Goal: Task Accomplishment & Management: Manage account settings

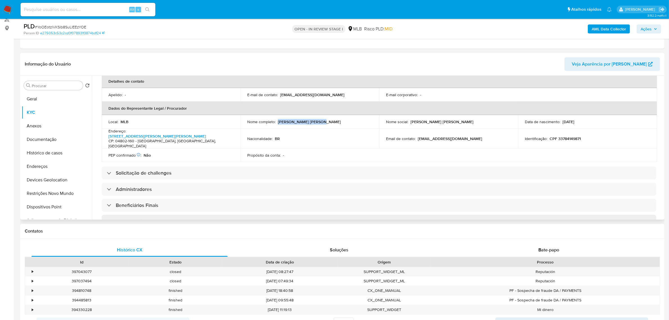
scroll to position [105, 0]
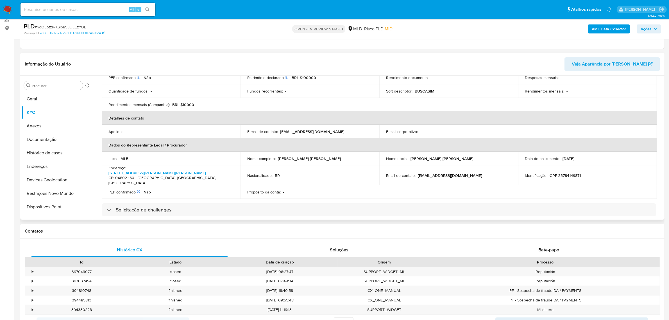
click at [563, 173] on p "CPF 33784149871" at bounding box center [565, 175] width 31 height 5
copy p "33784149871"
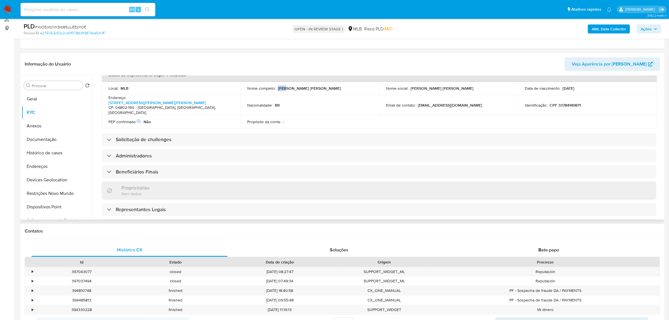
scroll to position [175, 0]
drag, startPoint x: 278, startPoint y: 81, endPoint x: 320, endPoint y: 84, distance: 42.0
click at [320, 87] on div "Nome completo : Rafael Pavan de Souza" at bounding box center [309, 89] width 125 height 5
copy p "Rafael Pavan de Souza"
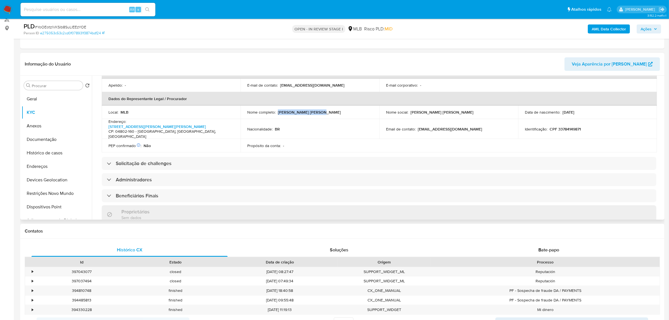
scroll to position [140, 0]
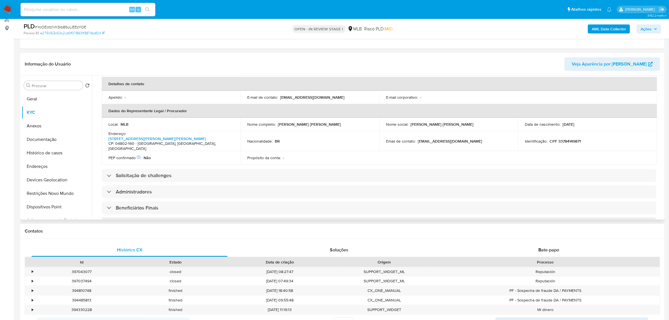
click at [563, 139] on p "CPF 33784149871" at bounding box center [565, 141] width 31 height 5
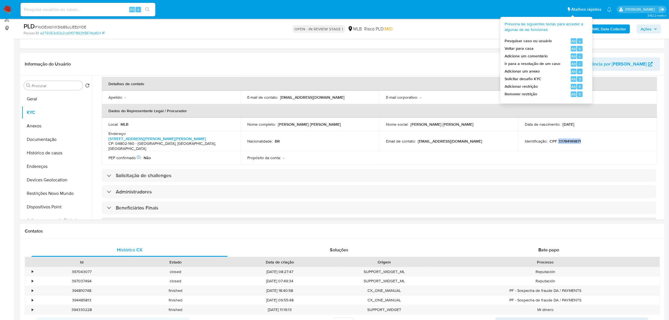
copy p "33784149871"
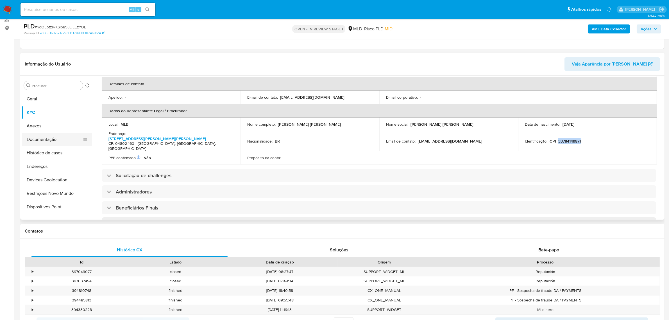
click at [49, 145] on button "Documentação" at bounding box center [55, 139] width 66 height 13
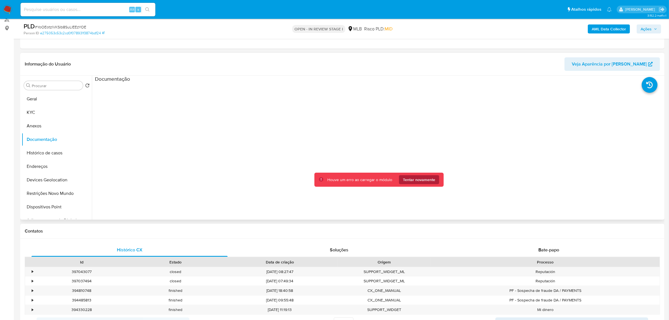
click at [414, 180] on span "Tentar novamente" at bounding box center [419, 179] width 32 height 9
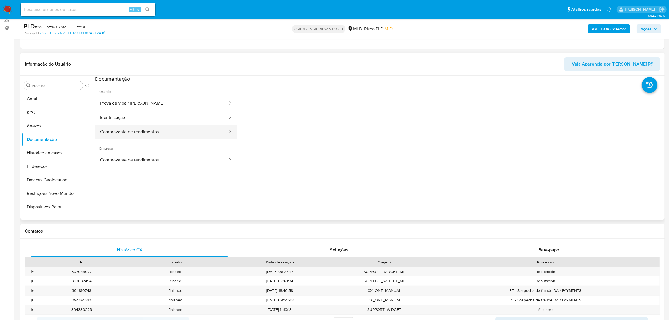
click at [195, 134] on button "Comprovante de rendimentos" at bounding box center [161, 132] width 133 height 14
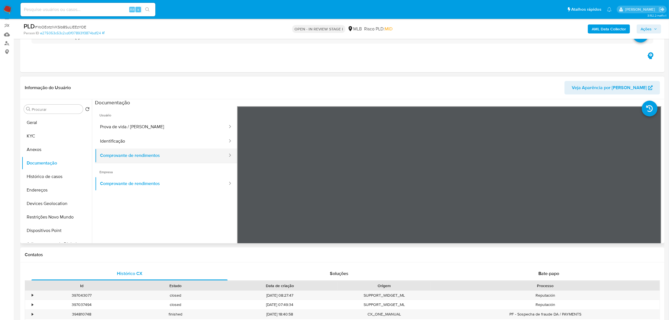
scroll to position [35, 0]
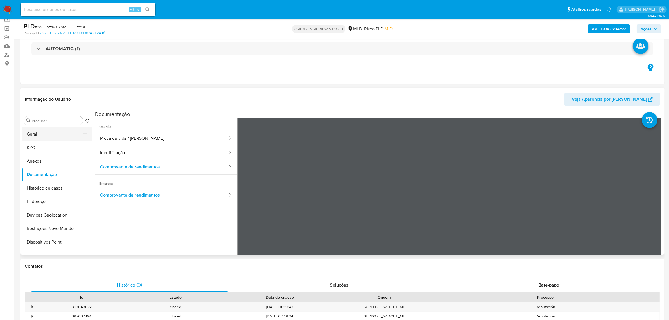
click at [40, 130] on button "Geral" at bounding box center [55, 133] width 66 height 13
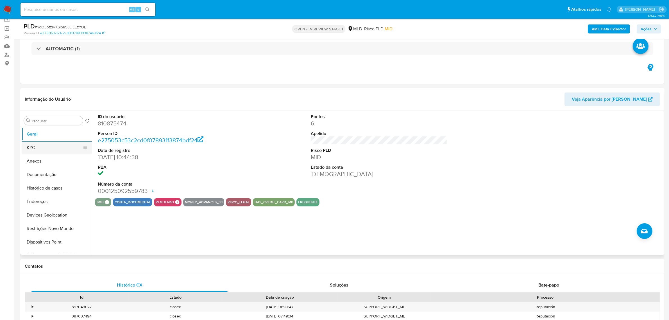
click at [52, 146] on button "KYC" at bounding box center [55, 147] width 66 height 13
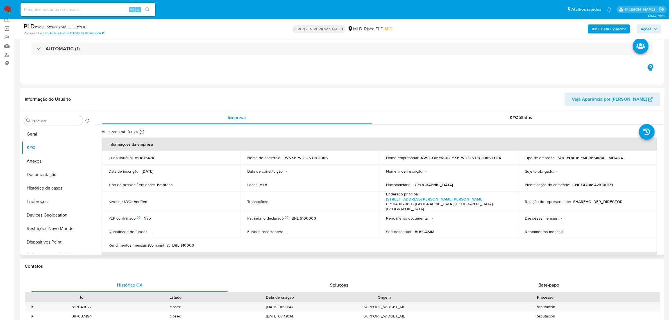
click at [595, 184] on p "CNPJ 42849421000131" at bounding box center [593, 184] width 40 height 5
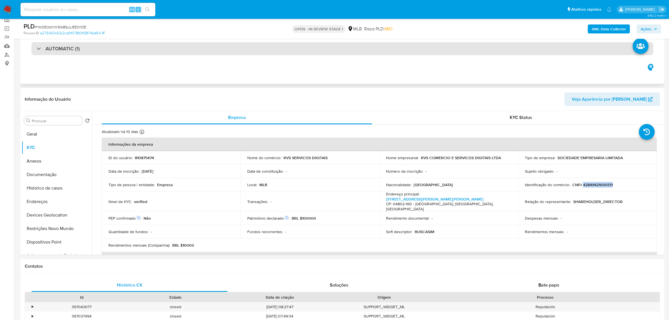
copy p "42849421000131"
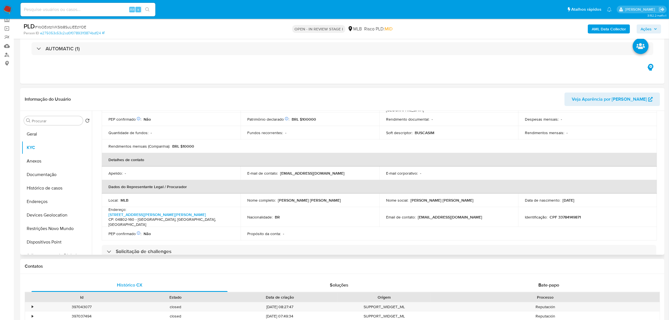
scroll to position [105, 0]
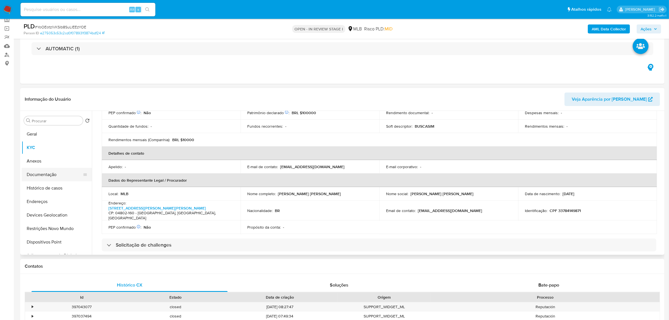
click at [61, 177] on button "Documentação" at bounding box center [55, 174] width 66 height 13
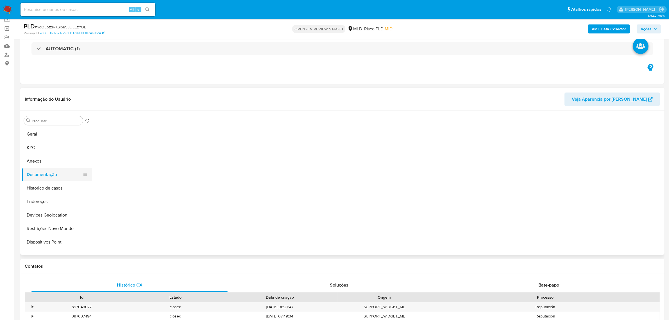
scroll to position [0, 0]
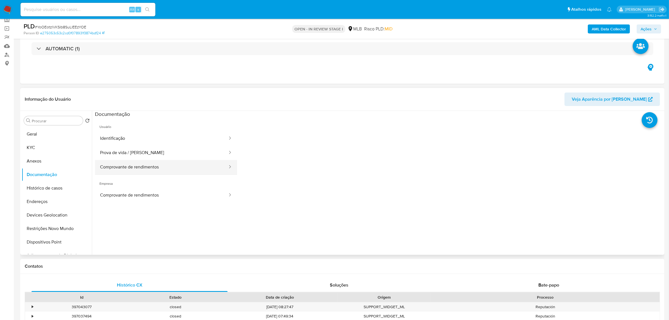
click at [145, 168] on button "Comprovante de rendimentos" at bounding box center [161, 167] width 133 height 14
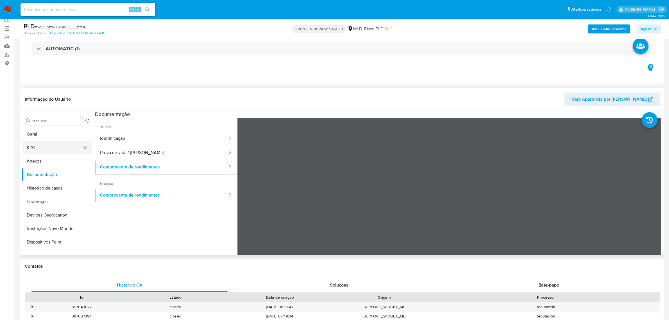
click at [51, 149] on button "KYC" at bounding box center [55, 147] width 66 height 13
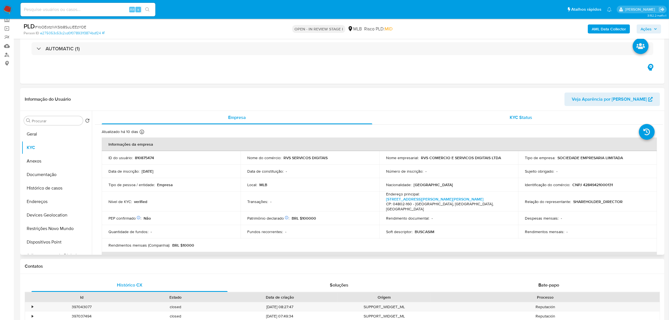
click at [506, 123] on div "KYC Status" at bounding box center [521, 117] width 271 height 13
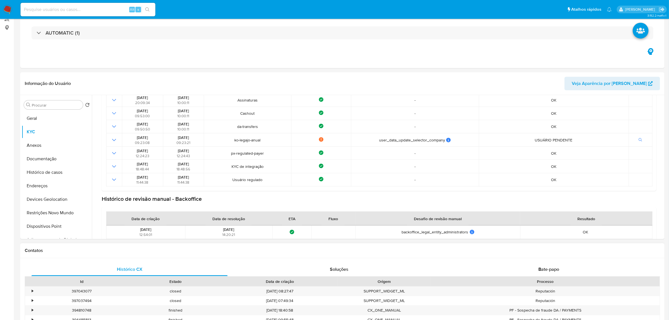
scroll to position [141, 0]
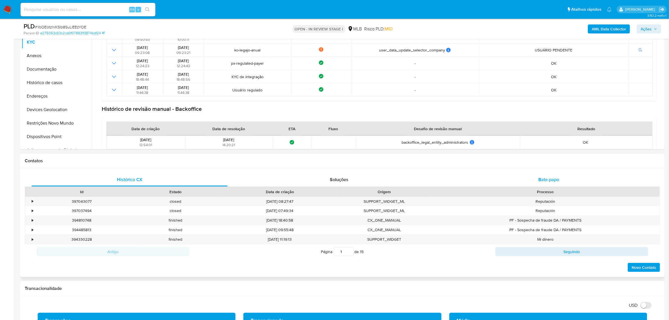
click at [547, 175] on div "Bate-papo" at bounding box center [549, 179] width 196 height 13
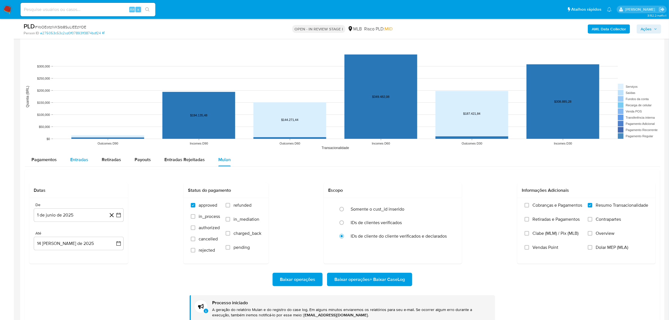
click at [71, 155] on div "Entradas" at bounding box center [79, 159] width 18 height 13
select select "10"
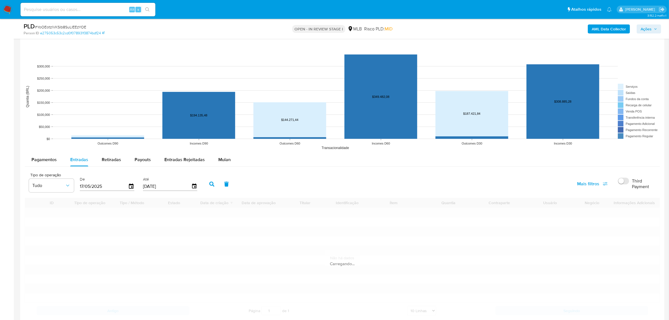
scroll to position [844, 0]
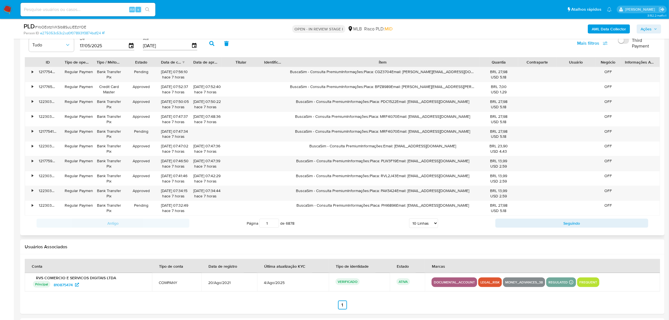
drag, startPoint x: 423, startPoint y: 64, endPoint x: 557, endPoint y: 63, distance: 134.4
click at [557, 63] on div "ID Tipo de operação Tipo / Método Estado Data de criação Data de aprovação Titu…" at bounding box center [342, 62] width 635 height 10
drag, startPoint x: 304, startPoint y: 73, endPoint x: 322, endPoint y: 75, distance: 18.0
click at [322, 75] on div "BuscaSim - Consulta PremiumInformações:Placa: CGZ3704Email: edgaryendis@gmail.c…" at bounding box center [382, 74] width 193 height 15
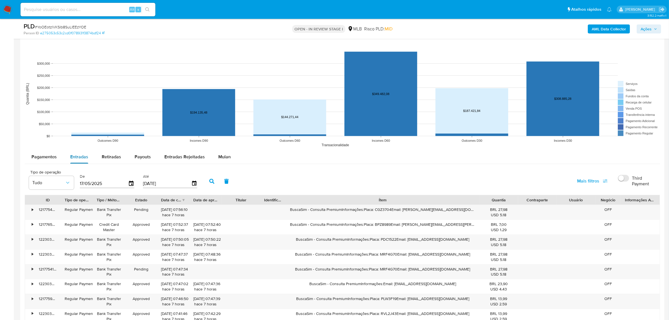
scroll to position [703, 0]
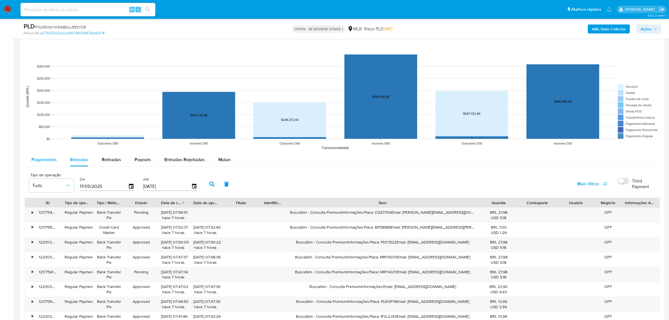
click at [39, 163] on span "Pagamentos" at bounding box center [43, 159] width 25 height 6
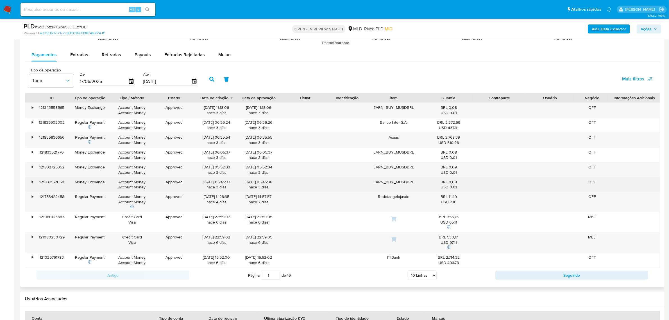
scroll to position [808, 0]
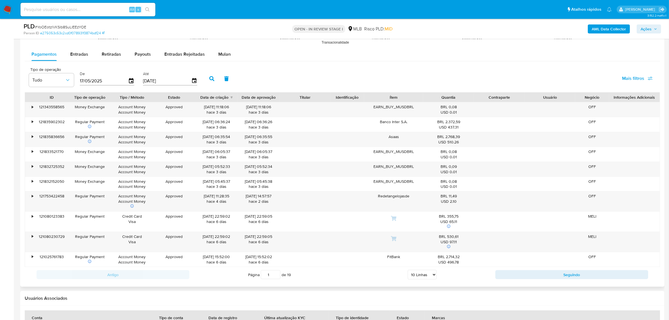
drag, startPoint x: 432, startPoint y: 276, endPoint x: 427, endPoint y: 272, distance: 6.7
click at [432, 276] on select "5 Linhas 10 Linhas 20 Linhas 25 Linhas 50 Linhas 100 Linhas" at bounding box center [422, 275] width 29 height 10
select select "100"
click at [408, 271] on select "5 Linhas 10 Linhas 20 Linhas 25 Linhas 50 Linhas 100 Linhas" at bounding box center [422, 275] width 29 height 10
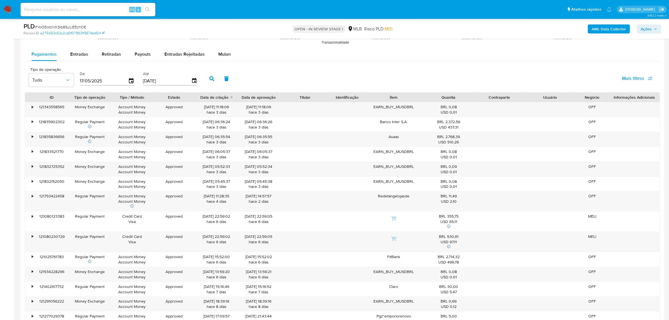
scroll to position [1236, 0]
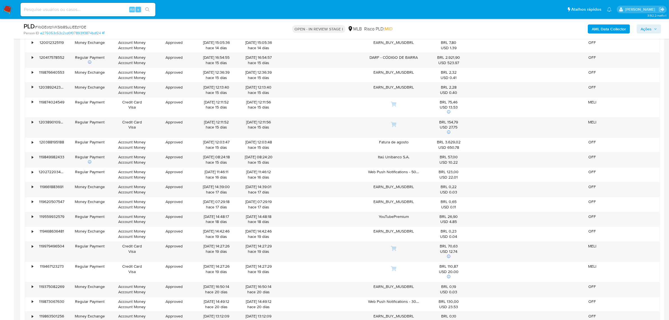
drag, startPoint x: 651, startPoint y: 30, endPoint x: 645, endPoint y: 33, distance: 7.7
click at [651, 30] on span "Ações" at bounding box center [646, 28] width 11 height 9
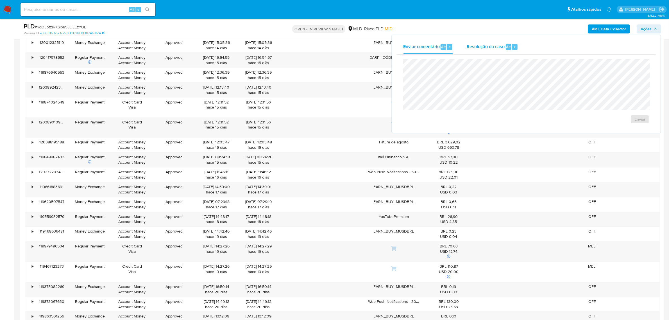
click at [493, 48] on span "Resolução do caso" at bounding box center [486, 46] width 38 height 6
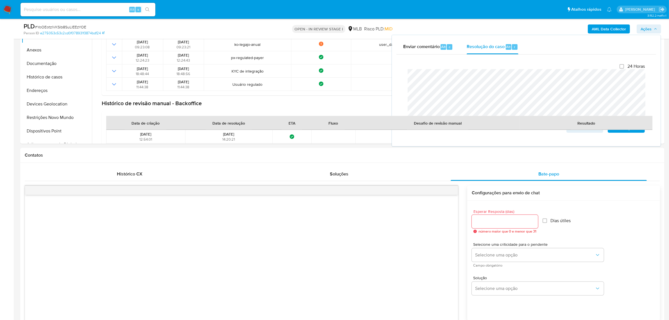
scroll to position [0, 0]
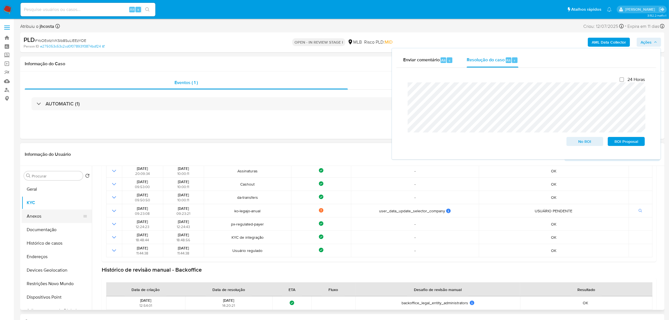
drag, startPoint x: 39, startPoint y: 214, endPoint x: 36, endPoint y: 220, distance: 6.5
click at [40, 215] on button "Anexos" at bounding box center [55, 215] width 66 height 13
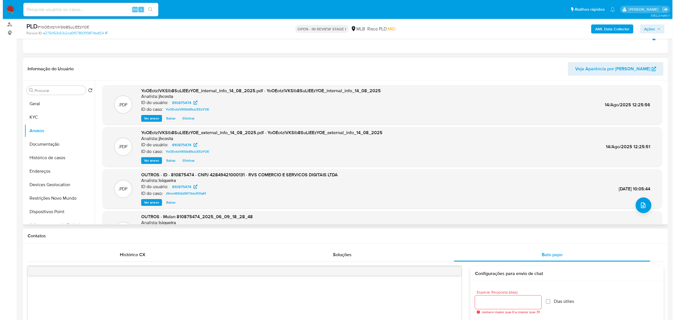
scroll to position [70, 0]
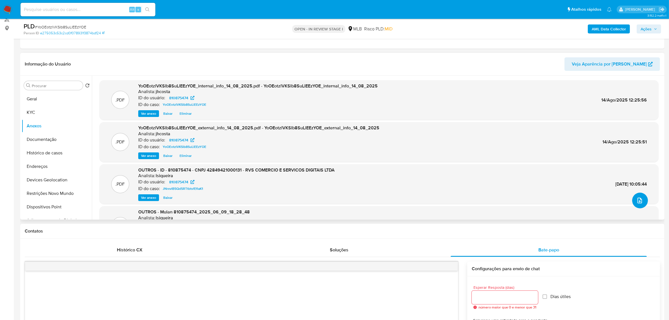
click at [641, 200] on icon "upload-file" at bounding box center [640, 200] width 7 height 7
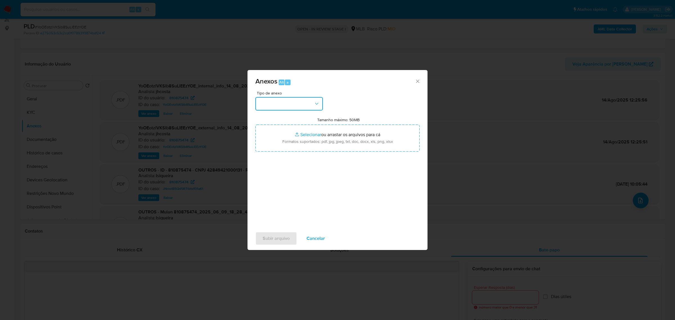
click at [310, 97] on button "button" at bounding box center [288, 103] width 67 height 13
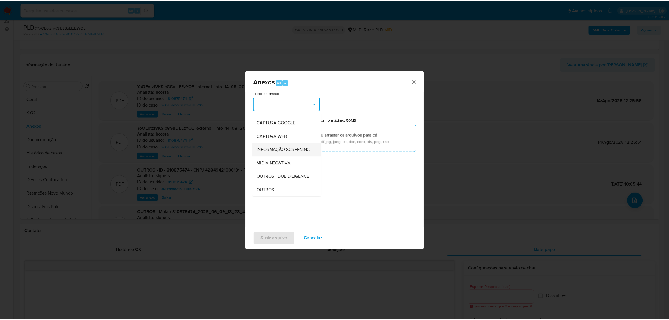
scroll to position [35, 0]
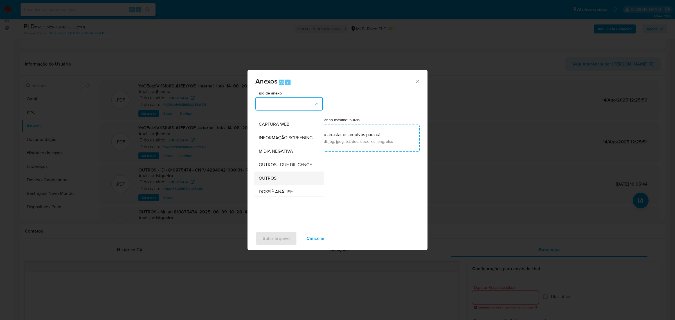
click at [281, 184] on div "OUTROS" at bounding box center [287, 177] width 57 height 13
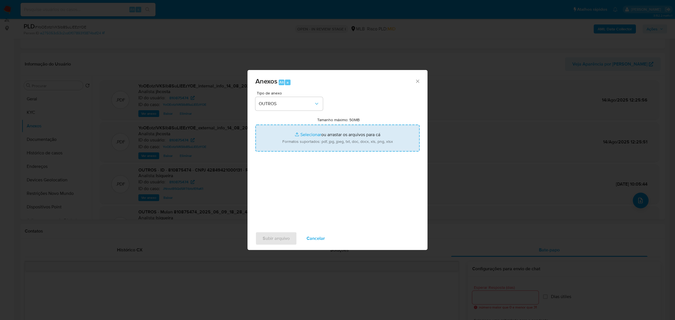
click at [325, 144] on input "Tamanho máximo: 50MB Selecionar arquivos" at bounding box center [337, 138] width 164 height 27
click at [327, 145] on input "Tamanho máximo: 50MB Selecionar arquivos" at bounding box center [337, 138] width 164 height 27
click at [350, 142] on input "Tamanho máximo: 50MB Selecionar arquivos" at bounding box center [337, 138] width 164 height 27
click at [299, 144] on input "Tamanho máximo: 50MB Selecionar arquivos" at bounding box center [337, 138] width 164 height 27
click at [363, 138] on input "Tamanho máximo: 50MB Selecionar arquivos" at bounding box center [337, 138] width 164 height 27
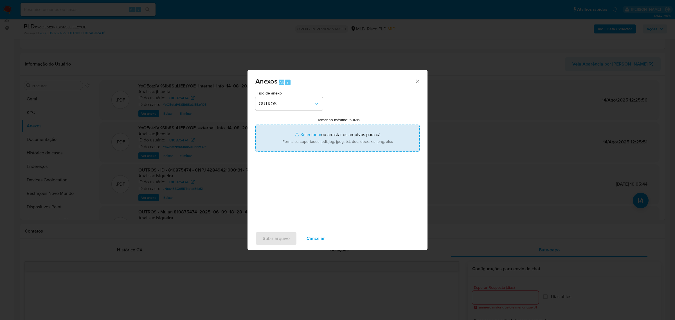
type input "C:\fakepath\Declínado - YoOEotzlVKSlb8SuLlEEzYOE - CNPJ 42849421000131 - RVS CO…"
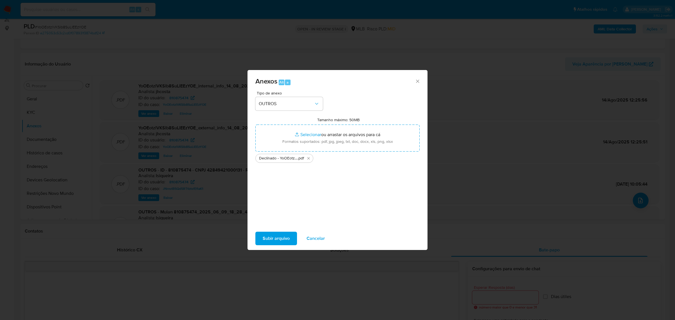
click at [285, 237] on span "Subir arquivo" at bounding box center [276, 238] width 27 height 12
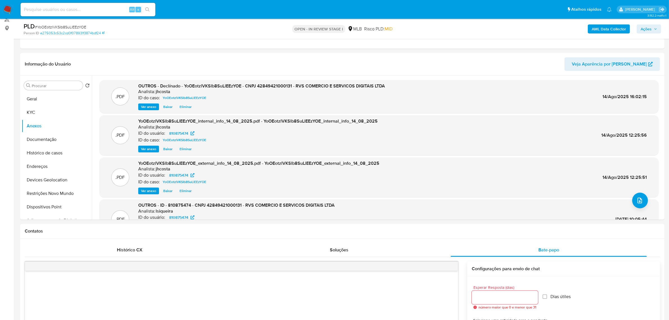
click at [648, 30] on span "Ações" at bounding box center [646, 28] width 11 height 9
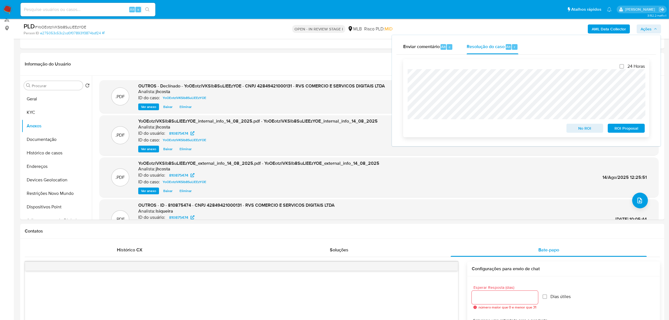
click at [597, 128] on span "No ROI" at bounding box center [585, 128] width 29 height 8
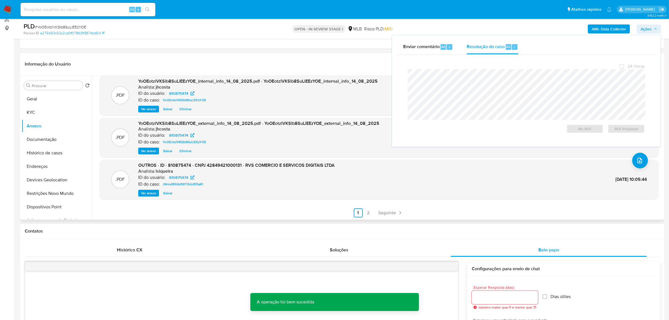
scroll to position [40, 0]
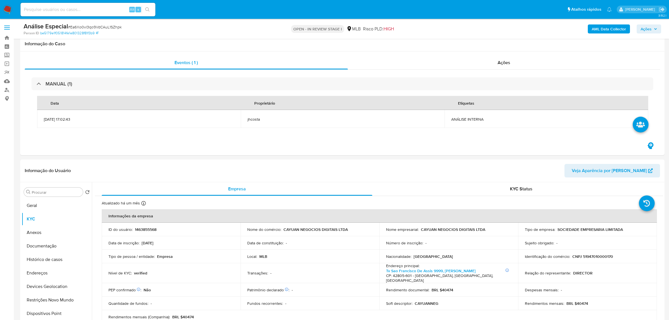
select select "10"
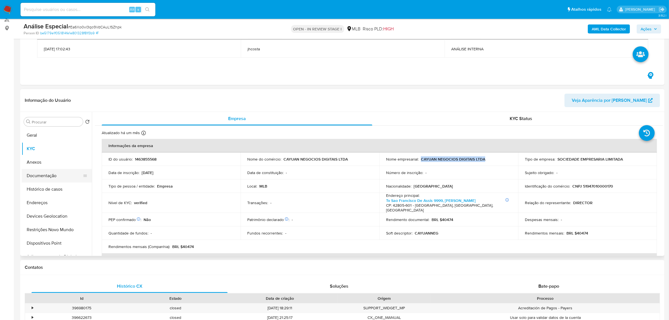
click at [47, 176] on button "Documentação" at bounding box center [55, 175] width 66 height 13
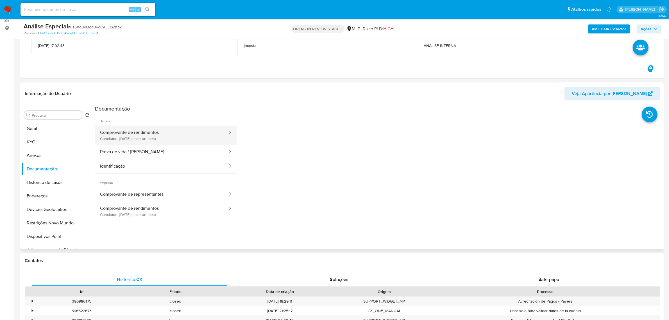
click at [186, 134] on button "Comprovante de rendimentos Concluído: 15/07/2025 (hace un mes)" at bounding box center [161, 135] width 133 height 19
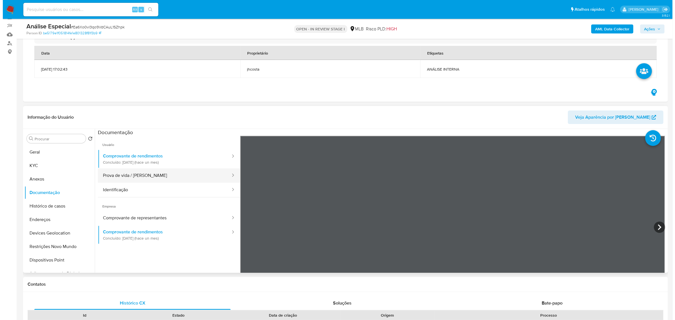
scroll to position [35, 0]
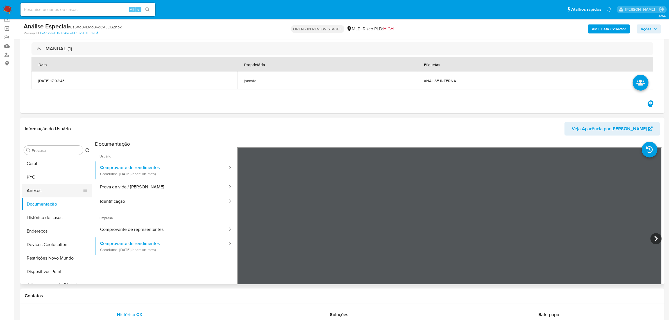
click at [47, 192] on button "Anexos" at bounding box center [55, 190] width 66 height 13
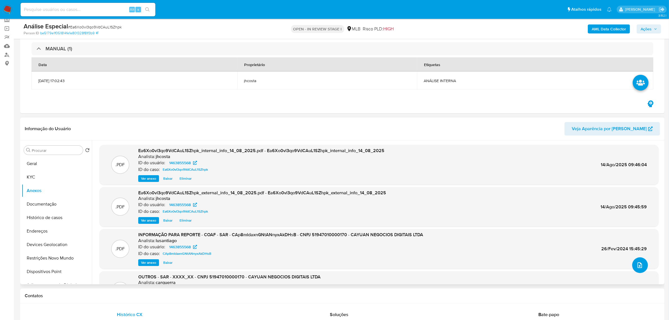
click at [645, 265] on button "upload-file" at bounding box center [641, 265] width 16 height 16
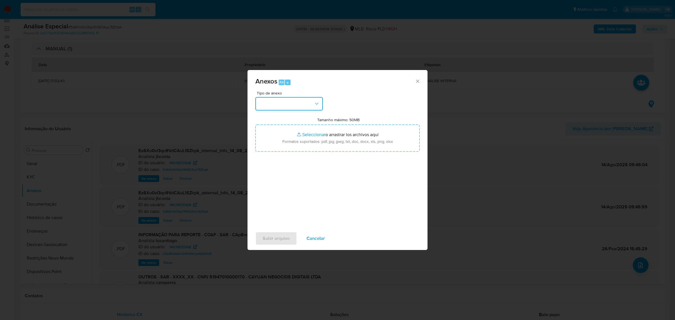
click at [305, 104] on button "button" at bounding box center [288, 103] width 67 height 13
click at [280, 150] on div "OUTROS" at bounding box center [287, 142] width 57 height 13
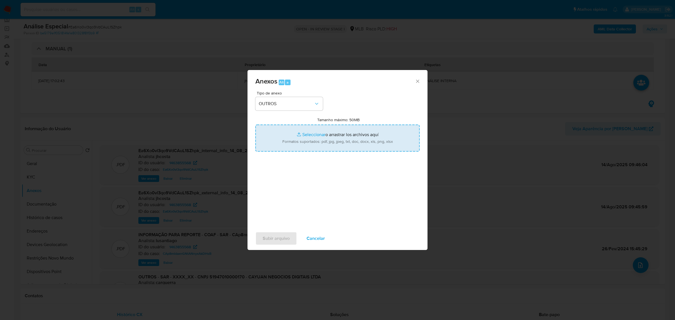
click at [331, 138] on input "Tamanho máximo: 50MB Seleccionar archivos" at bounding box center [337, 138] width 164 height 27
click at [355, 138] on input "Tamanho máximo: 50MB Seleccionar archivos" at bounding box center [337, 138] width 164 height 27
type input "C:\fakepath\Mulan 1463855568_2025_08_13_16_22_43.xlsx"
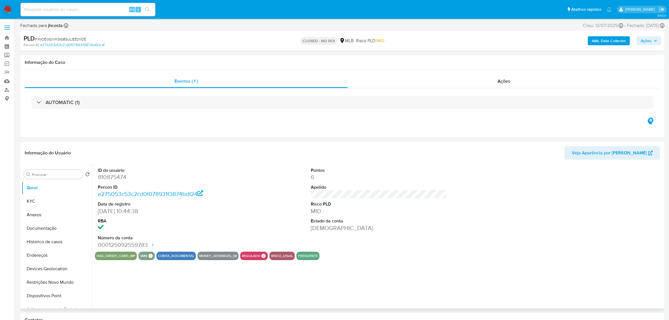
select select "10"
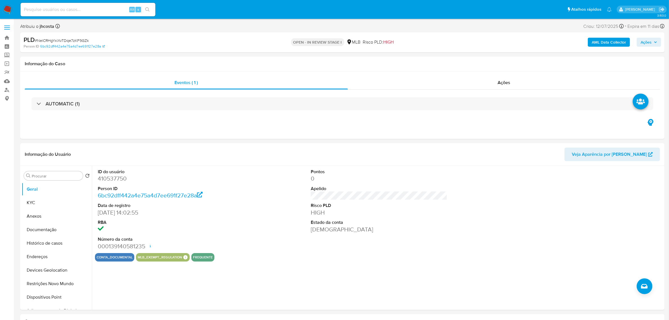
select select "10"
click at [101, 180] on dd "410537750" at bounding box center [166, 179] width 137 height 8
copy dd "410537750"
click at [113, 178] on dd "410537750" at bounding box center [166, 179] width 137 height 8
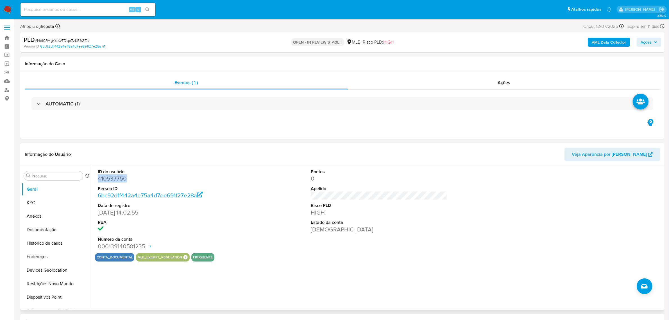
click at [113, 178] on dd "410537750" at bounding box center [166, 179] width 137 height 8
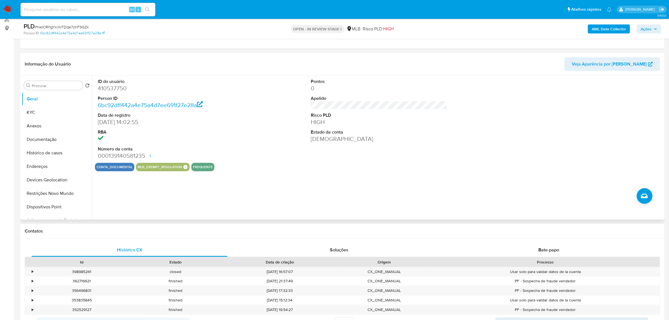
click at [261, 116] on div "ID do usuário 410537750 Person ID 6bc92dff442a4e75a4d7ee691f27e28a Data de regi…" at bounding box center [379, 119] width 569 height 87
click at [47, 114] on button "KYC" at bounding box center [55, 112] width 66 height 13
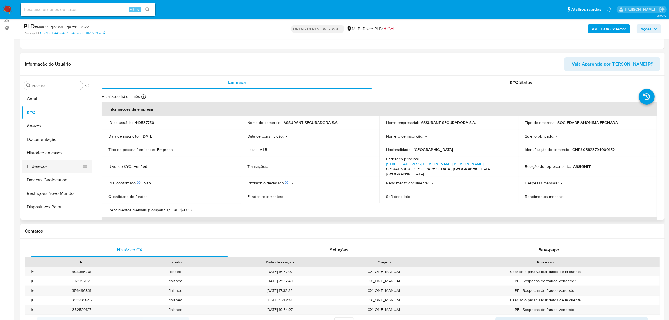
click at [42, 168] on button "Endereços" at bounding box center [55, 166] width 66 height 13
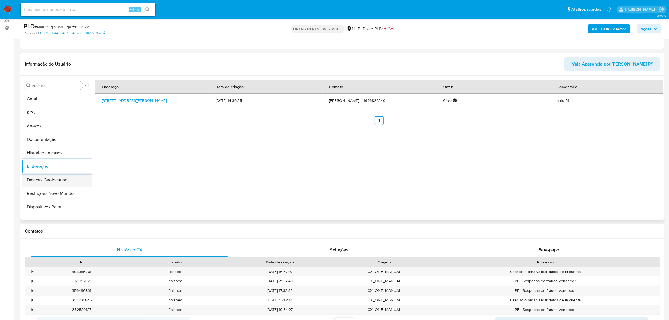
click at [53, 181] on button "Devices Geolocation" at bounding box center [55, 179] width 66 height 13
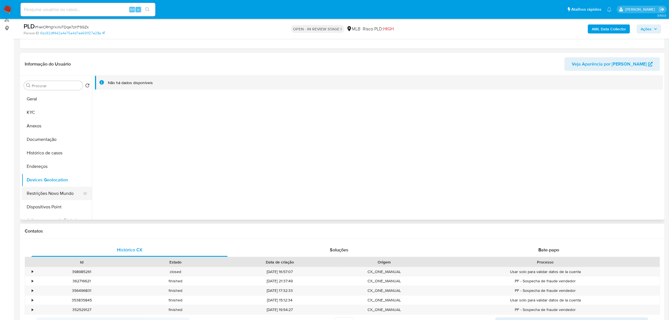
click at [51, 197] on button "Restrições Novo Mundo" at bounding box center [55, 193] width 66 height 13
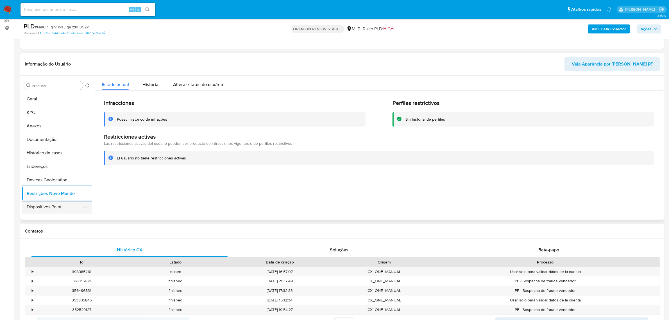
drag, startPoint x: 54, startPoint y: 208, endPoint x: 58, endPoint y: 209, distance: 4.3
click at [54, 208] on button "Dispositivos Point" at bounding box center [55, 206] width 66 height 13
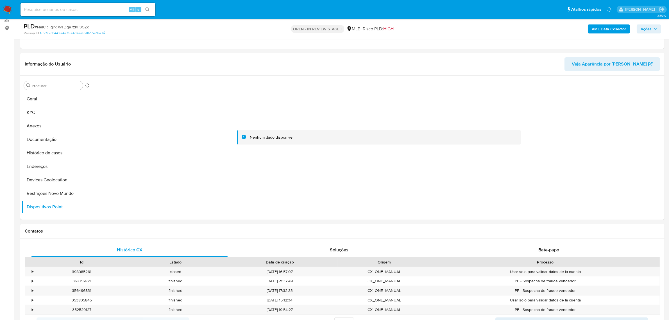
click at [611, 30] on b "AML Data Collector" at bounding box center [609, 28] width 34 height 9
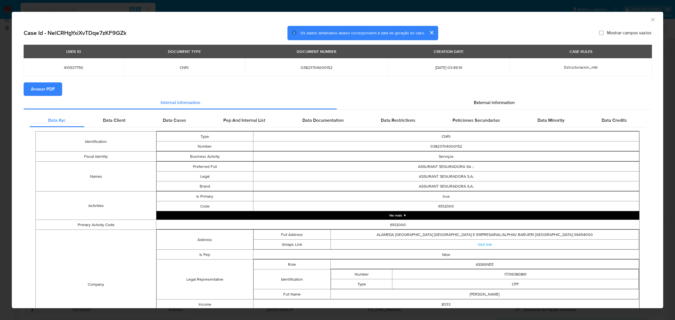
click at [56, 91] on button "Anexar PDF" at bounding box center [43, 88] width 39 height 13
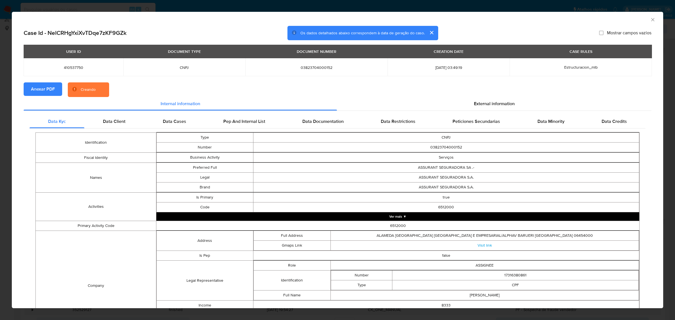
click at [473, 96] on section "Anexar PDF Creando" at bounding box center [338, 89] width 628 height 15
click at [472, 98] on div "External information" at bounding box center [494, 103] width 314 height 13
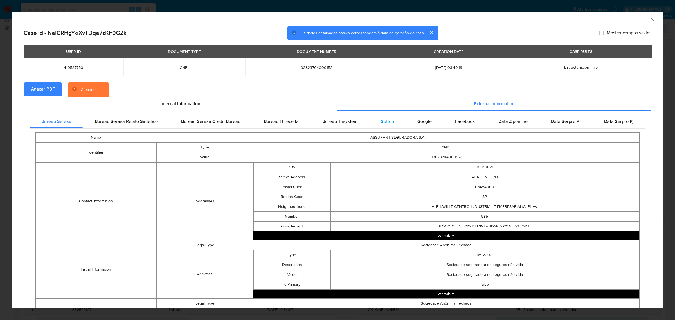
click at [395, 121] on div "Softon" at bounding box center [387, 121] width 37 height 13
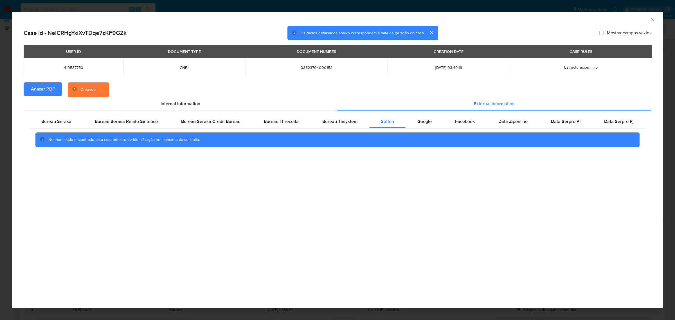
click at [651, 22] on icon "Fechar a janela" at bounding box center [653, 20] width 6 height 6
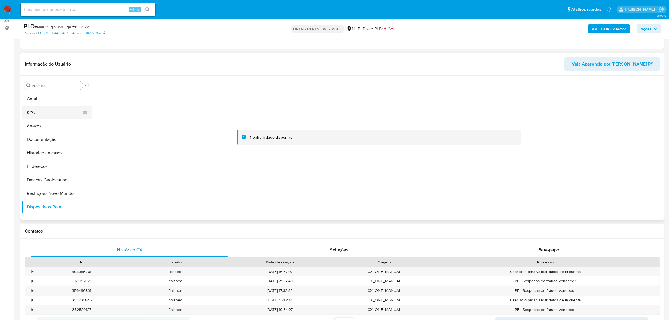
click at [42, 108] on button "KYC" at bounding box center [55, 112] width 66 height 13
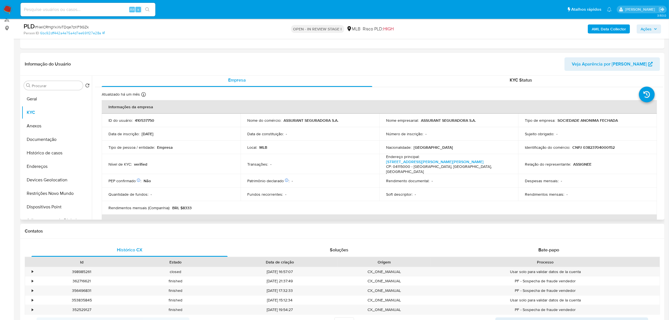
scroll to position [0, 0]
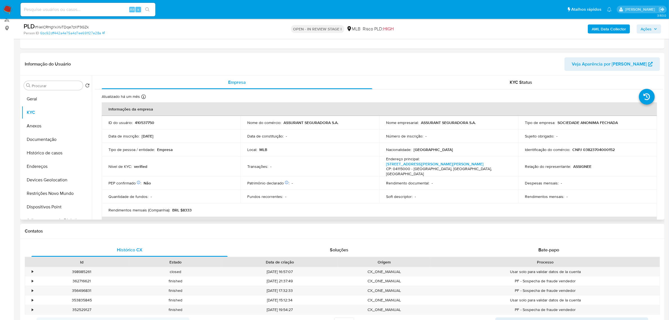
click at [607, 150] on p "CNPJ 03823704000152" at bounding box center [594, 149] width 42 height 5
click at [607, 149] on p "CNPJ 03823704000152" at bounding box center [594, 149] width 42 height 5
copy p "03823704000152"
click at [610, 148] on p "CNPJ 03823704000152" at bounding box center [594, 149] width 42 height 5
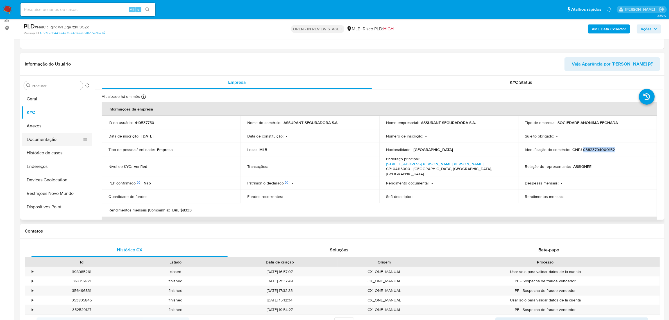
click at [56, 143] on button "Documentação" at bounding box center [55, 139] width 66 height 13
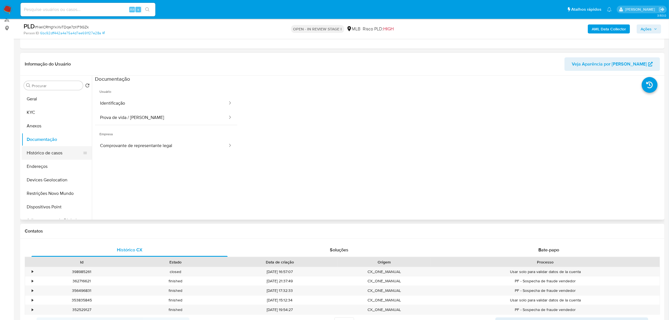
click at [67, 152] on button "Histórico de casos" at bounding box center [55, 152] width 66 height 13
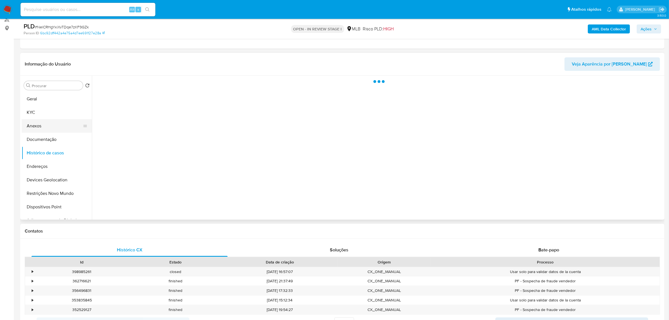
click at [48, 129] on button "Anexos" at bounding box center [55, 125] width 66 height 13
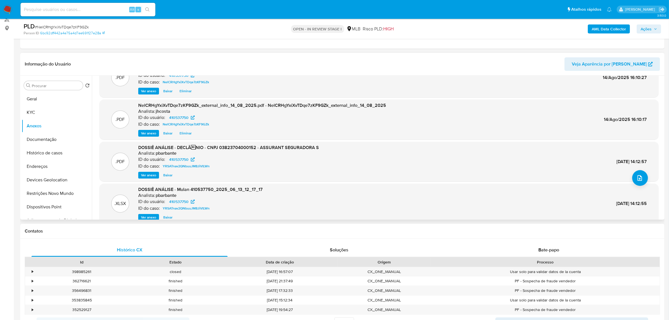
scroll to position [47, 0]
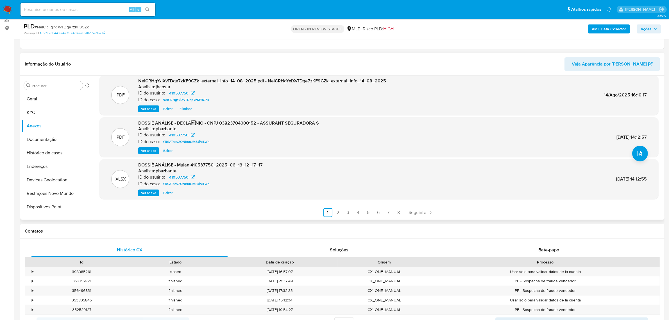
click at [152, 151] on span "Ver anexo" at bounding box center [148, 151] width 15 height 6
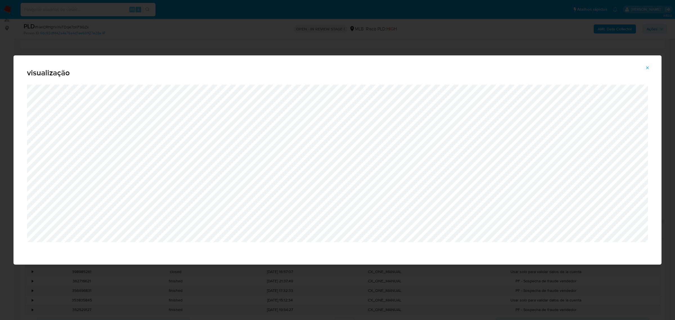
click at [252, 37] on div "visualização" at bounding box center [337, 160] width 675 height 320
click at [648, 67] on icon "Attachment preview" at bounding box center [647, 67] width 3 height 3
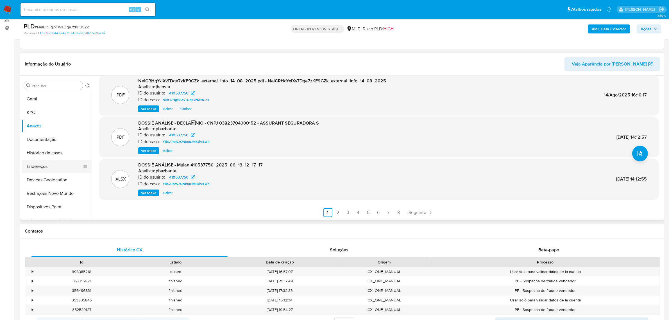
click at [41, 170] on button "Endereços" at bounding box center [55, 166] width 66 height 13
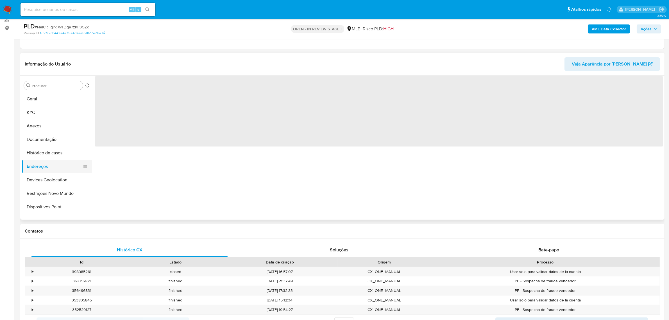
scroll to position [0, 0]
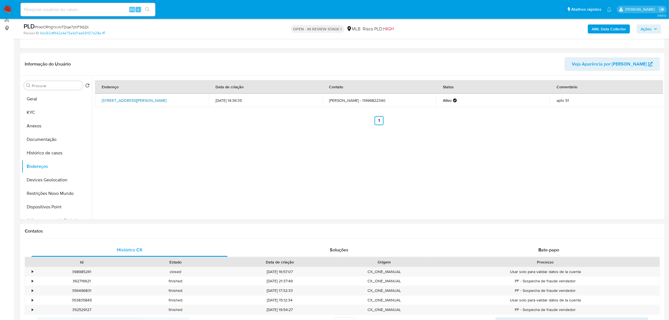
drag, startPoint x: 99, startPoint y: 97, endPoint x: 119, endPoint y: 105, distance: 21.6
click at [119, 105] on td "Rua Pedro Pomponazzi 209, São Paulo, São Paulo, 04115000, Brasil 209" at bounding box center [152, 100] width 114 height 13
copy link "Rua Pedro Pomponazzi 209, São Paulo, São Paulo, 04115000"
click at [114, 103] on link "Rua Pedro Pomponazzi 209, São Paulo, São Paulo, 04115000, Brasil 209" at bounding box center [134, 101] width 65 height 6
click at [46, 137] on button "Documentação" at bounding box center [55, 139] width 66 height 13
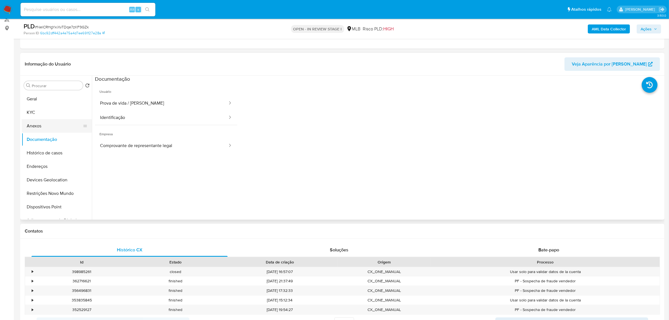
click at [46, 128] on button "Anexos" at bounding box center [55, 125] width 66 height 13
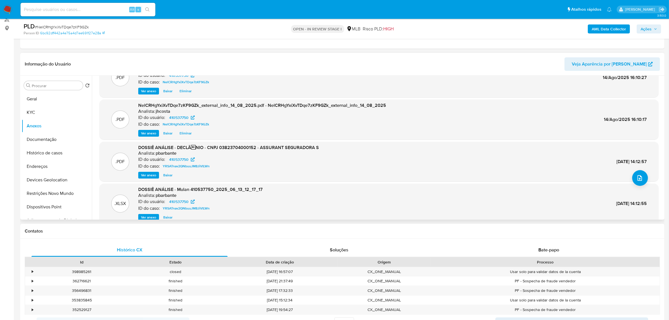
scroll to position [47, 0]
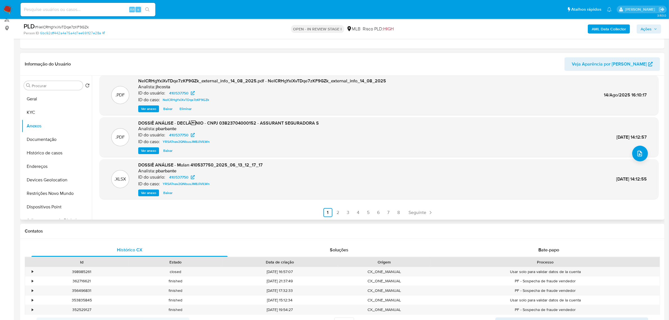
click at [145, 148] on span "Ver anexo" at bounding box center [148, 151] width 15 height 6
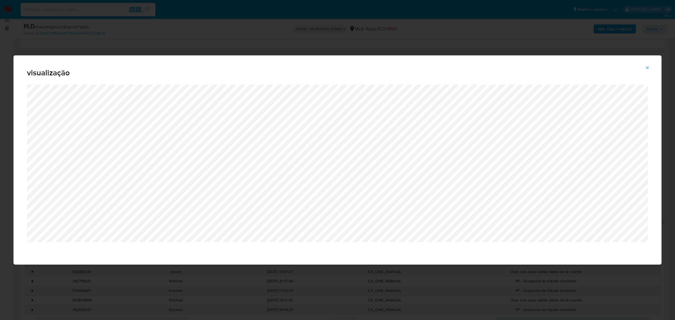
click at [647, 66] on icon "Attachment preview" at bounding box center [647, 68] width 4 height 4
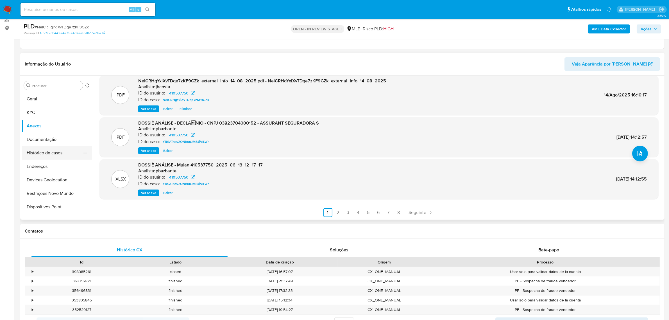
click at [57, 147] on button "Histórico de casos" at bounding box center [55, 152] width 66 height 13
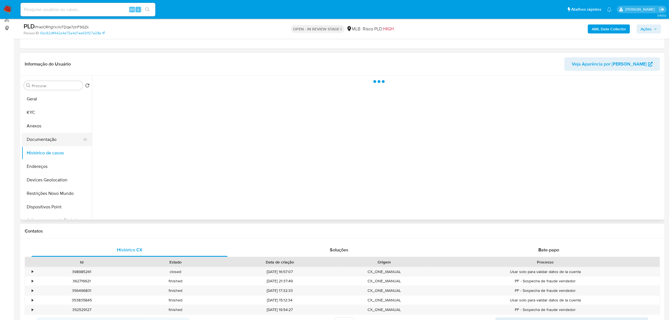
scroll to position [0, 0]
click at [53, 141] on button "Documentação" at bounding box center [55, 139] width 66 height 13
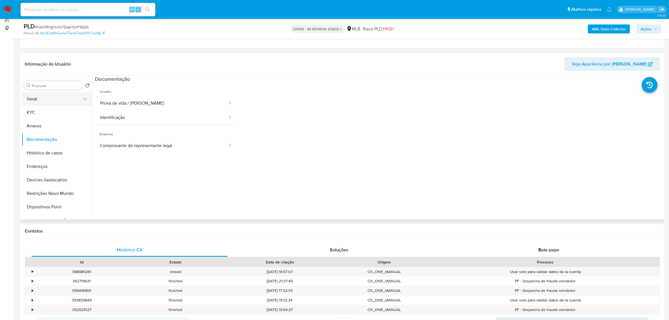
click at [37, 96] on button "Geral" at bounding box center [55, 98] width 66 height 13
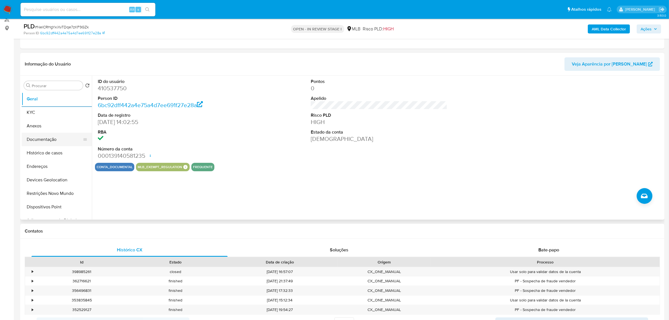
click at [63, 138] on button "Documentação" at bounding box center [55, 139] width 66 height 13
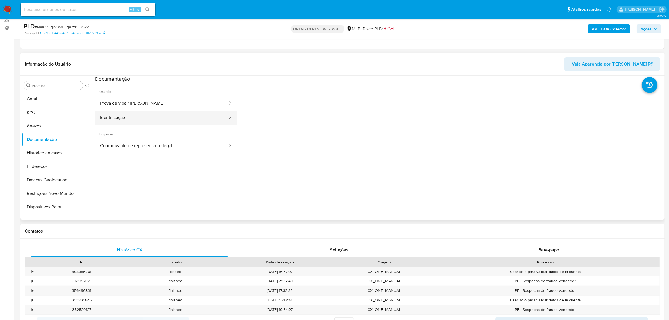
click at [183, 113] on button "Identificação" at bounding box center [161, 117] width 133 height 14
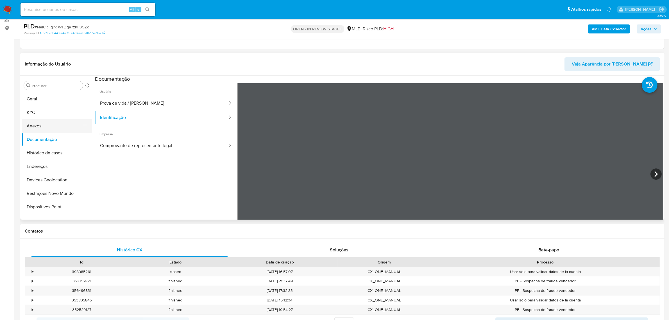
click at [40, 123] on button "Anexos" at bounding box center [55, 125] width 66 height 13
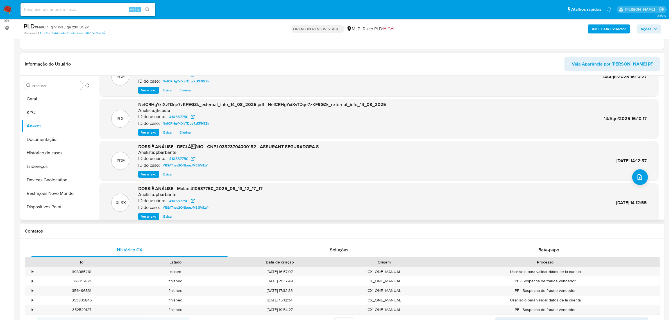
scroll to position [47, 0]
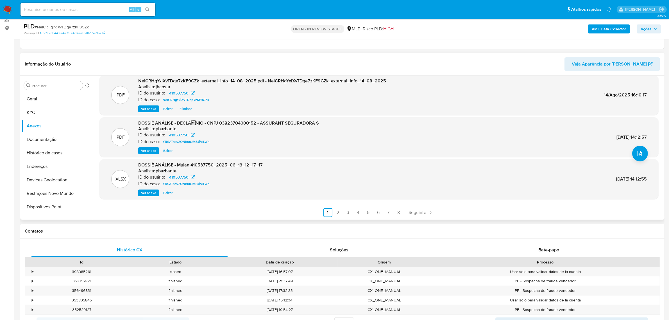
click at [147, 150] on span "Ver anexo" at bounding box center [148, 151] width 15 height 6
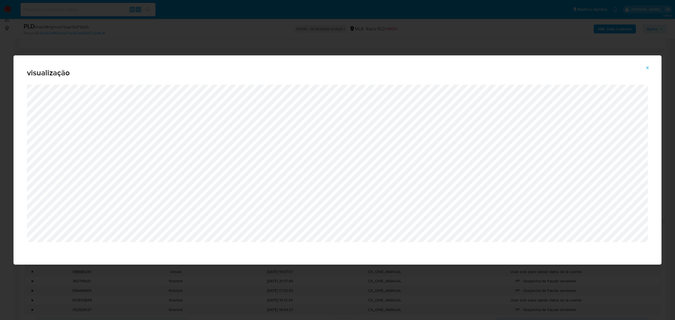
click at [356, 279] on div "visualização" at bounding box center [337, 160] width 675 height 320
click at [649, 67] on icon "Attachment preview" at bounding box center [647, 68] width 4 height 4
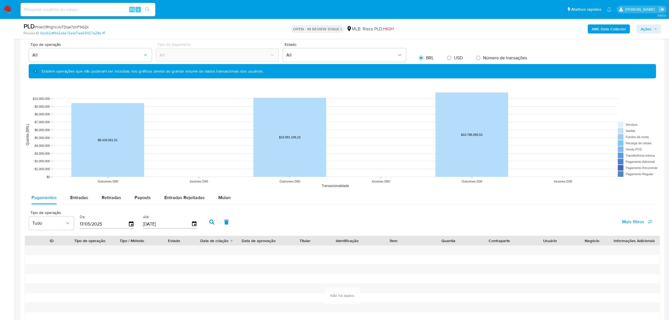
scroll to position [492, 0]
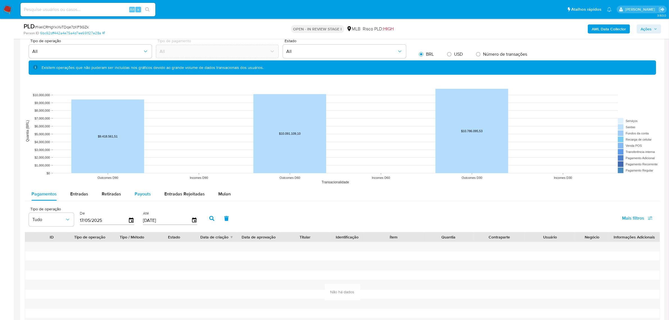
click at [148, 194] on span "Payouts" at bounding box center [143, 194] width 16 height 6
select select "10"
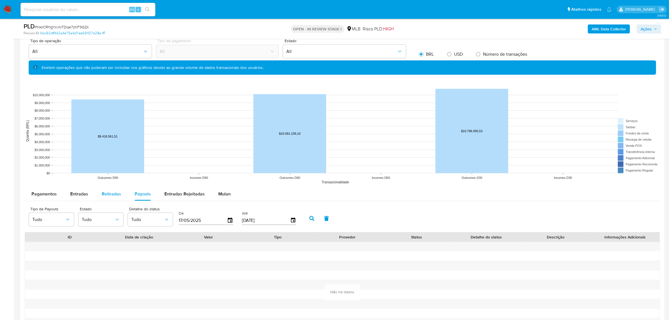
click at [114, 194] on span "Retiradas" at bounding box center [111, 194] width 19 height 6
select select "10"
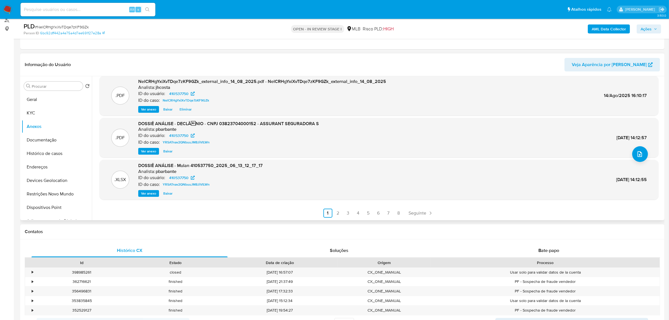
scroll to position [70, 0]
click at [149, 151] on span "Ver anexo" at bounding box center [148, 151] width 15 height 6
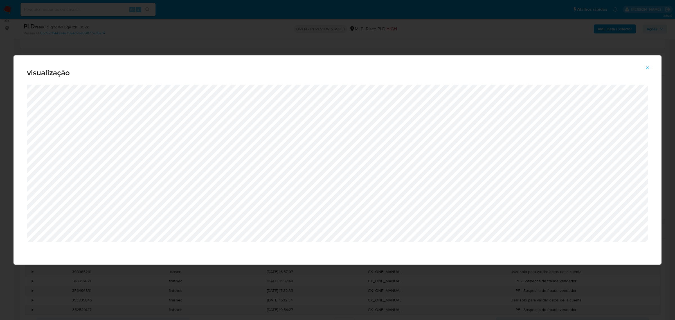
click at [649, 69] on icon "Attachment preview" at bounding box center [647, 68] width 4 height 4
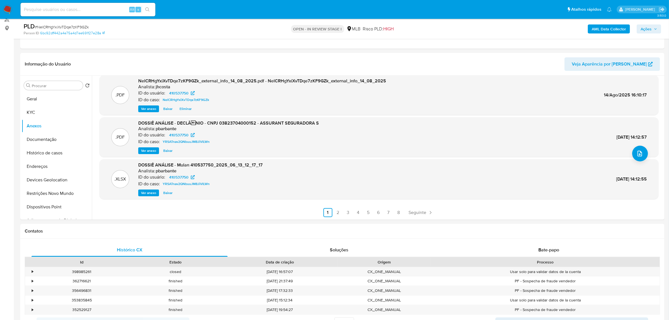
click at [656, 32] on span "Ações" at bounding box center [649, 29] width 17 height 8
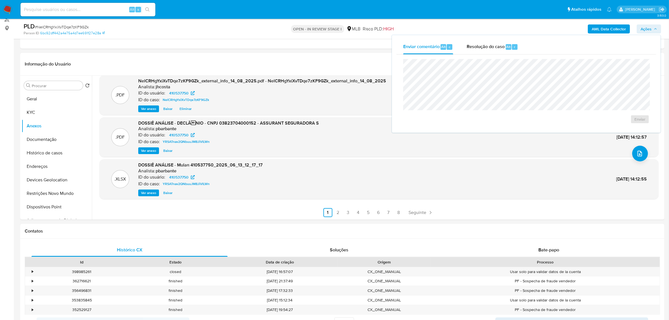
drag, startPoint x: 490, startPoint y: 48, endPoint x: 487, endPoint y: 54, distance: 6.7
click at [487, 54] on div "Enviar comentário Alt c Resolução do caso Alt r Enviar" at bounding box center [527, 84] width 260 height 89
click at [488, 47] on span "Resolução do caso" at bounding box center [486, 46] width 38 height 6
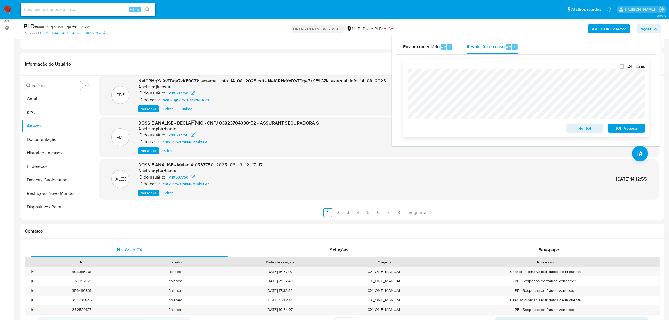
click at [585, 130] on span "No ROI" at bounding box center [585, 128] width 29 height 8
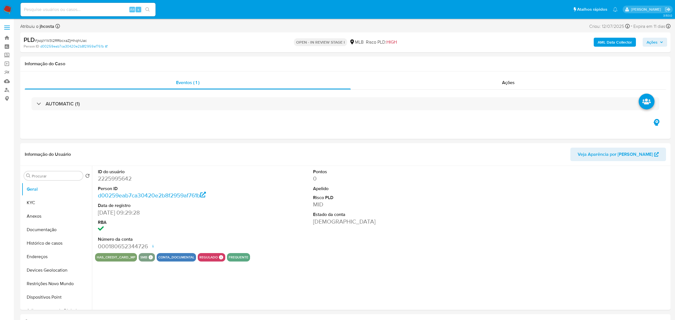
select select "10"
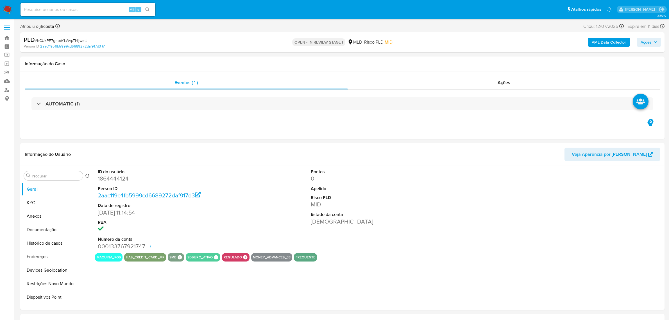
select select "10"
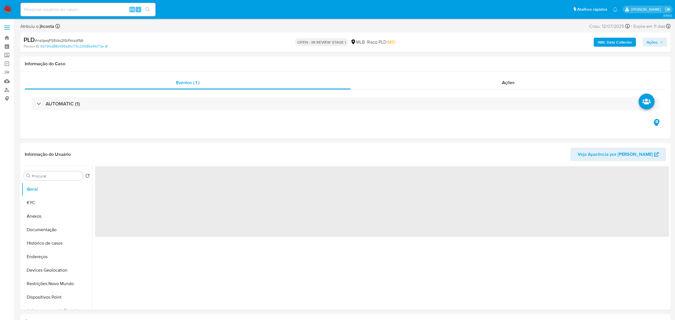
select select "10"
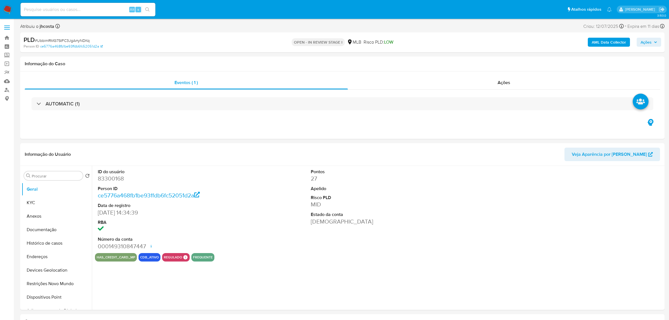
select select "10"
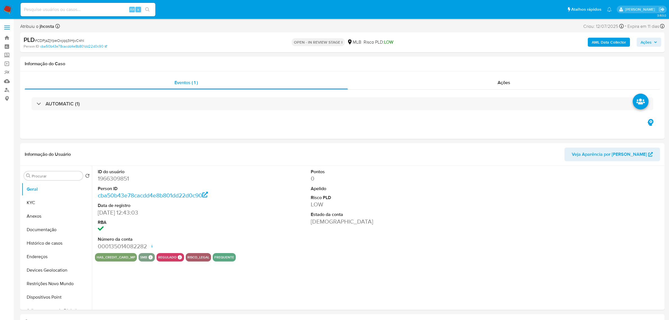
select select "10"
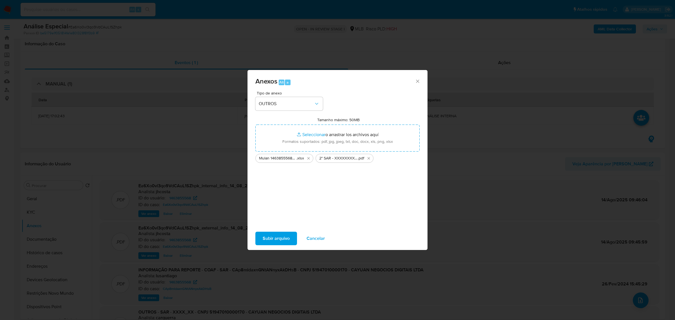
select select "10"
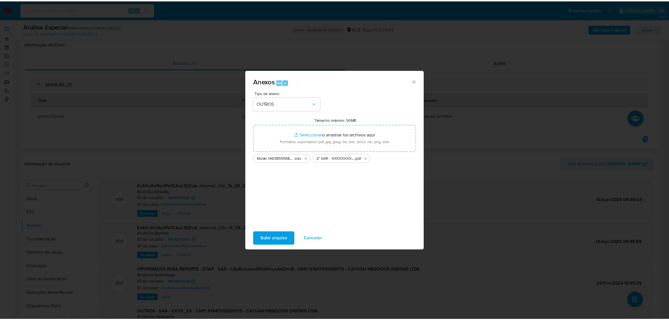
scroll to position [35, 0]
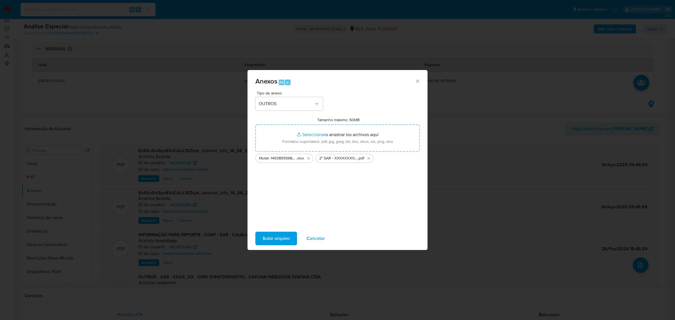
click at [279, 236] on span "Subir arquivo" at bounding box center [276, 238] width 27 height 12
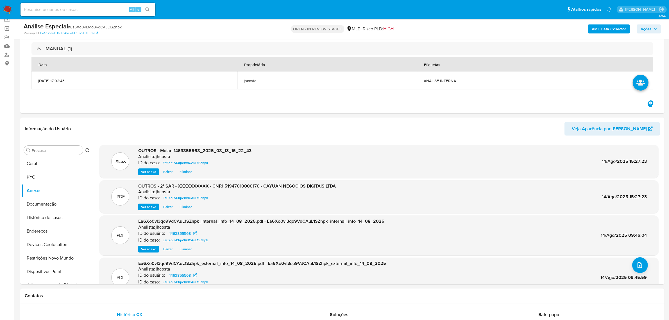
click at [657, 26] on span "Ações" at bounding box center [649, 29] width 17 height 8
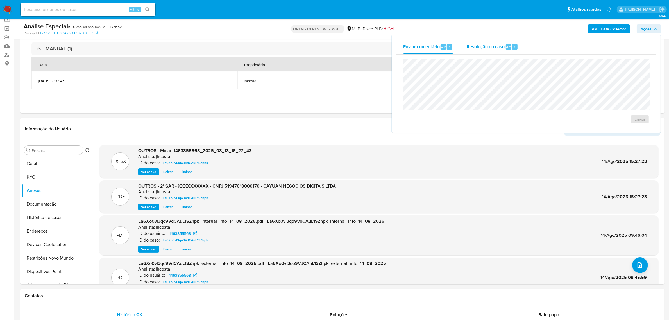
click at [481, 45] on span "Resolução do caso" at bounding box center [486, 46] width 38 height 6
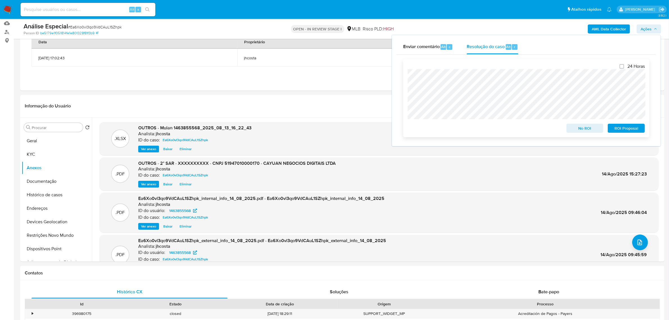
scroll to position [70, 0]
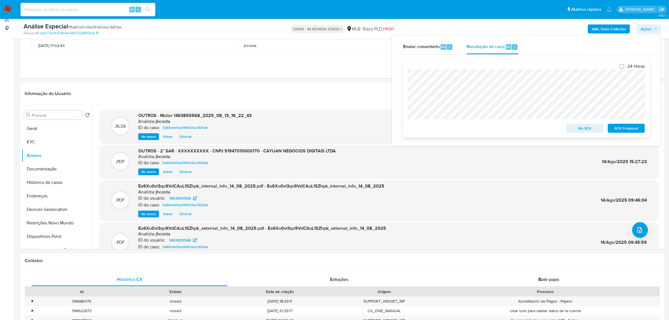
click at [620, 131] on span "ROI Proposal" at bounding box center [626, 128] width 29 height 8
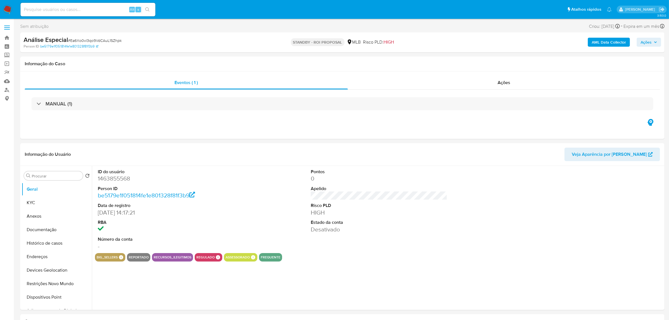
select select "10"
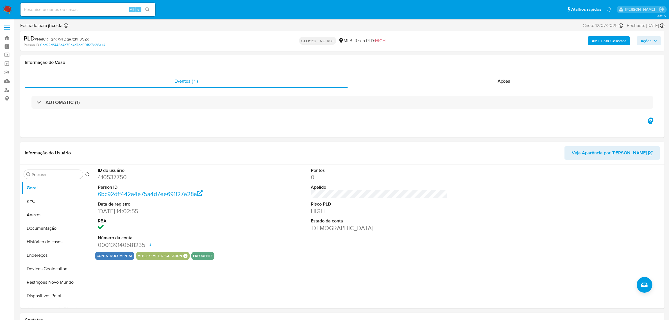
select select "10"
click at [468, 82] on div "Ações" at bounding box center [504, 81] width 313 height 13
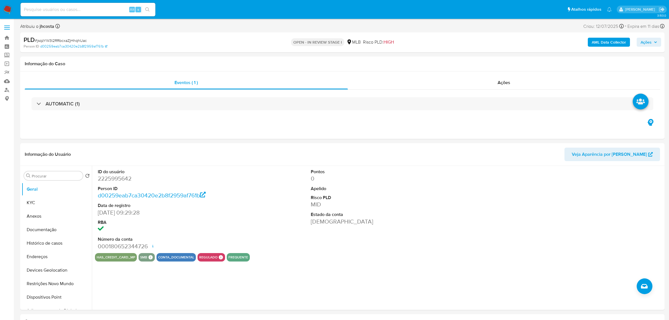
select select "10"
click at [106, 179] on dd "2225995642" at bounding box center [166, 179] width 137 height 8
copy dd "2225995642"
click at [251, 148] on div "Informação do Usuário Veja Aparência por Pessoa" at bounding box center [342, 154] width 645 height 23
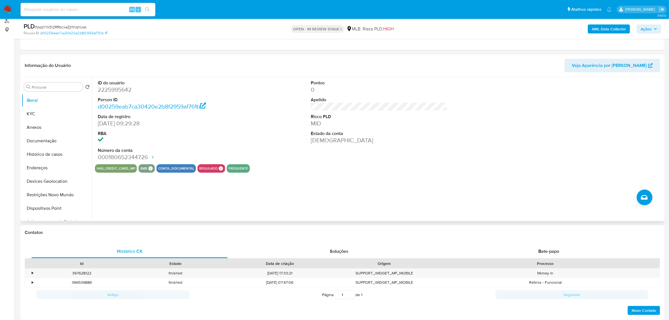
scroll to position [70, 0]
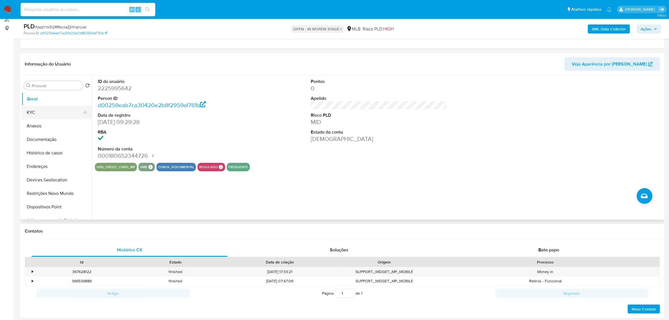
click at [51, 110] on button "KYC" at bounding box center [55, 112] width 66 height 13
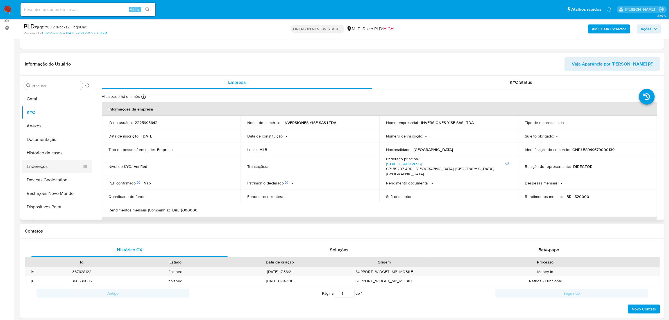
click at [43, 165] on button "Endereços" at bounding box center [55, 166] width 66 height 13
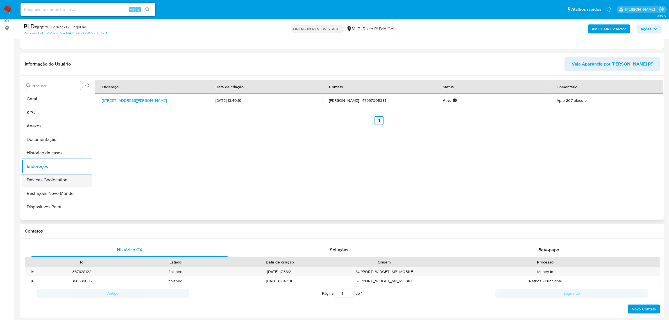
click at [48, 182] on button "Devices Geolocation" at bounding box center [55, 179] width 66 height 13
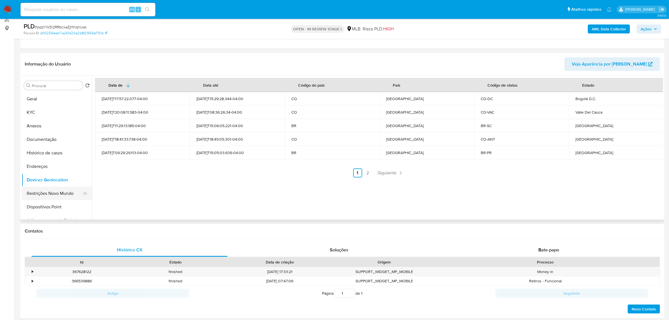
click at [46, 198] on button "Restrições Novo Mundo" at bounding box center [55, 193] width 66 height 13
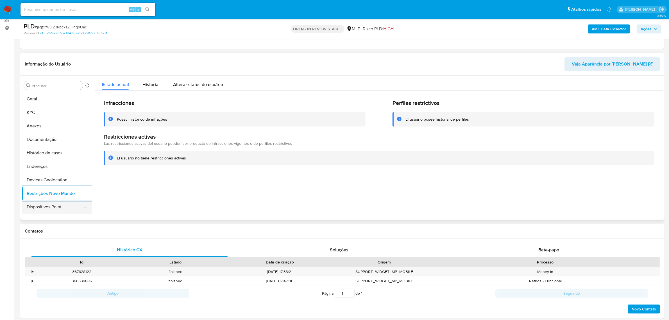
click at [48, 209] on button "Dispositivos Point" at bounding box center [55, 206] width 66 height 13
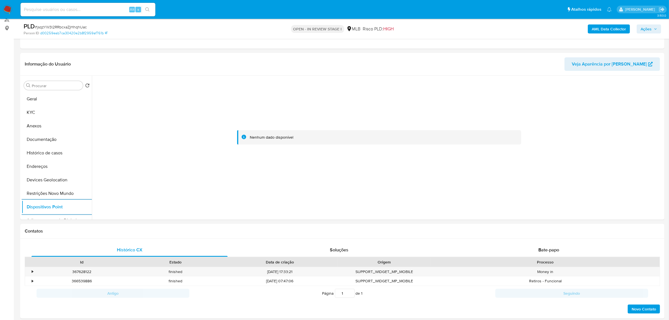
click at [615, 32] on b "AML Data Collector" at bounding box center [609, 28] width 34 height 9
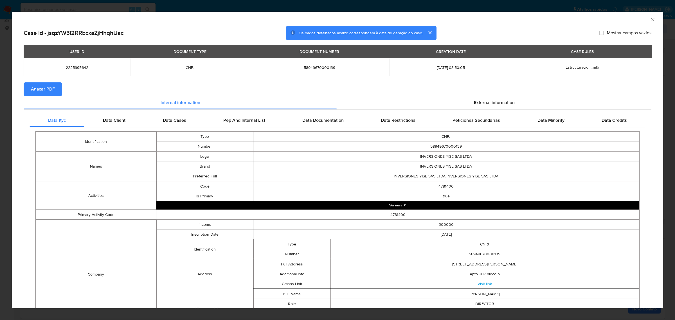
click at [49, 87] on span "Anexar PDF" at bounding box center [43, 89] width 24 height 12
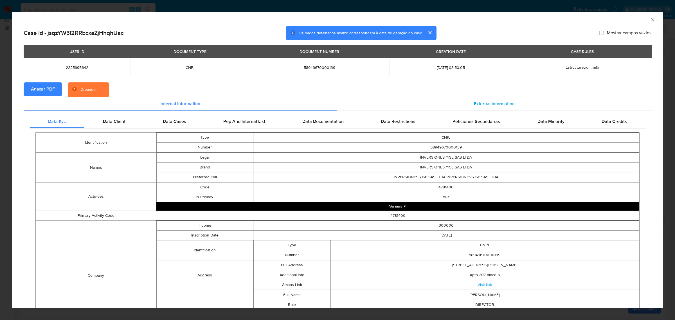
click at [496, 103] on span "External information" at bounding box center [494, 103] width 41 height 6
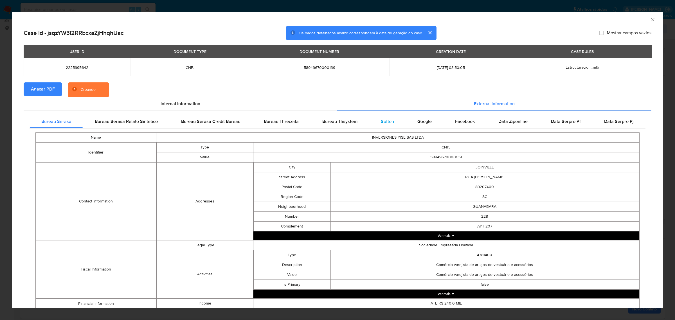
click at [381, 119] on span "Softon" at bounding box center [387, 121] width 13 height 6
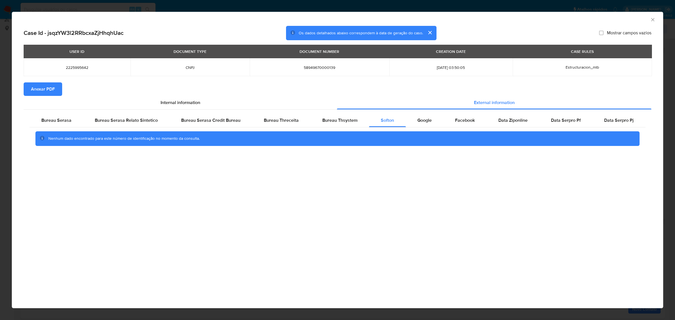
click at [161, 8] on div "AML Data Collector Case Id - jsqzYW3l2RRbcxaZjHhqhUac Os dados detalhados abaix…" at bounding box center [337, 160] width 675 height 320
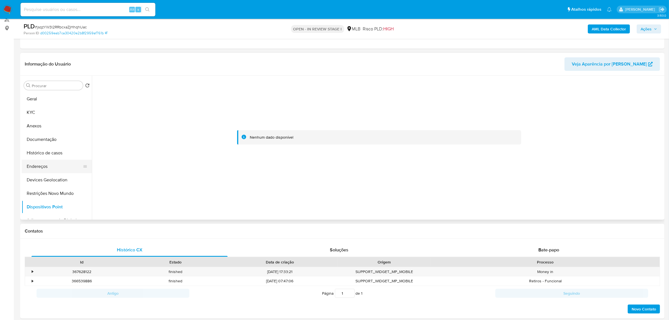
click at [40, 166] on button "Endereços" at bounding box center [55, 166] width 66 height 13
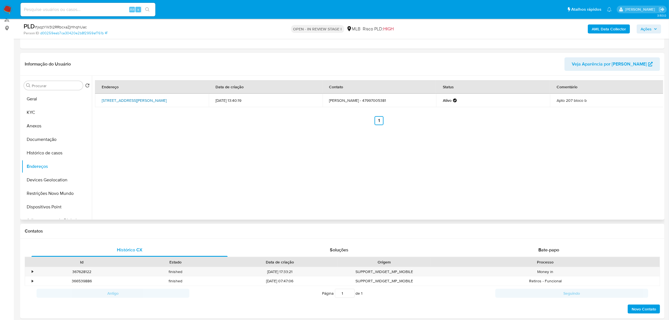
drag, startPoint x: 100, startPoint y: 96, endPoint x: 120, endPoint y: 105, distance: 21.7
click at [120, 105] on td "Rua Eleotério Maia 228, Joinville, Santa Catarina, 89207400, Brasil 228" at bounding box center [152, 100] width 114 height 13
copy link "Rua Eleotério Maia 228, Joinville, Santa Catarina, 89207400"
click at [115, 103] on link "Rua Eleotério Maia 228, Joinville, Santa Catarina, 89207400, Brasil 228" at bounding box center [134, 101] width 65 height 6
click at [42, 112] on button "KYC" at bounding box center [55, 112] width 66 height 13
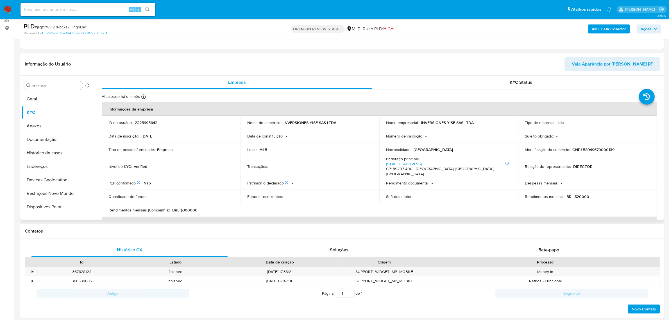
click at [600, 150] on p "CNPJ 58949670000139" at bounding box center [594, 149] width 42 height 5
copy p "58949670000139"
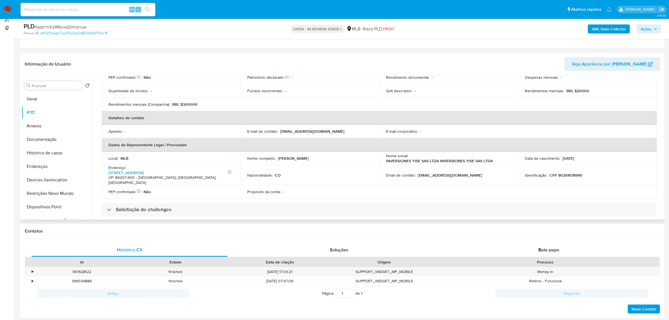
scroll to position [35, 0]
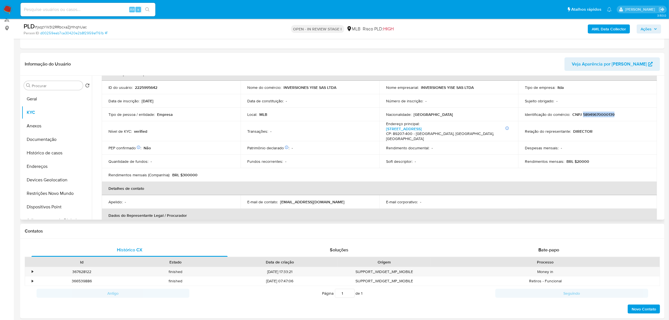
click at [600, 117] on p "CNPJ 58949670000139" at bounding box center [594, 114] width 42 height 5
click at [73, 195] on button "Restrições Novo Mundo" at bounding box center [55, 193] width 66 height 13
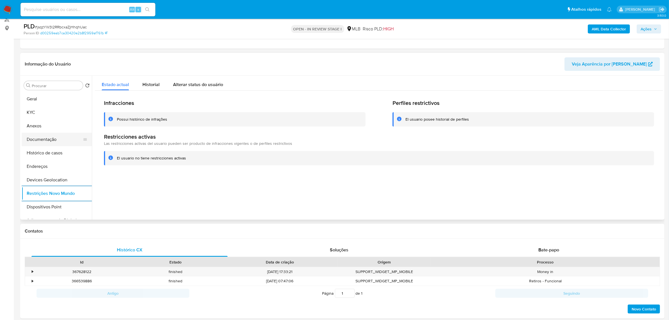
click at [49, 139] on button "Documentação" at bounding box center [55, 139] width 66 height 13
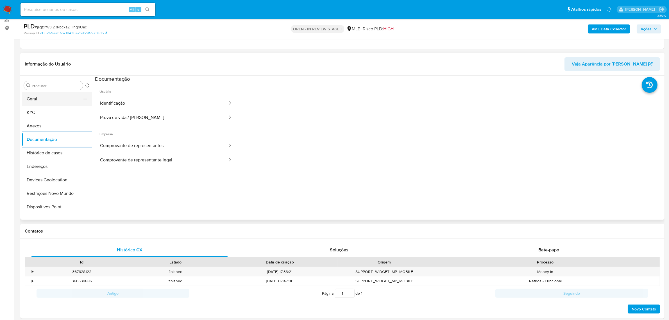
click at [57, 98] on button "Geral" at bounding box center [55, 98] width 66 height 13
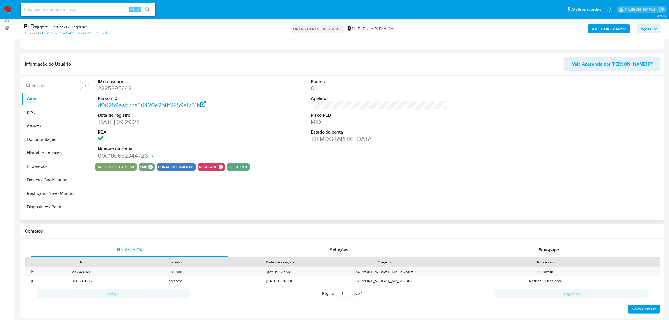
click at [209, 190] on div "ID do usuário 2225995642 Person ID d00259eab7ca30420e2b8f2959af761b Data de reg…" at bounding box center [378, 148] width 572 height 144
click at [48, 106] on button "KYC" at bounding box center [55, 112] width 66 height 13
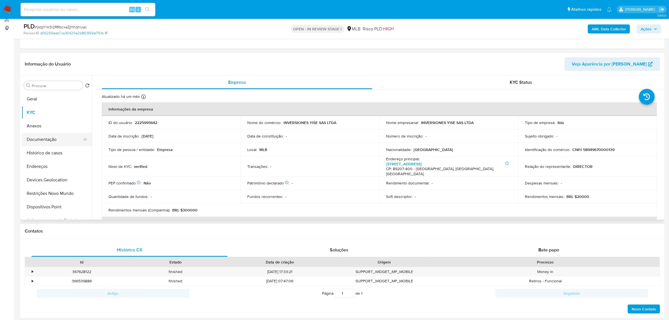
click at [49, 139] on button "Documentação" at bounding box center [55, 139] width 66 height 13
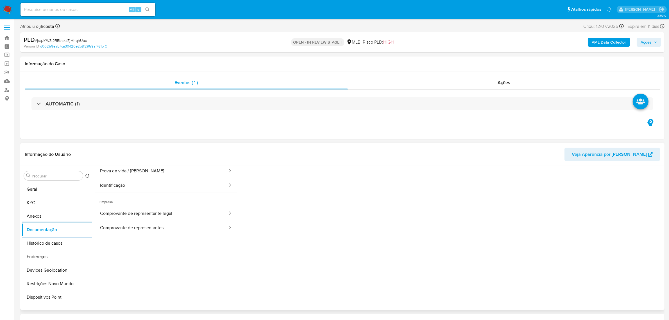
scroll to position [46, 0]
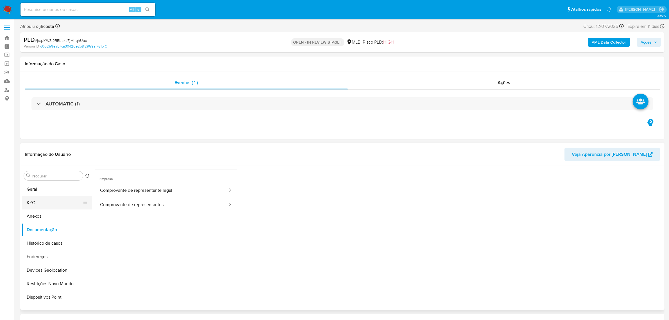
click at [35, 202] on button "KYC" at bounding box center [55, 202] width 66 height 13
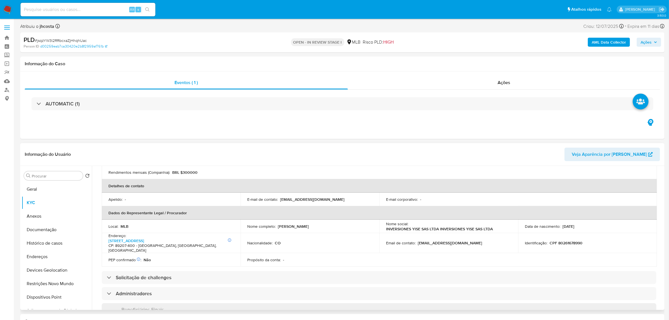
scroll to position [141, 0]
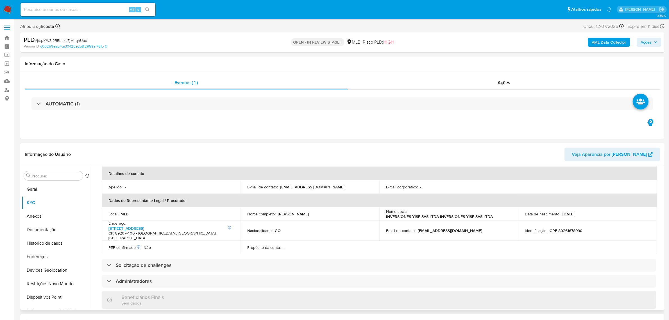
drag, startPoint x: 278, startPoint y: 211, endPoint x: 336, endPoint y: 211, distance: 58.5
click at [336, 211] on div "Nome completo : Sergio Daniel Arias Rendon" at bounding box center [309, 213] width 125 height 5
copy p "Sergio Daniel Arias Rendon"
click at [428, 245] on div "Informações da empresa ID do usuário : 2225995642 Nome do comércio : INVERSIONE…" at bounding box center [379, 279] width 555 height 454
click at [572, 228] on p "CPF 80261678990" at bounding box center [566, 230] width 33 height 5
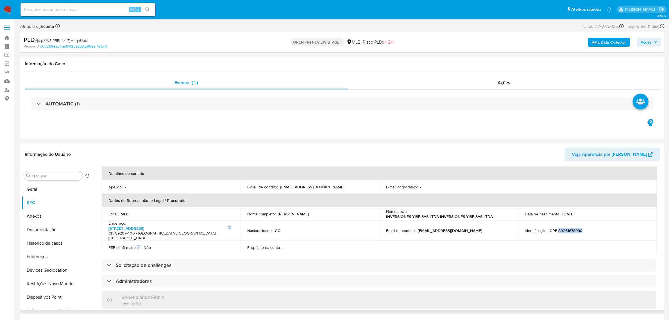
click at [572, 228] on p "CPF 80261678990" at bounding box center [566, 230] width 33 height 5
copy p "80261678990"
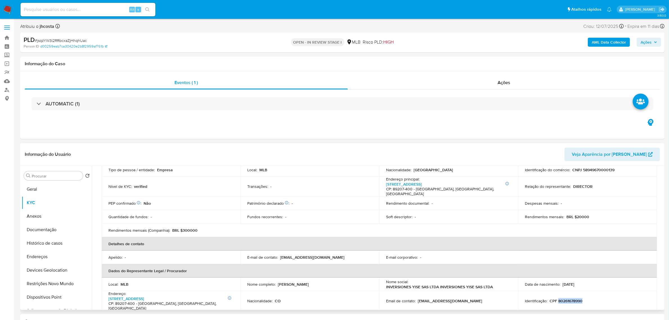
scroll to position [105, 0]
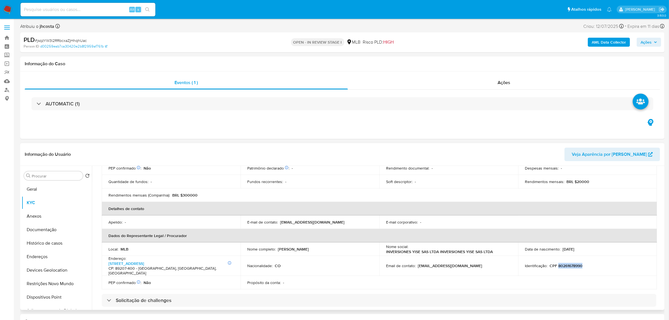
drag, startPoint x: 584, startPoint y: 245, endPoint x: 560, endPoint y: 245, distance: 23.9
click at [560, 247] on div "Data de nascimento : 12/09/1999" at bounding box center [587, 249] width 125 height 5
copy div "12/09/1999"
click at [306, 242] on td "Nome completo : Sergio Daniel Arias Rendon" at bounding box center [310, 248] width 139 height 13
drag, startPoint x: 278, startPoint y: 245, endPoint x: 339, endPoint y: 245, distance: 61.0
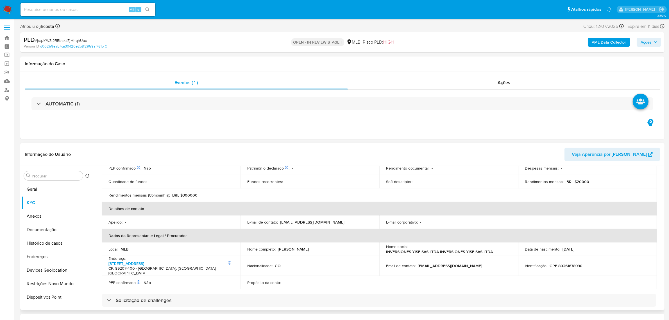
click at [339, 247] on div "Nome completo : Sergio Daniel Arias Rendon" at bounding box center [309, 249] width 125 height 5
copy p "Sergio Daniel Arias Rendon"
click at [52, 227] on button "Documentação" at bounding box center [55, 229] width 66 height 13
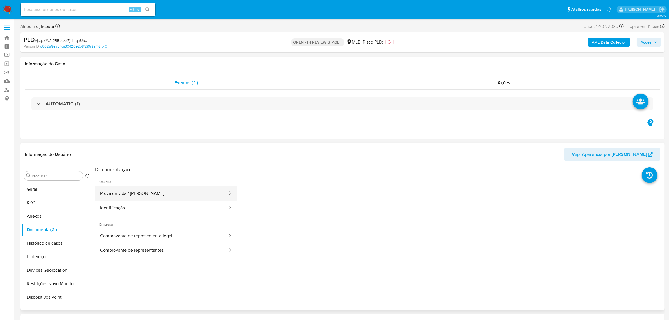
click at [159, 200] on button "Prova de vida / [PERSON_NAME]" at bounding box center [161, 193] width 133 height 14
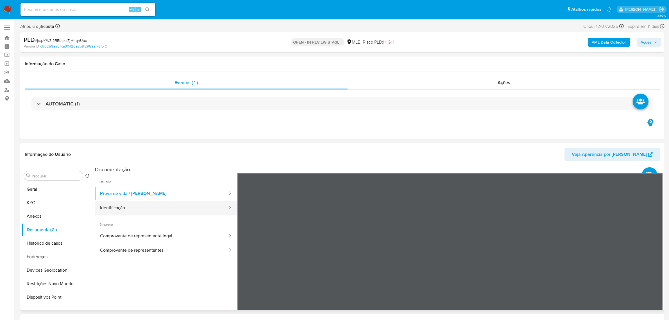
click at [164, 204] on button "Identificação" at bounding box center [161, 208] width 133 height 14
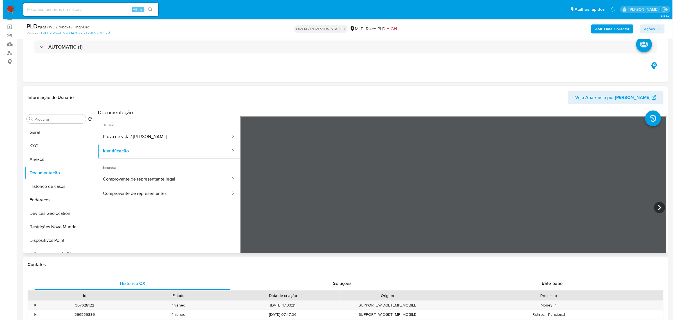
scroll to position [70, 0]
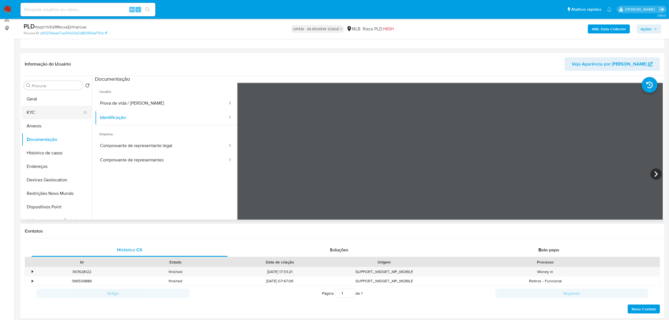
click at [36, 111] on button "KYC" at bounding box center [55, 112] width 66 height 13
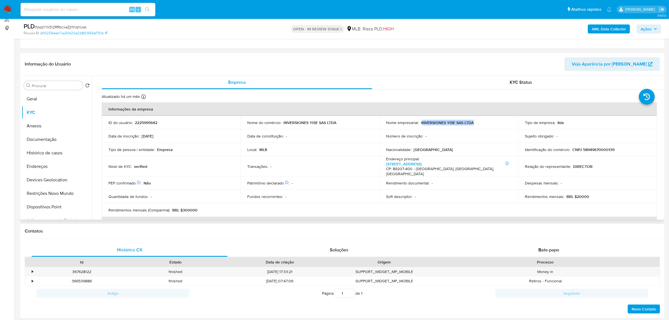
drag, startPoint x: 421, startPoint y: 124, endPoint x: 482, endPoint y: 124, distance: 61.6
click at [482, 124] on div "Nome empresarial : INVERSIONES YISE SAS LTDA" at bounding box center [448, 122] width 125 height 5
drag, startPoint x: 282, startPoint y: 124, endPoint x: 325, endPoint y: 124, distance: 43.3
click at [325, 124] on div "Nome do comércio : INVERSIONES YISE SAS LTDA" at bounding box center [309, 122] width 125 height 5
copy div "INVERSIONES YISE SAS"
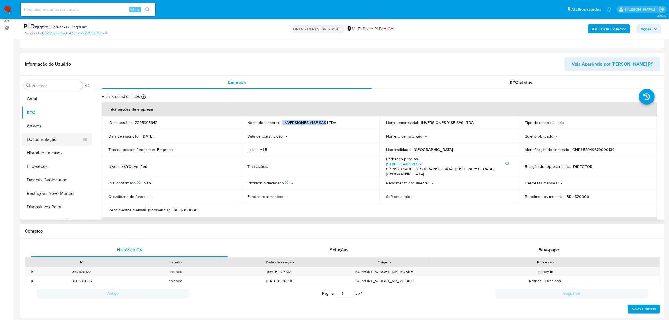
click at [54, 139] on button "Documentação" at bounding box center [55, 139] width 66 height 13
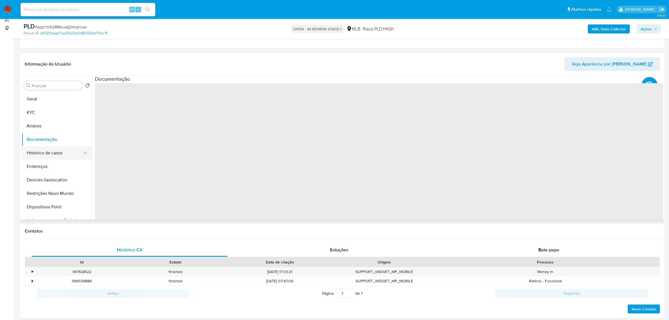
click at [50, 155] on button "Histórico de casos" at bounding box center [55, 152] width 66 height 13
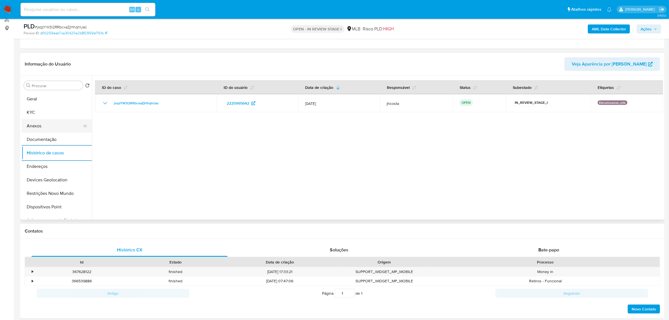
click at [58, 127] on button "Anexos" at bounding box center [55, 125] width 66 height 13
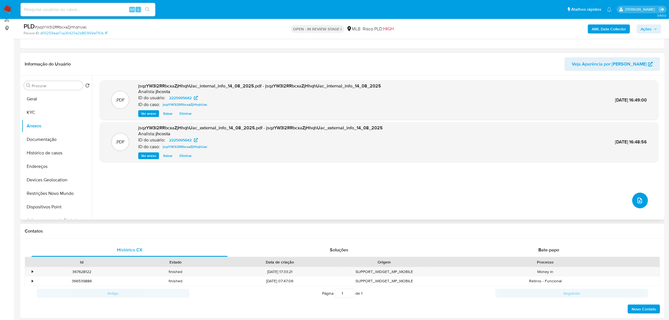
click at [637, 197] on icon "upload-file" at bounding box center [640, 200] width 7 height 7
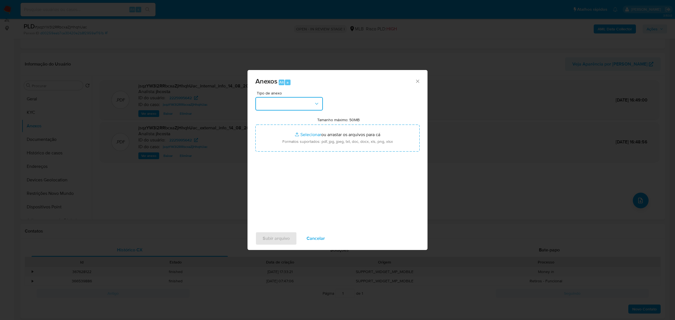
click at [308, 103] on button "button" at bounding box center [288, 103] width 67 height 13
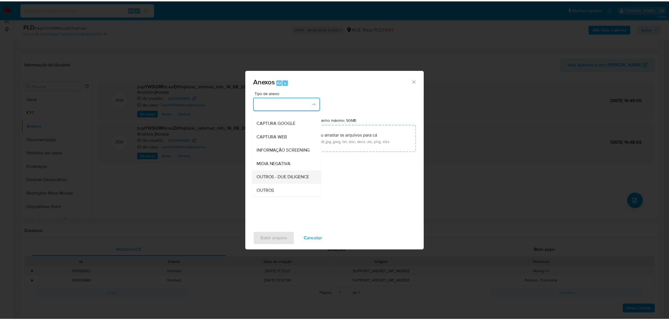
scroll to position [35, 0]
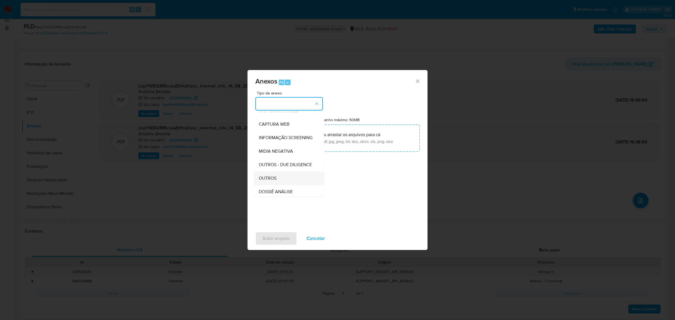
click at [281, 185] on div "OUTROS" at bounding box center [287, 177] width 57 height 13
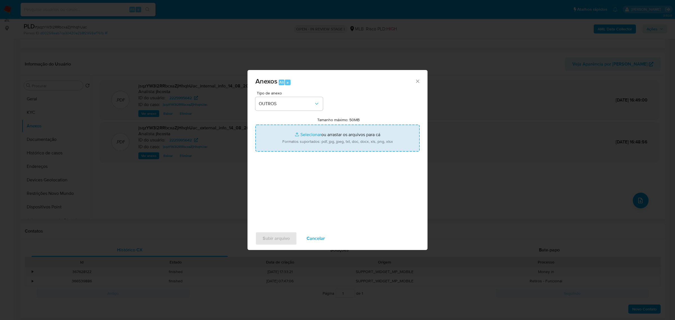
click at [353, 137] on input "Tamanho máximo: 50MB Selecionar arquivos" at bounding box center [337, 138] width 164 height 27
type input "C:\fakepath\Mulan 2225995642_2025_08_14_08_14_16.xlsx"
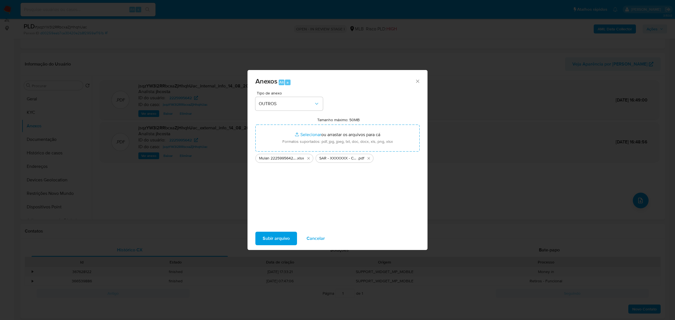
click at [285, 240] on span "Subir arquivo" at bounding box center [276, 238] width 27 height 12
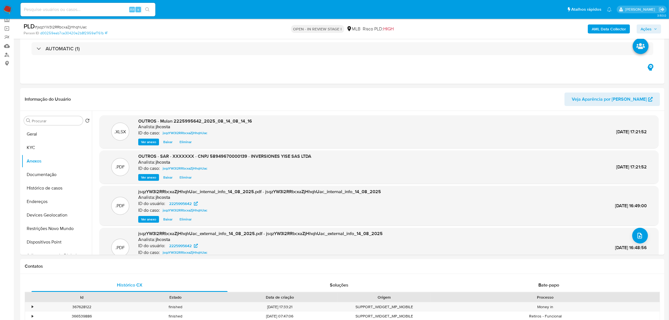
click at [655, 30] on icon "button" at bounding box center [655, 28] width 3 height 3
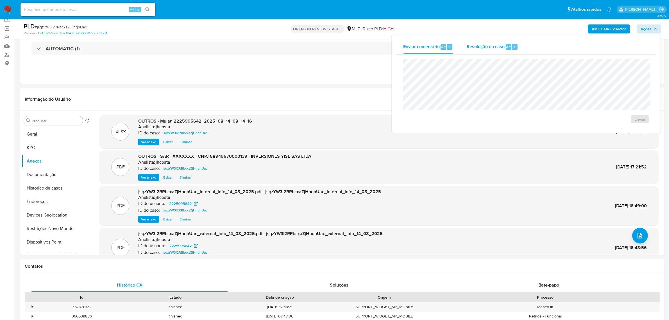
click at [493, 48] on span "Resolução do caso" at bounding box center [486, 46] width 38 height 6
click at [628, 127] on span "ROI Proposal" at bounding box center [626, 128] width 29 height 8
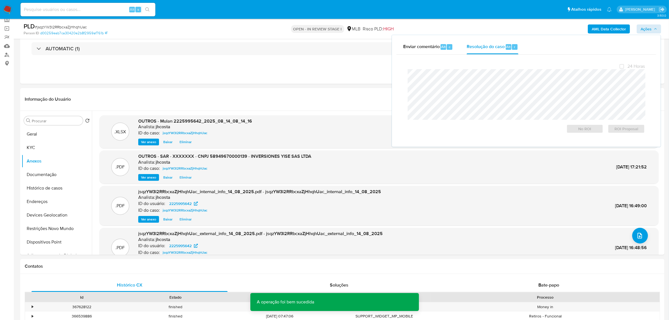
click at [75, 27] on span "# jsqzYW3l2RRbcxaZjHhqhUac" at bounding box center [61, 27] width 52 height 6
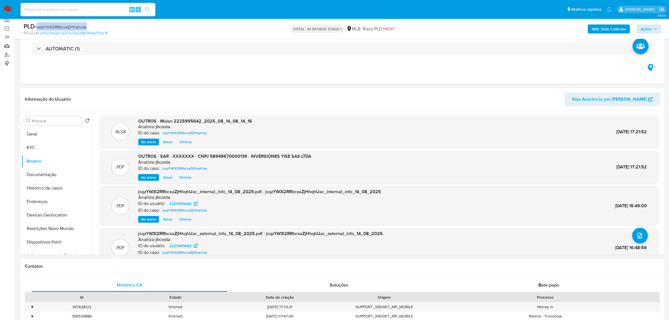
click at [75, 27] on span "# jsqzYW3l2RRbcxaZjHhqhUac" at bounding box center [61, 27] width 52 height 6
copy span "jsqzYW3l2RRbcxaZjHhqhUac"
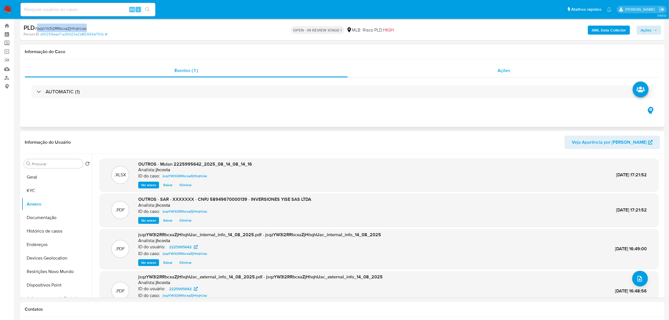
scroll to position [0, 0]
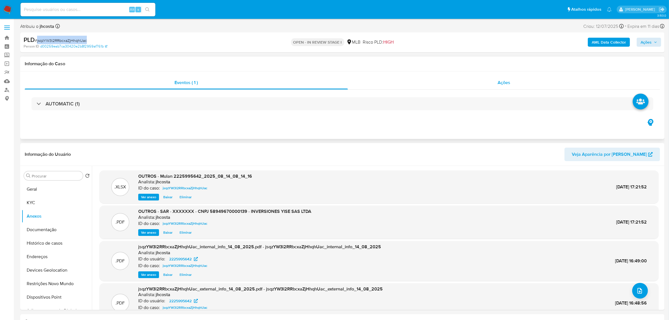
click at [506, 83] on span "Ações" at bounding box center [504, 82] width 13 height 6
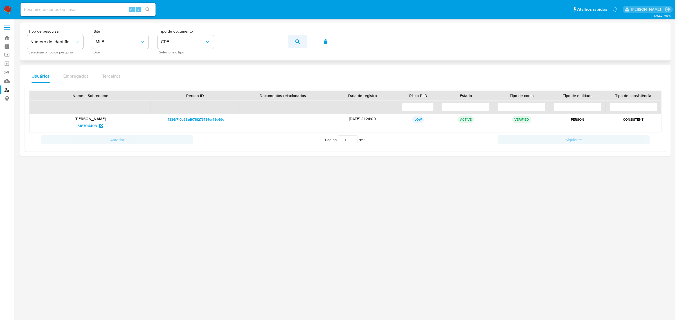
click at [296, 42] on icon "button" at bounding box center [297, 41] width 4 height 4
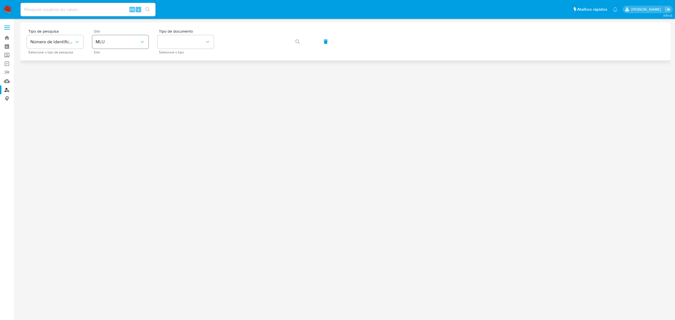
click at [134, 41] on span "MLU" at bounding box center [118, 42] width 44 height 6
click at [113, 84] on div "MLB" at bounding box center [119, 83] width 46 height 13
click at [180, 43] on button "identificationType" at bounding box center [185, 41] width 56 height 13
click at [184, 75] on div "CPF CPF" at bounding box center [184, 78] width 46 height 19
click at [297, 42] on icon "button" at bounding box center [297, 41] width 4 height 4
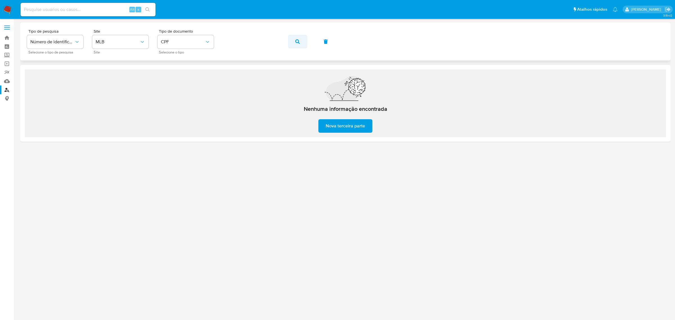
click at [297, 39] on icon "button" at bounding box center [297, 41] width 4 height 4
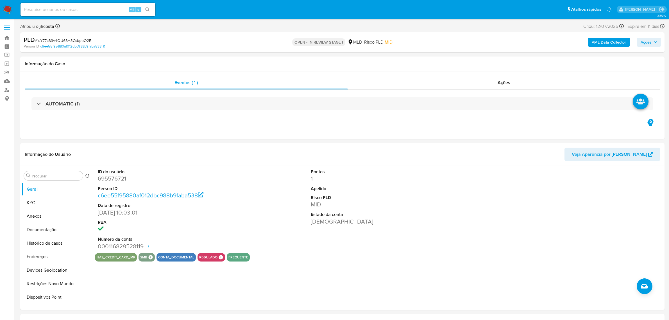
select select "10"
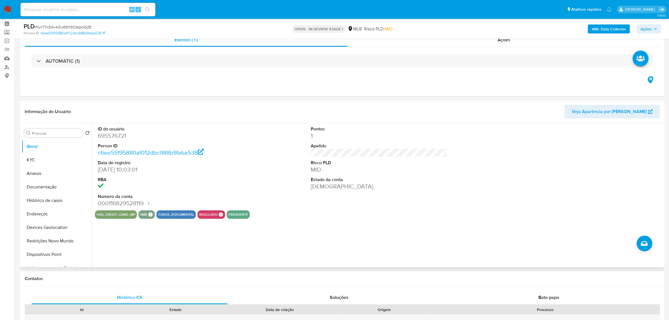
scroll to position [35, 0]
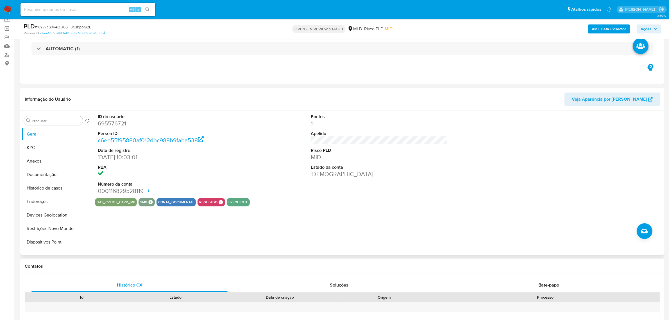
click at [120, 122] on dd "695576721" at bounding box center [166, 123] width 137 height 8
copy dd "695576721"
click at [255, 130] on div "ID do usuário 695576721 Person ID c6ee55f95880af012dbc988b9faba538 Data de regi…" at bounding box center [379, 154] width 569 height 87
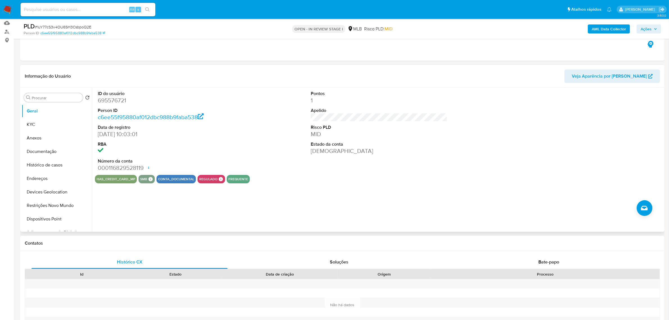
scroll to position [70, 0]
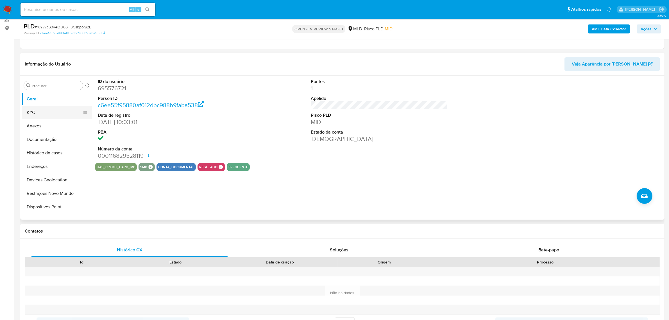
click at [37, 115] on button "KYC" at bounding box center [55, 112] width 66 height 13
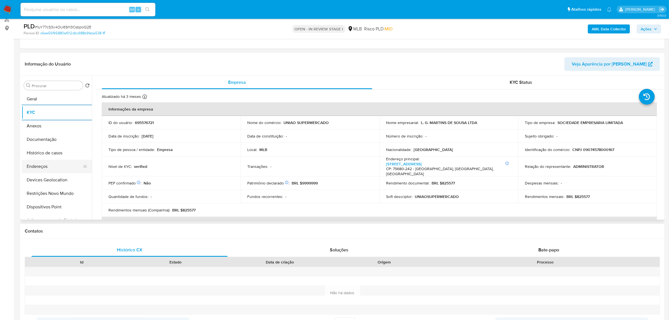
click at [60, 169] on button "Endereços" at bounding box center [55, 166] width 66 height 13
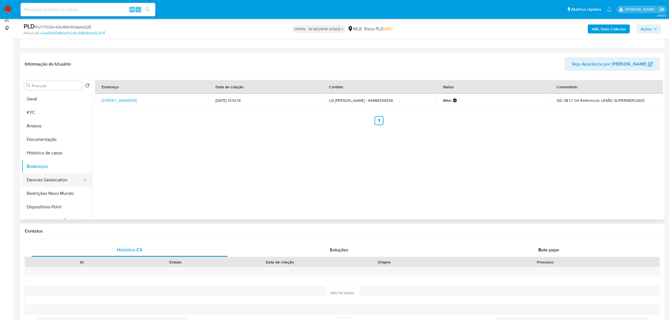
click at [71, 186] on button "Devices Geolocation" at bounding box center [55, 179] width 66 height 13
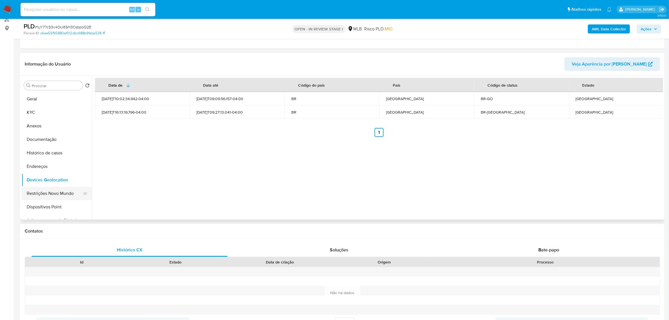
click at [61, 188] on button "Restrições Novo Mundo" at bounding box center [55, 193] width 66 height 13
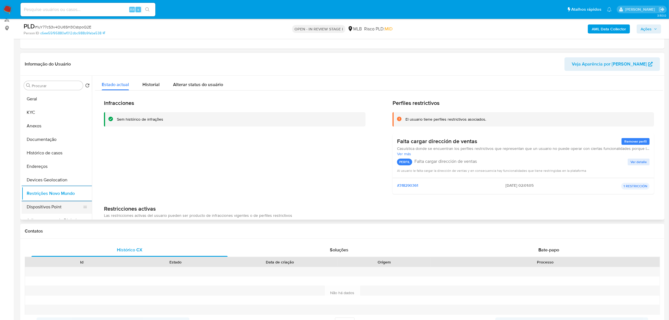
click at [40, 206] on button "Dispositivos Point" at bounding box center [55, 206] width 66 height 13
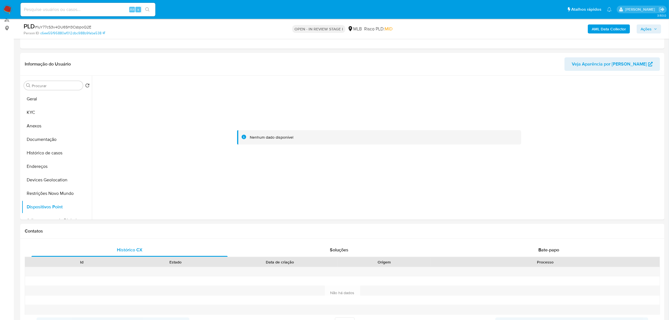
click at [605, 28] on b "AML Data Collector" at bounding box center [609, 28] width 34 height 9
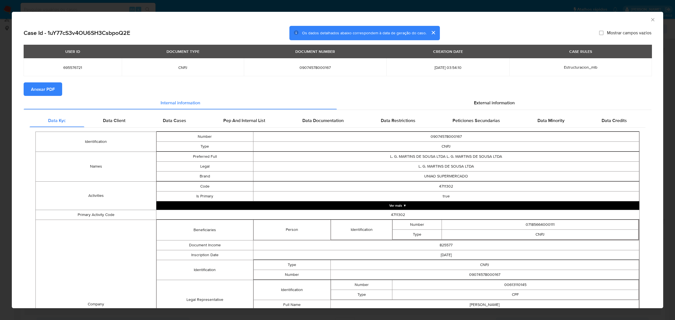
click at [43, 84] on span "Anexar PDF" at bounding box center [43, 89] width 24 height 12
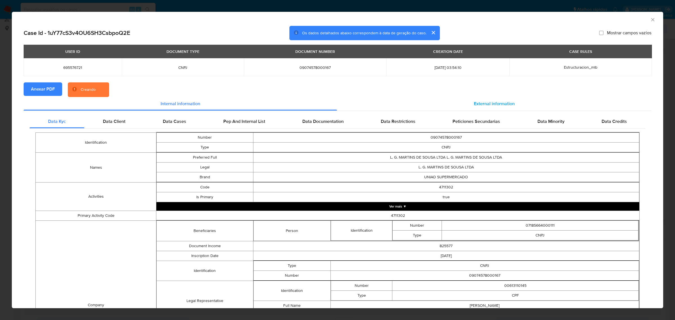
click at [502, 108] on div "External information" at bounding box center [494, 103] width 314 height 13
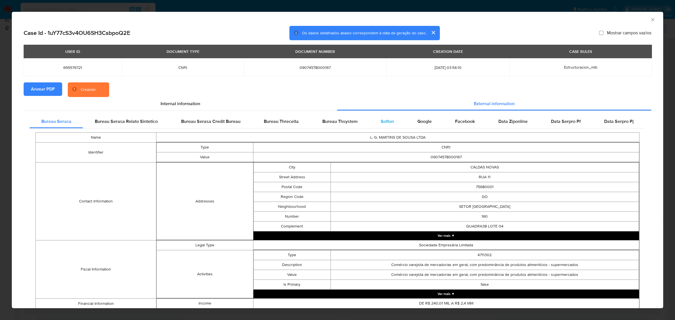
click at [385, 123] on span "Softon" at bounding box center [387, 121] width 13 height 6
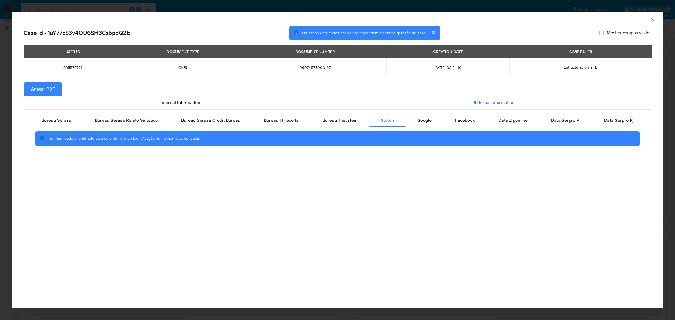
click at [651, 20] on icon "Fechar a janela" at bounding box center [653, 20] width 6 height 6
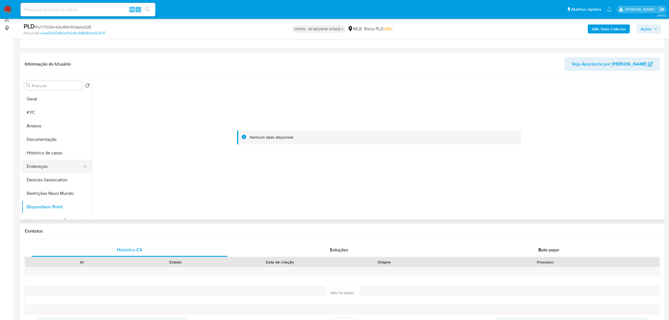
click at [57, 170] on button "Endereços" at bounding box center [55, 166] width 66 height 13
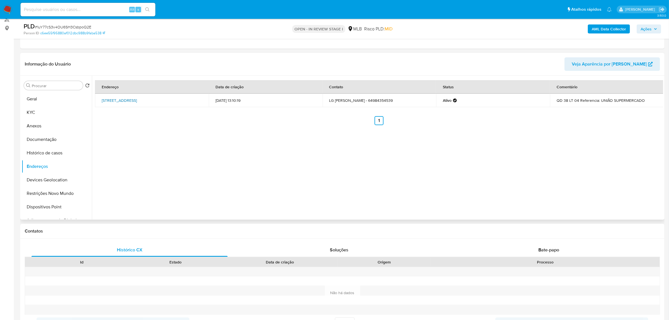
drag, startPoint x: 98, startPoint y: 100, endPoint x: 176, endPoint y: 102, distance: 78.5
click at [176, 102] on td "[STREET_ADDRESS]" at bounding box center [152, 100] width 114 height 13
copy link "[STREET_ADDRESS]"
click at [137, 102] on link "[STREET_ADDRESS]" at bounding box center [119, 101] width 35 height 6
click at [38, 109] on button "KYC" at bounding box center [55, 112] width 66 height 13
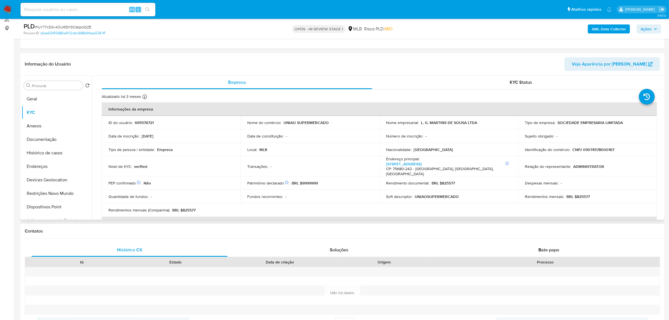
click at [597, 150] on p "CNPJ 09074578000167" at bounding box center [594, 149] width 42 height 5
copy p "09074578000167"
click at [592, 151] on p "CNPJ 09074578000167" at bounding box center [594, 149] width 42 height 5
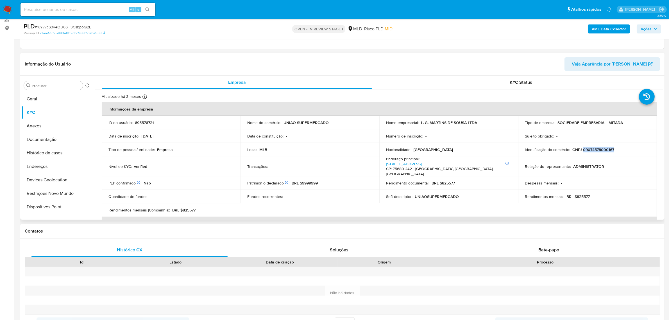
click at [588, 151] on p "CNPJ 09074578000167" at bounding box center [594, 149] width 42 height 5
click at [592, 152] on td "Identificação do comércio : CNPJ 09074578000167" at bounding box center [587, 149] width 139 height 13
click at [592, 152] on p "CNPJ 09074578000167" at bounding box center [594, 149] width 42 height 5
click at [605, 151] on p "CNPJ 09074578000167" at bounding box center [594, 149] width 42 height 5
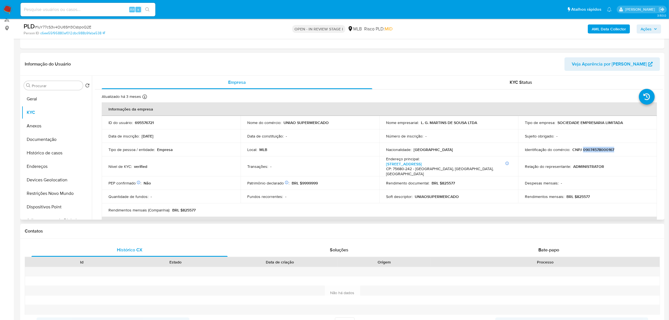
click at [605, 151] on p "CNPJ 09074578000167" at bounding box center [594, 149] width 42 height 5
drag, startPoint x: 420, startPoint y: 125, endPoint x: 487, endPoint y: 121, distance: 66.7
click at [487, 121] on div "Nome empresarial : L. G. MARTINS DE SOUSA LTDA" at bounding box center [448, 122] width 125 height 5
copy p "L. G. MARTINS DE SOUSA LTDA"
click at [57, 141] on button "Documentação" at bounding box center [55, 139] width 66 height 13
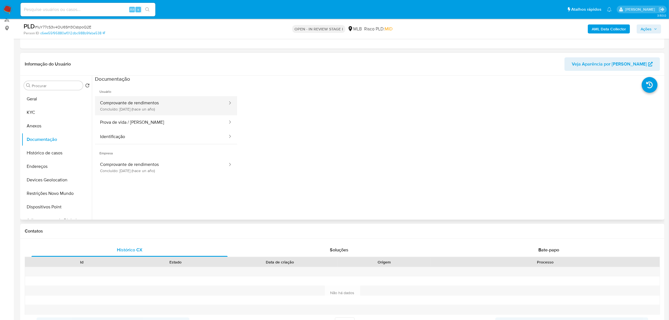
click at [176, 108] on button "Comprovante de rendimentos Concluído: [DATE] (hace un año)" at bounding box center [161, 105] width 133 height 19
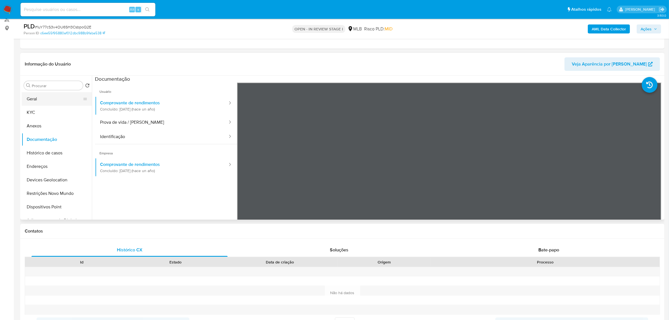
click at [55, 103] on button "Geral" at bounding box center [55, 98] width 66 height 13
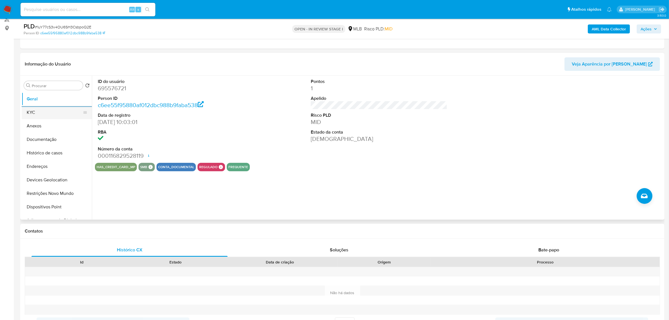
click at [67, 110] on button "KYC" at bounding box center [55, 112] width 66 height 13
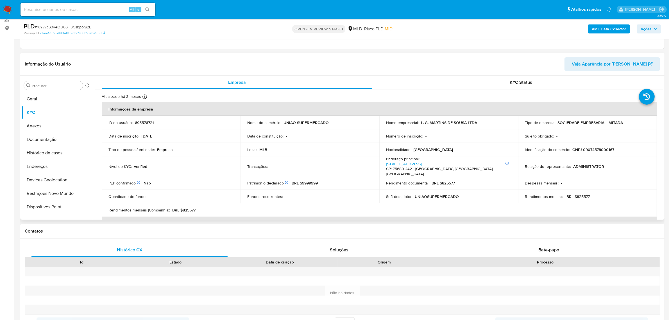
click at [593, 152] on p "CNPJ 09074578000167" at bounding box center [594, 149] width 42 height 5
copy p "09074578000167"
click at [48, 143] on button "Documentação" at bounding box center [55, 139] width 66 height 13
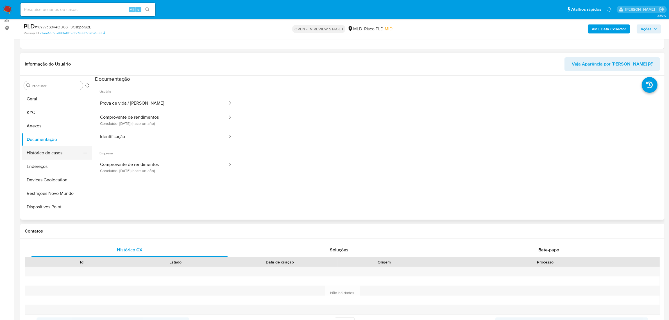
drag, startPoint x: 55, startPoint y: 152, endPoint x: 57, endPoint y: 150, distance: 2.9
click at [56, 152] on button "Histórico de casos" at bounding box center [55, 152] width 66 height 13
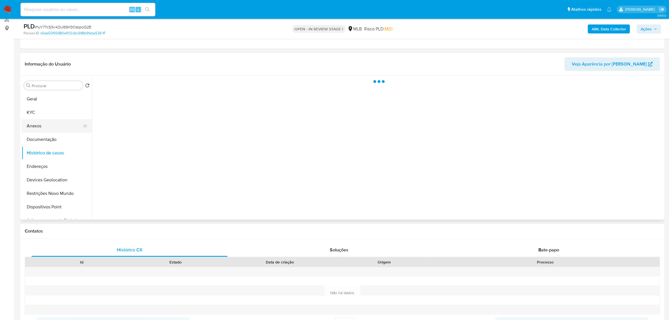
click at [46, 128] on button "Anexos" at bounding box center [55, 125] width 66 height 13
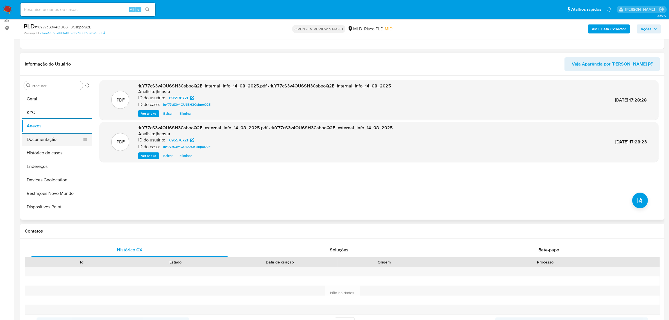
click at [54, 144] on button "Documentação" at bounding box center [55, 139] width 66 height 13
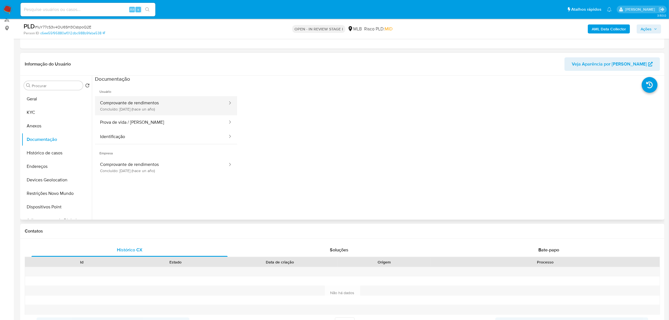
click at [176, 102] on button "Comprovante de rendimentos Concluído: [DATE] (hace un año)" at bounding box center [161, 105] width 133 height 19
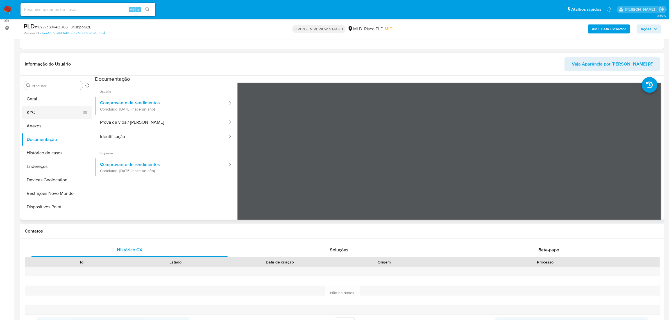
click at [46, 113] on button "KYC" at bounding box center [55, 112] width 66 height 13
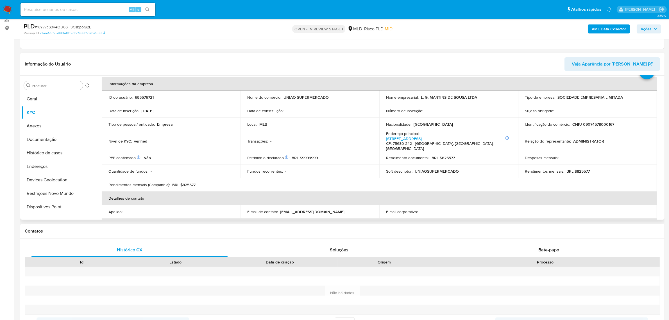
scroll to position [35, 0]
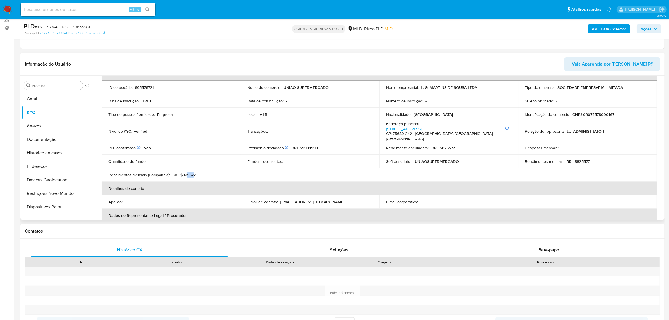
drag, startPoint x: 187, startPoint y: 170, endPoint x: 193, endPoint y: 170, distance: 5.7
click at [193, 172] on p "BRL $825577" at bounding box center [183, 174] width 23 height 5
click at [645, 31] on span "Ações" at bounding box center [646, 28] width 11 height 9
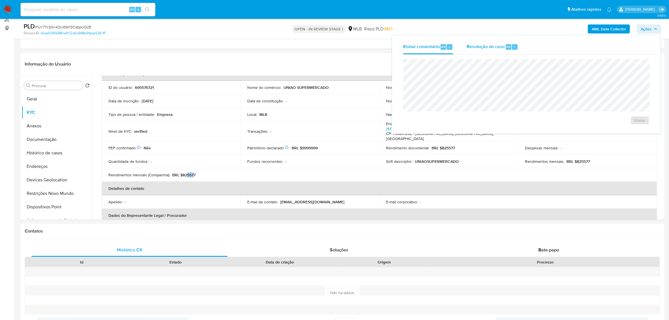
click at [482, 44] on span "Resolução do caso" at bounding box center [486, 46] width 38 height 6
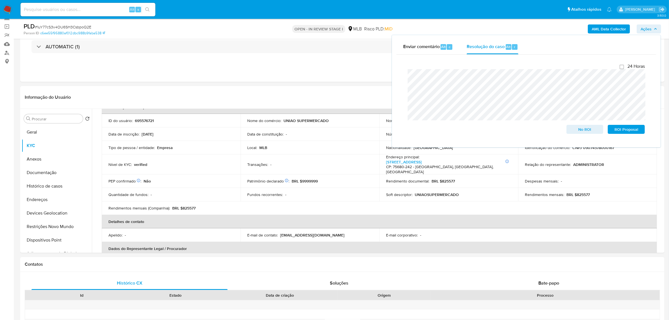
scroll to position [0, 0]
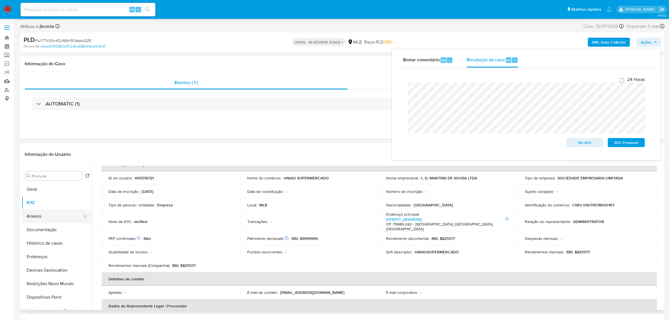
click at [47, 220] on button "Anexos" at bounding box center [55, 215] width 66 height 13
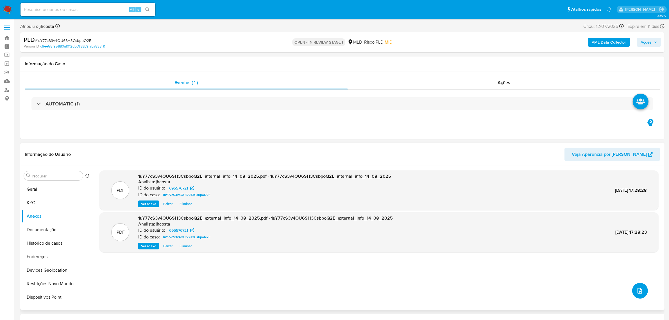
click at [636, 287] on button "upload-file" at bounding box center [641, 291] width 16 height 16
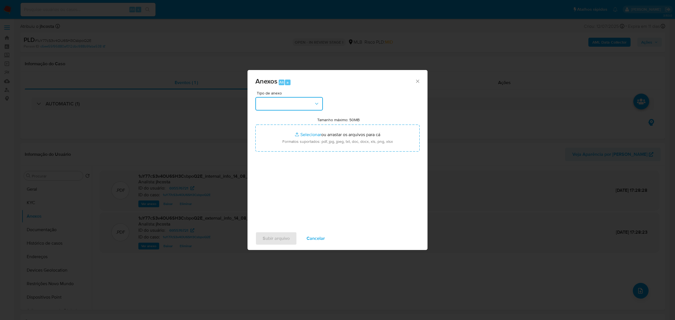
click at [294, 97] on button "button" at bounding box center [288, 103] width 67 height 13
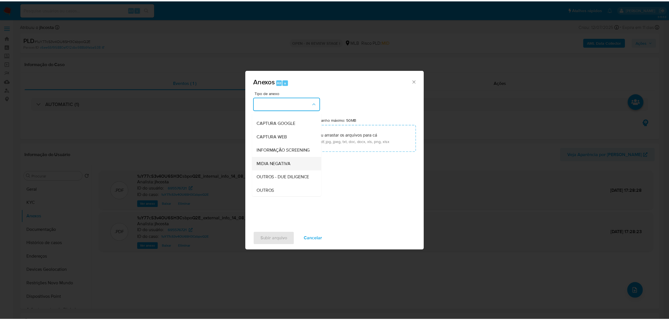
scroll to position [35, 0]
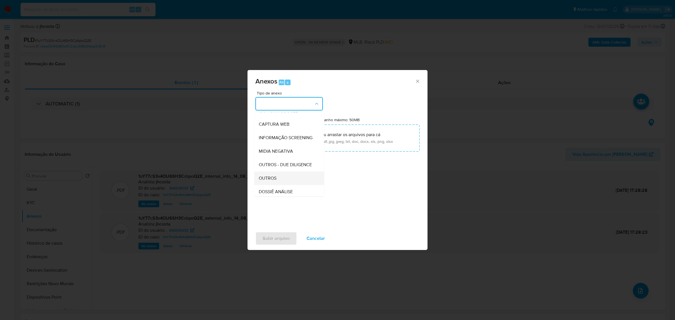
click at [281, 185] on div "OUTROS" at bounding box center [287, 177] width 57 height 13
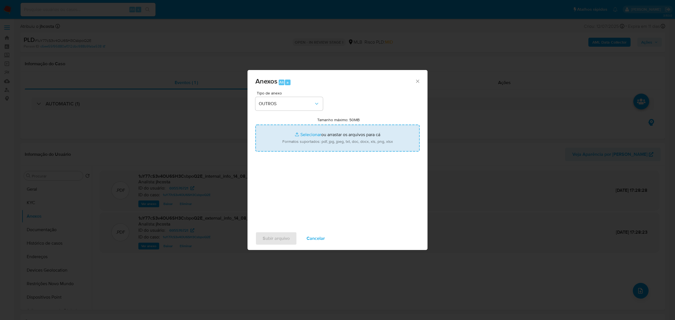
click at [310, 146] on input "Tamanho máximo: 50MB Selecionar arquivos" at bounding box center [337, 138] width 164 height 27
click at [336, 138] on input "Tamanho máximo: 50MB Selecionar arquivos" at bounding box center [337, 138] width 164 height 27
type input "C:\fakepath\Mulan 695576721_2025_08_14_08_14_57.xlsx"
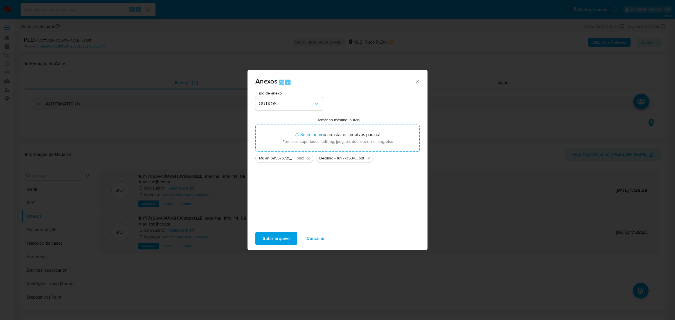
click at [280, 236] on span "Subir arquivo" at bounding box center [276, 238] width 27 height 12
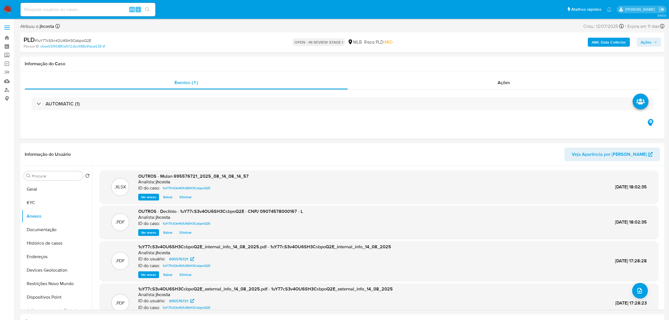
click at [652, 43] on span "Ações" at bounding box center [646, 42] width 11 height 9
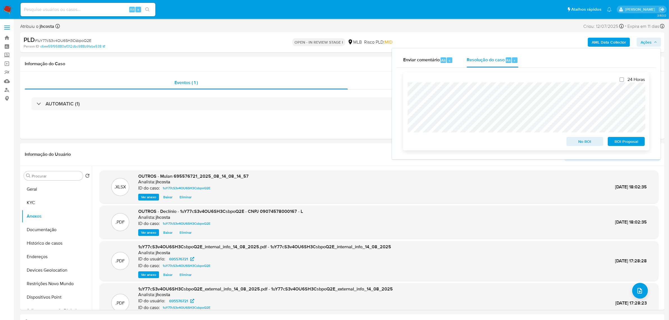
click at [591, 143] on span "No ROI" at bounding box center [585, 141] width 29 height 8
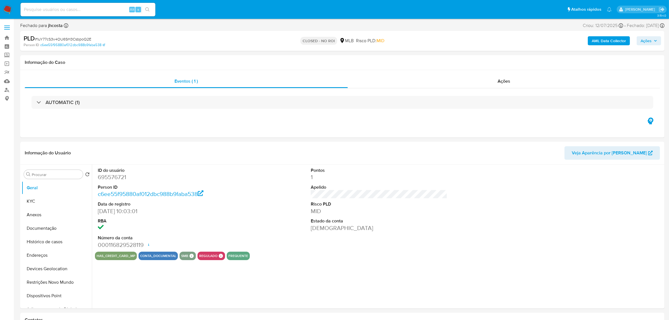
select select "10"
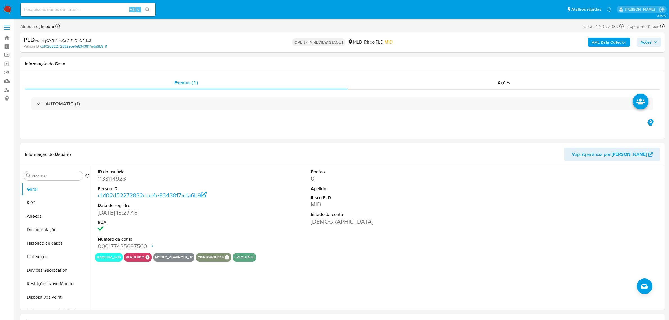
select select "10"
click at [110, 179] on dd "1133114928" at bounding box center [166, 179] width 137 height 8
copy dd "1133114928"
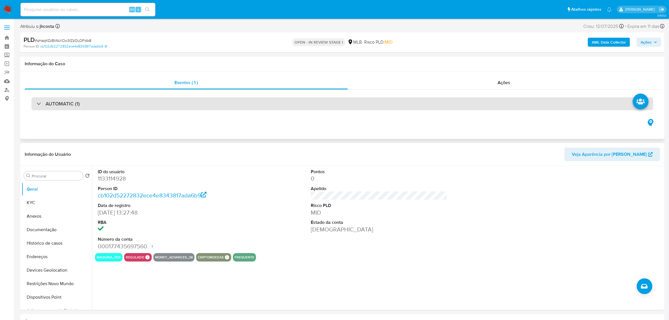
click at [268, 104] on div "AUTOMATIC (1)" at bounding box center [342, 103] width 622 height 13
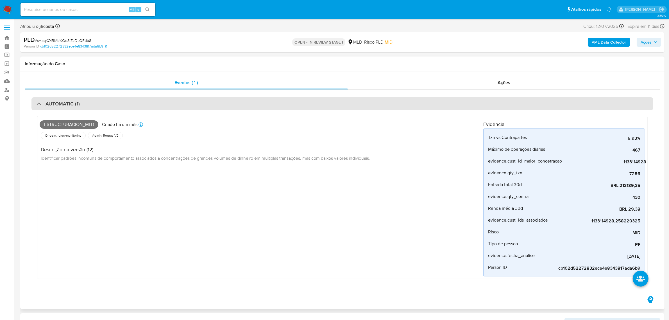
click at [268, 104] on div "AUTOMATIC (1)" at bounding box center [342, 103] width 622 height 13
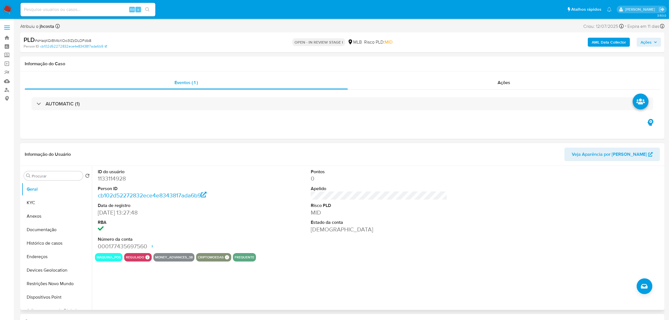
click at [114, 179] on dd "1133114928" at bounding box center [166, 179] width 137 height 8
copy dd "1133114928"
click at [256, 132] on div "Eventos ( 1 ) Ações AUTOMATIC (1)" at bounding box center [342, 104] width 645 height 67
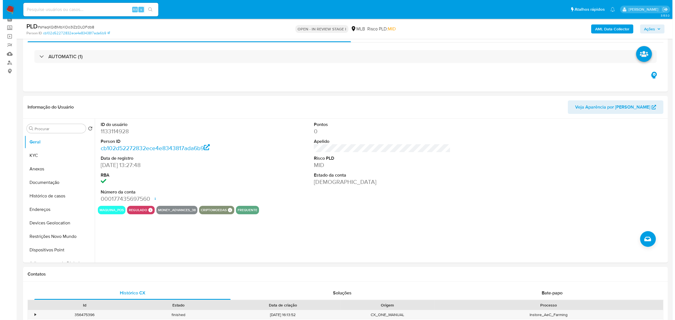
scroll to position [70, 0]
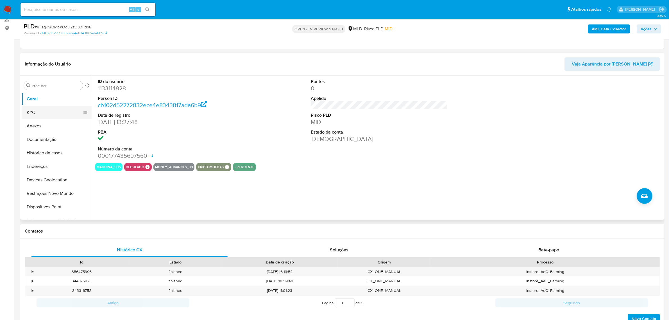
click at [51, 113] on button "KYC" at bounding box center [55, 112] width 66 height 13
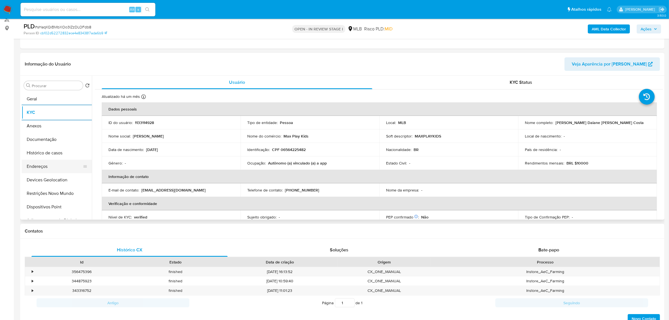
drag, startPoint x: 41, startPoint y: 169, endPoint x: 44, endPoint y: 170, distance: 2.9
click at [43, 169] on button "Endereços" at bounding box center [55, 166] width 66 height 13
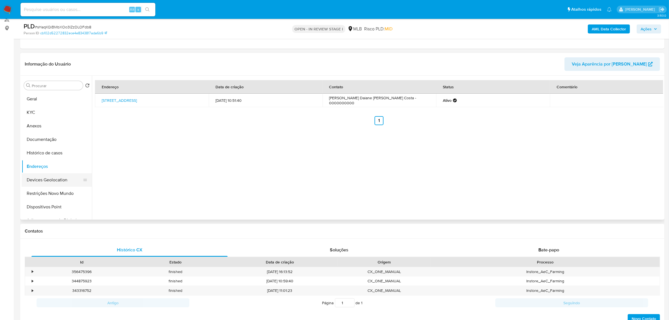
click at [42, 184] on button "Devices Geolocation" at bounding box center [55, 179] width 66 height 13
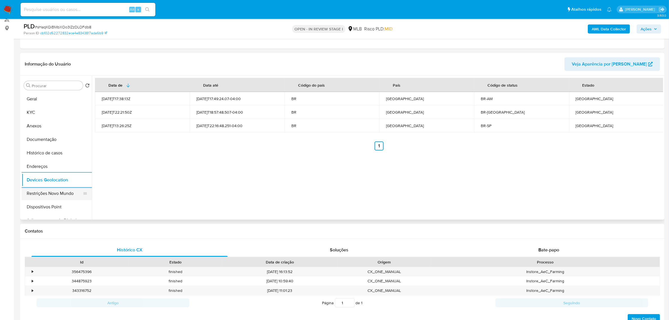
click at [66, 189] on button "Restrições Novo Mundo" at bounding box center [55, 193] width 66 height 13
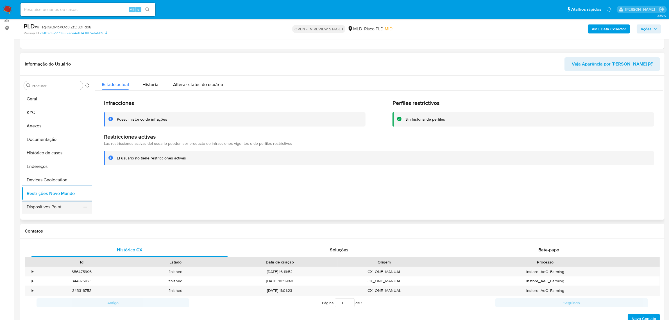
click at [49, 204] on button "Dispositivos Point" at bounding box center [55, 206] width 66 height 13
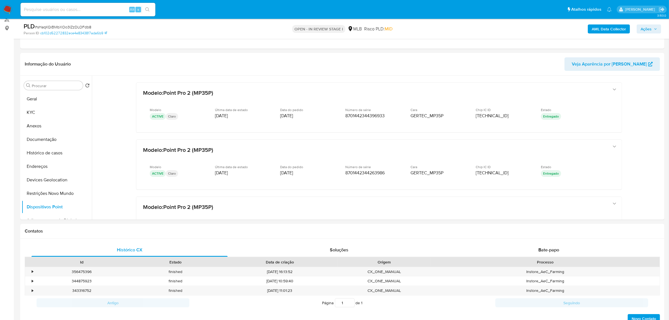
click at [607, 27] on b "AML Data Collector" at bounding box center [609, 28] width 34 height 9
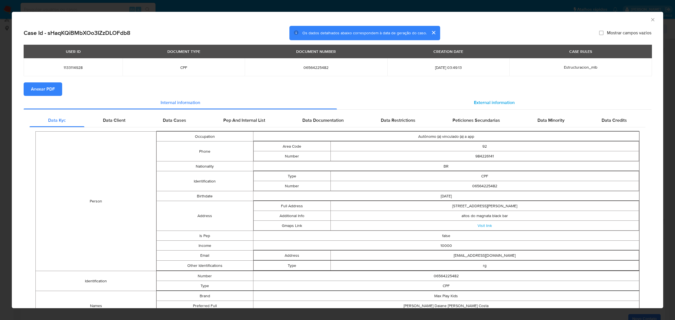
click at [487, 100] on span "External information" at bounding box center [494, 102] width 41 height 6
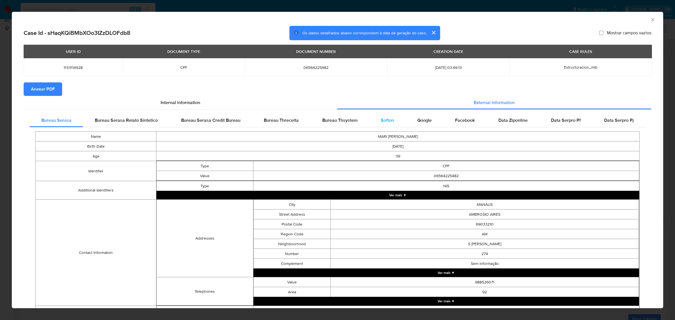
click at [385, 122] on span "Softon" at bounding box center [387, 120] width 13 height 6
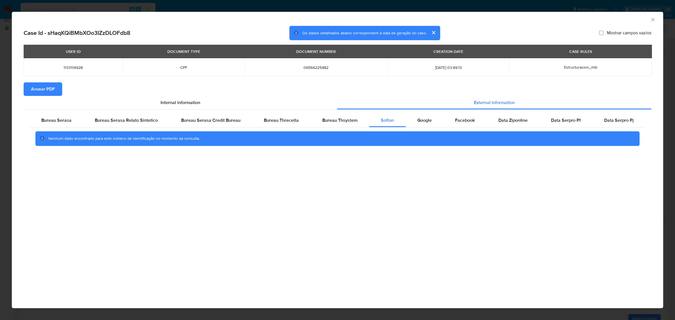
click at [48, 92] on span "Anexar PDF" at bounding box center [43, 89] width 24 height 12
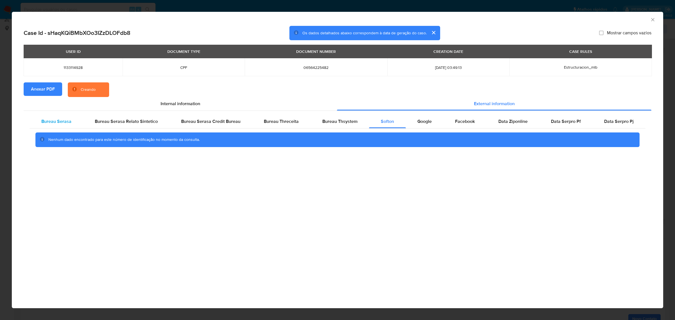
click at [53, 123] on span "Bureau Serasa" at bounding box center [56, 121] width 30 height 6
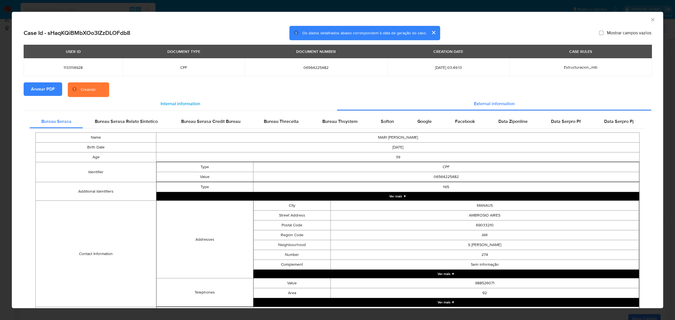
click at [180, 102] on span "Internal information" at bounding box center [181, 103] width 40 height 6
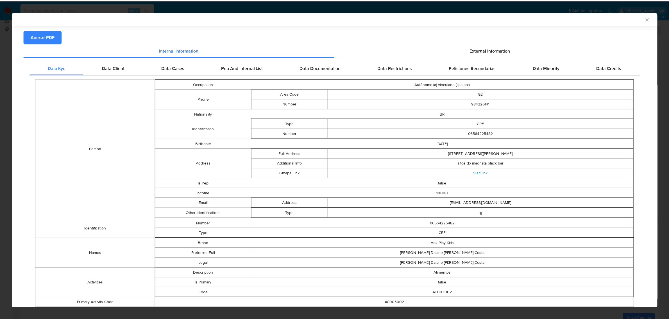
scroll to position [0, 0]
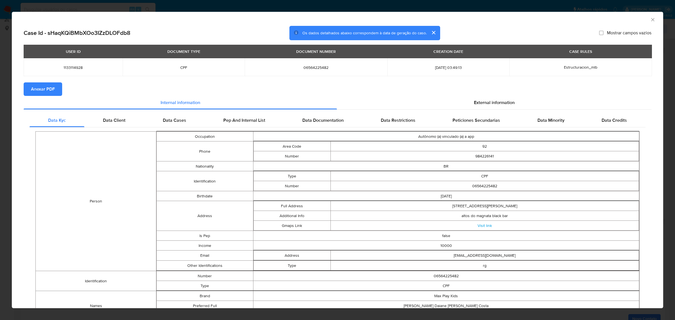
click at [118, 110] on div "Data Kyc Data Client Data Cases Pep And Internal List Data Documentation Data R…" at bounding box center [338, 259] width 628 height 298
click at [118, 119] on span "Data Client" at bounding box center [114, 120] width 22 height 6
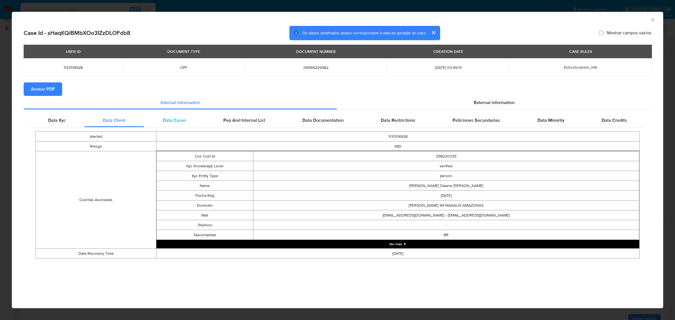
click at [172, 121] on span "Data Cases" at bounding box center [174, 120] width 23 height 6
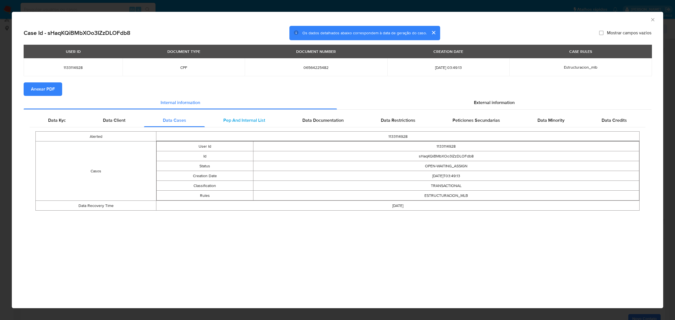
click at [233, 125] on div "Pep And Internal List" at bounding box center [244, 120] width 79 height 13
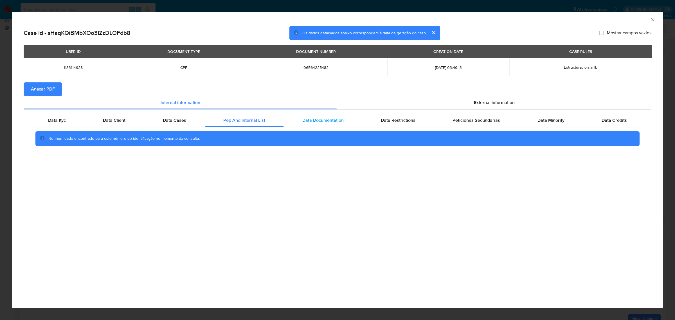
click at [332, 123] on span "Data Documentation" at bounding box center [322, 120] width 41 height 6
click at [411, 121] on span "Data Restrictions" at bounding box center [398, 120] width 35 height 6
click at [486, 119] on span "Peticiones Secundarias" at bounding box center [476, 120] width 48 height 6
click at [563, 117] on span "Data Minority" at bounding box center [550, 120] width 27 height 6
click at [609, 122] on span "Data Credits" at bounding box center [613, 120] width 25 height 6
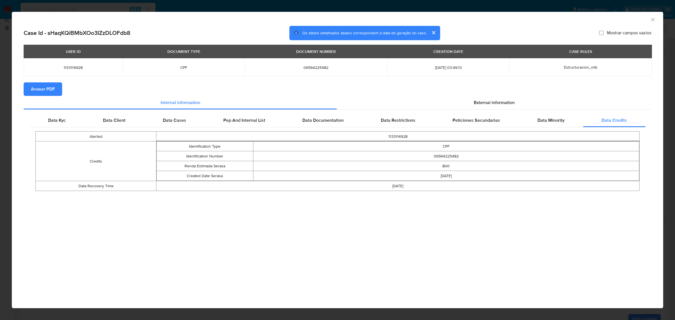
click at [650, 17] on icon "Fechar a janela" at bounding box center [653, 20] width 6 height 6
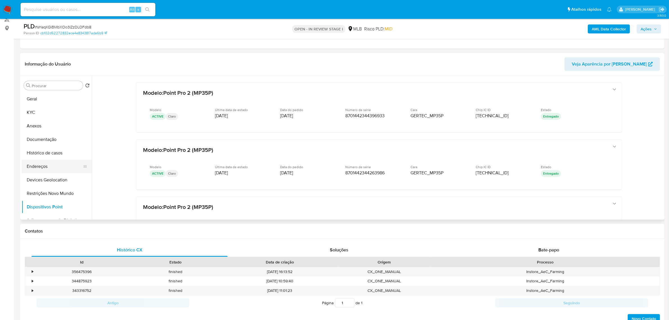
click at [50, 165] on button "Endereços" at bounding box center [55, 166] width 66 height 13
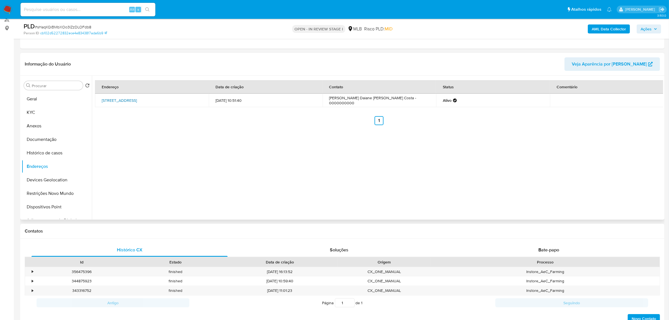
drag, startPoint x: 103, startPoint y: 97, endPoint x: 198, endPoint y: 100, distance: 95.6
click at [198, 100] on td "Rua Ambrósio Aires 274, Manaus, Amazonas, 69033210, Brasil 274" at bounding box center [152, 100] width 114 height 13
copy link "Rua Ambrósio Aires 274, Manaus, Amazonas, 69033210"
click at [137, 99] on link "Rua Ambrósio Aires 274, Manaus, Amazonas, 69033210, Brasil 274" at bounding box center [119, 101] width 35 height 6
copy link "Rua Ambrósio Aires 274, Manaus, Amazonas, 69033210"
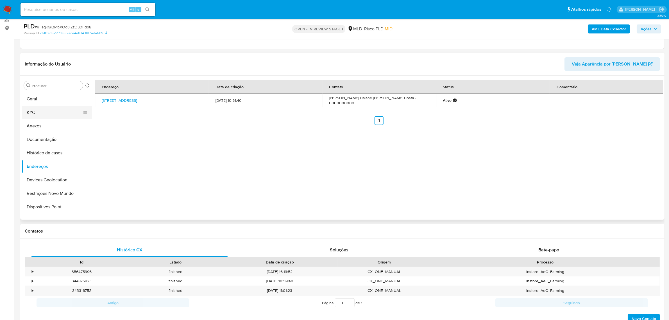
click at [32, 115] on button "KYC" at bounding box center [55, 112] width 66 height 13
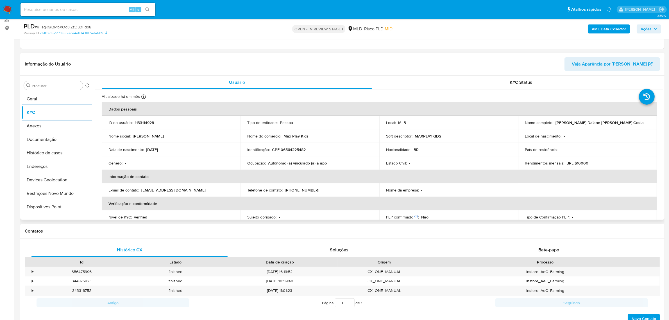
click at [292, 151] on p "CPF 06564225482" at bounding box center [289, 149] width 34 height 5
copy p "06564225482"
click at [46, 140] on button "Documentação" at bounding box center [55, 139] width 66 height 13
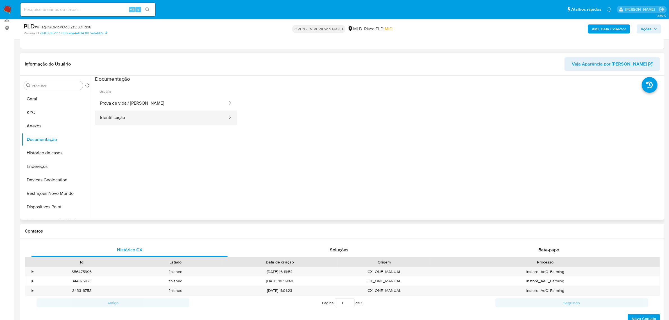
click at [165, 117] on button "Identificação" at bounding box center [161, 117] width 133 height 14
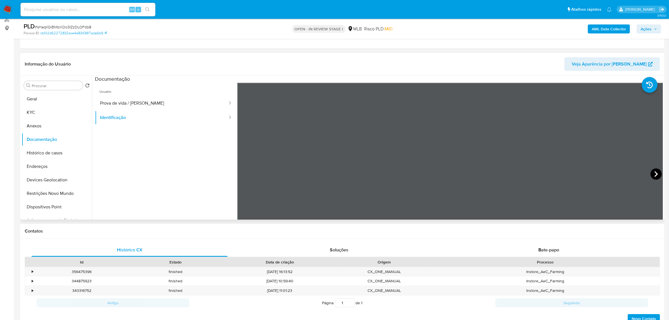
click at [652, 173] on icon at bounding box center [656, 173] width 11 height 11
click at [187, 103] on button "Prova de vida / Selfie" at bounding box center [161, 103] width 133 height 14
click at [51, 113] on button "KYC" at bounding box center [55, 112] width 66 height 13
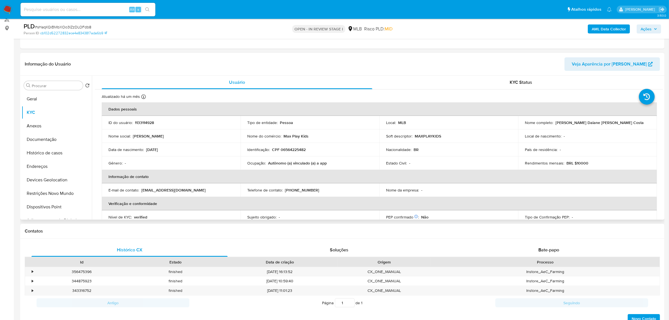
click at [297, 150] on p "CPF 06564225482" at bounding box center [289, 149] width 34 height 5
copy p "06564225482"
drag, startPoint x: 554, startPoint y: 123, endPoint x: 619, endPoint y: 122, distance: 64.4
click at [619, 122] on div "Nome completo : Mari Daiane Keila Lima Costa" at bounding box center [587, 122] width 125 height 5
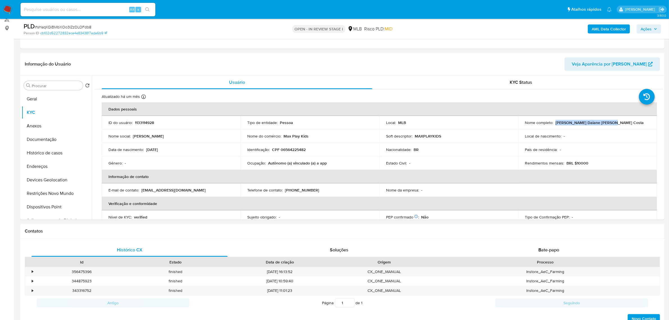
copy p "Mari Daiane Keila Lima Costa"
click at [54, 138] on button "Documentação" at bounding box center [55, 139] width 66 height 13
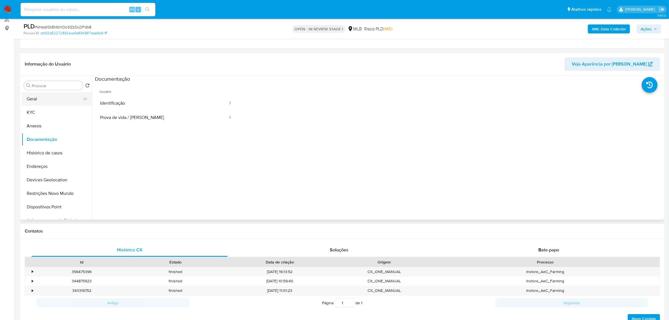
click at [34, 100] on button "Geral" at bounding box center [55, 98] width 66 height 13
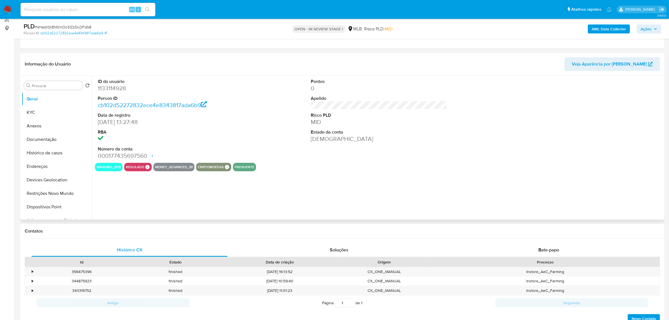
click at [169, 203] on div "ID do usuário 1133114928 Person ID cb102d52272832ece4e8343817ada6b9 Data de reg…" at bounding box center [378, 148] width 572 height 144
click at [33, 110] on button "KYC" at bounding box center [55, 112] width 66 height 13
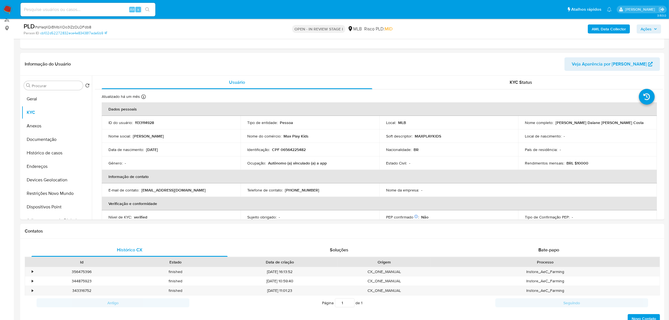
click at [647, 26] on span "Ações" at bounding box center [646, 28] width 11 height 9
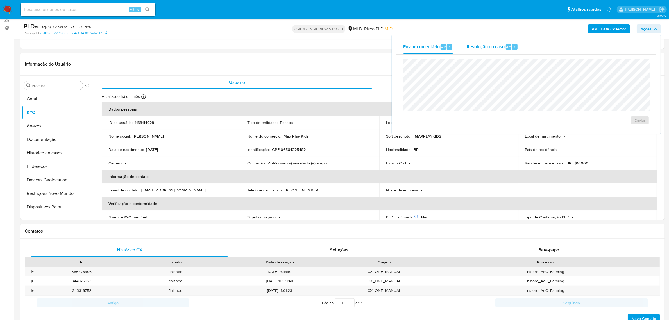
click at [490, 51] on div "Resolução do caso Alt r" at bounding box center [492, 47] width 51 height 15
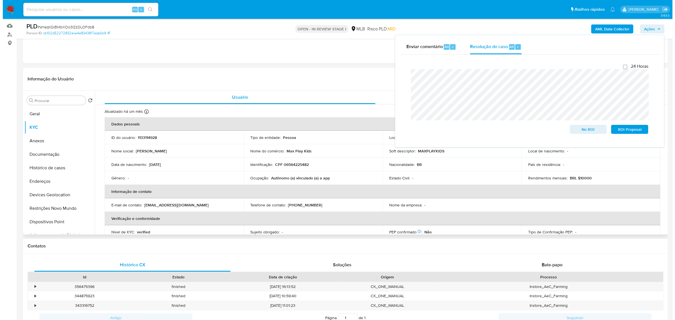
scroll to position [35, 0]
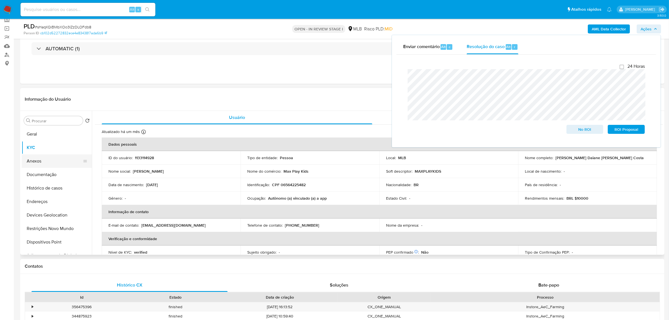
click at [37, 165] on button "Anexos" at bounding box center [55, 160] width 66 height 13
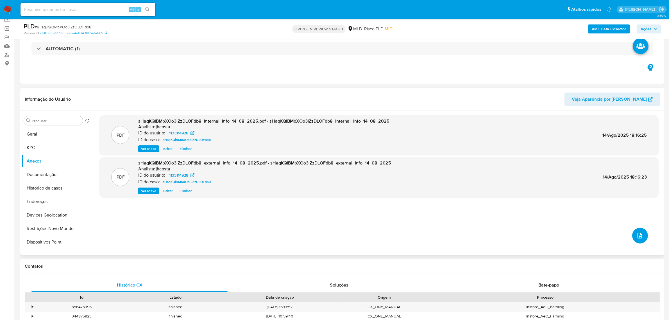
click at [638, 235] on icon "upload-file" at bounding box center [640, 235] width 7 height 7
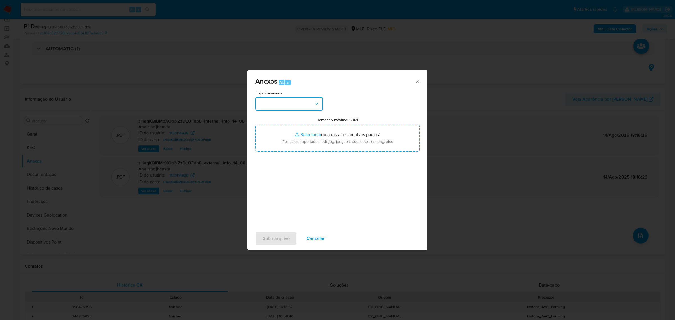
click at [310, 103] on button "button" at bounding box center [288, 103] width 67 height 13
click at [279, 185] on div "OUTROS" at bounding box center [287, 177] width 57 height 13
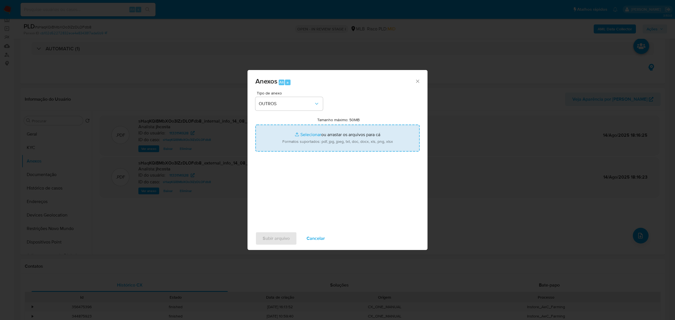
click at [299, 150] on input "Tamanho máximo: 50MB Selecionar arquivos" at bounding box center [337, 138] width 164 height 27
type input "C:\fakepath\Mulan 1133114928_2025_08_14_08_21_25.xlsx"
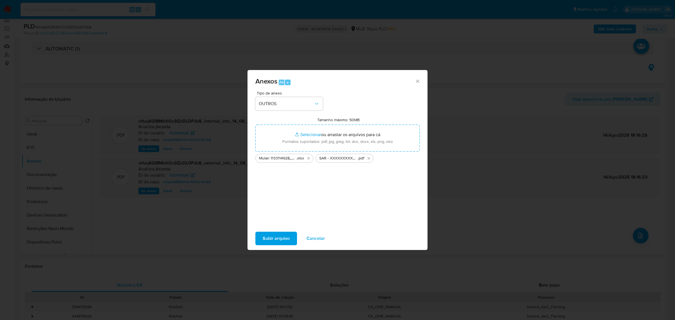
click at [276, 234] on span "Subir arquivo" at bounding box center [276, 238] width 27 height 12
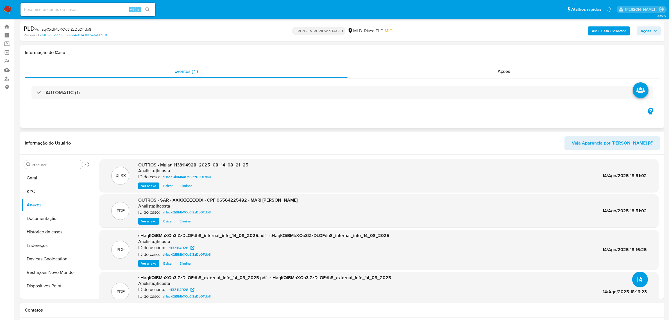
scroll to position [0, 0]
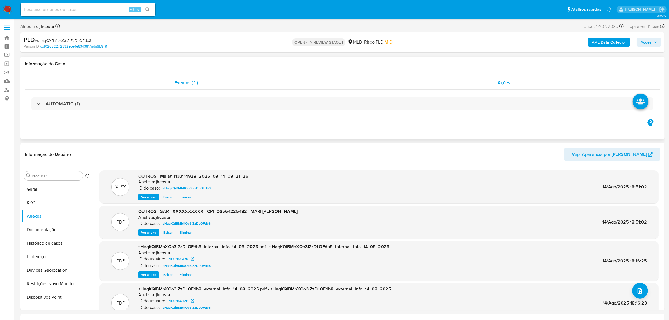
click at [507, 86] on div "Ações" at bounding box center [504, 82] width 313 height 13
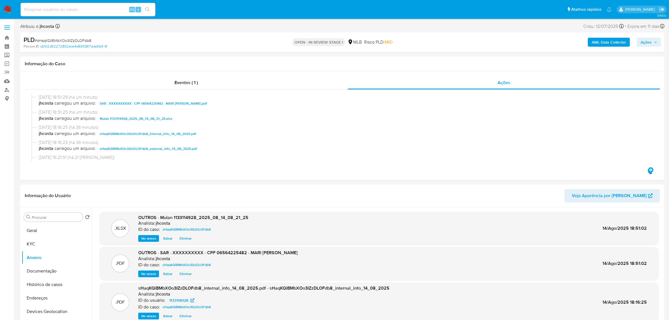
click at [642, 41] on span "Ações" at bounding box center [646, 42] width 11 height 9
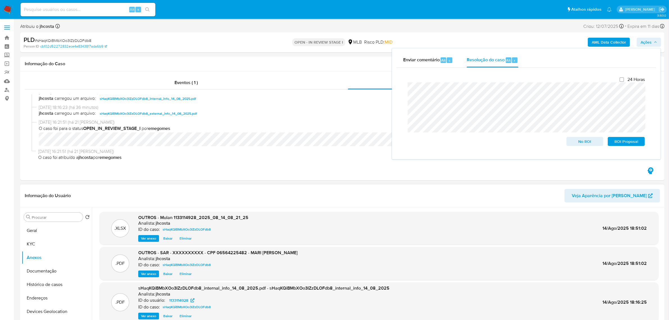
click at [186, 274] on span "Eliminar" at bounding box center [186, 274] width 12 height 6
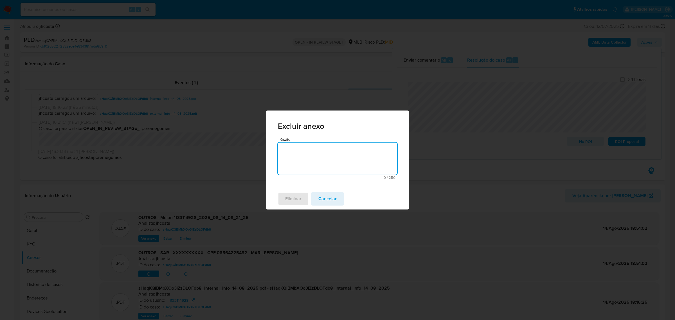
click at [307, 154] on textarea "Razão" at bounding box center [337, 159] width 119 height 32
type textarea "ERRO"
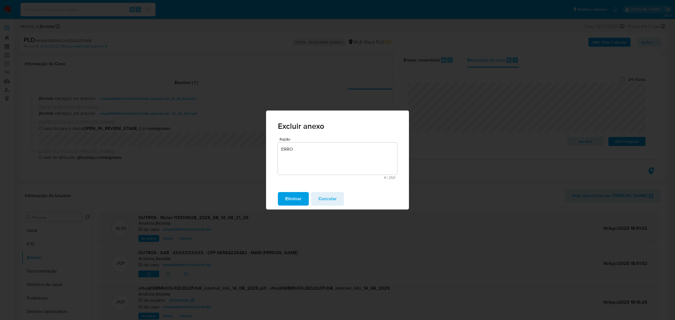
click at [294, 196] on span "Eliminar" at bounding box center [293, 199] width 16 height 12
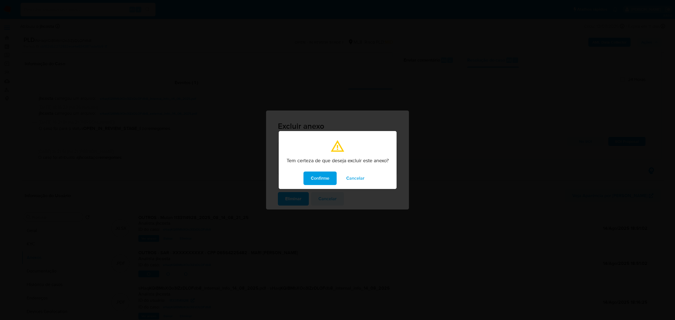
click at [310, 175] on button "Confirme" at bounding box center [319, 178] width 33 height 13
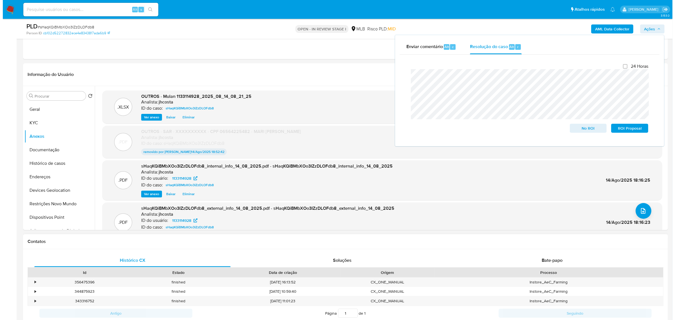
scroll to position [105, 0]
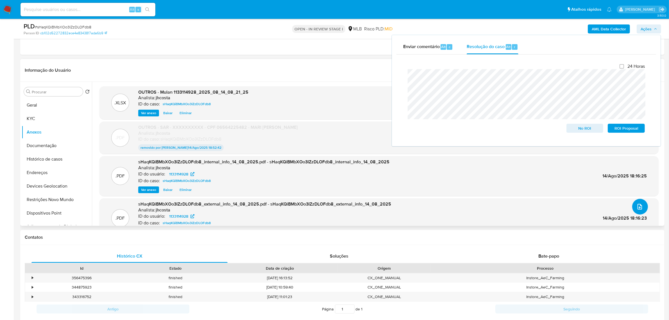
click at [639, 204] on icon "upload-file" at bounding box center [640, 206] width 7 height 7
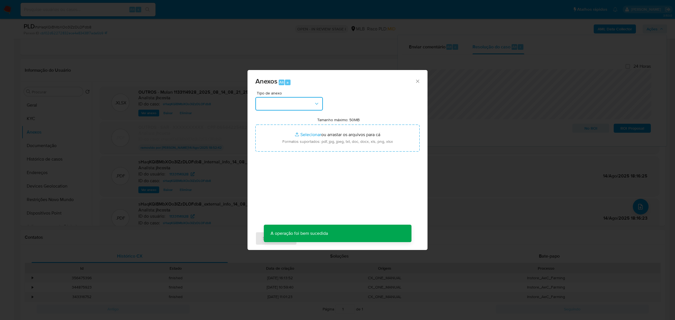
click at [299, 103] on button "button" at bounding box center [288, 103] width 67 height 13
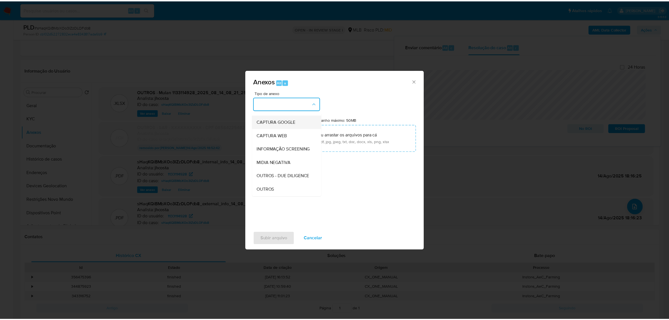
scroll to position [35, 0]
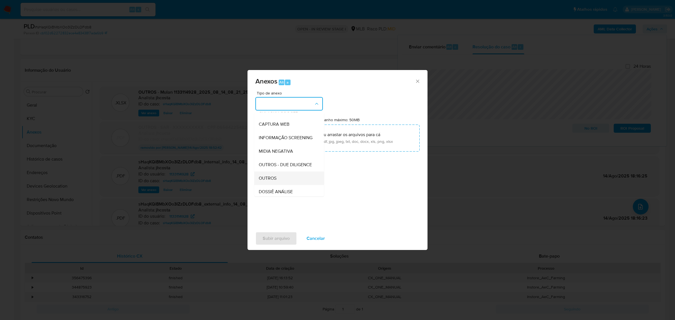
click at [275, 181] on span "OUTROS" at bounding box center [268, 178] width 18 height 6
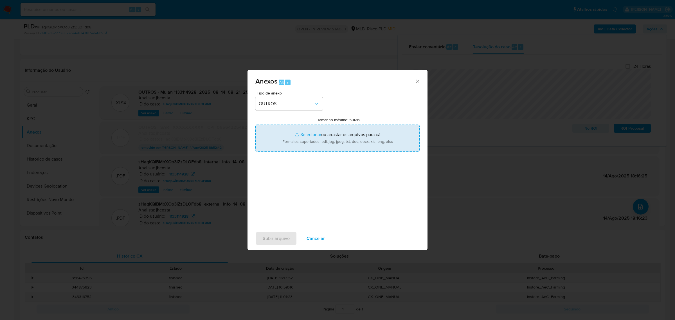
click at [328, 148] on input "Tamanho máximo: 50MB Selecionar arquivos" at bounding box center [337, 138] width 164 height 27
type input "C:\fakepath\SAR - XXXXX - CPF 06564225482 - MARI DAIANE KEILA LIMA COSTA.pdf"
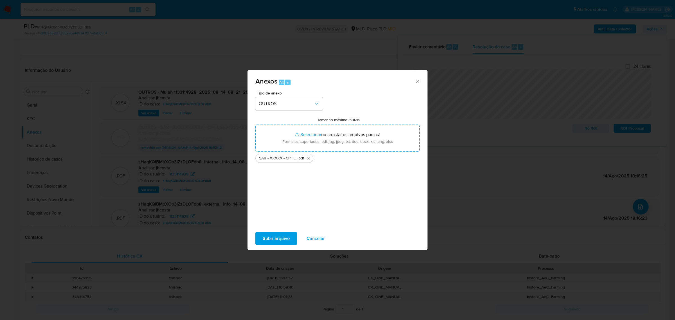
click at [278, 238] on span "Subir arquivo" at bounding box center [276, 238] width 27 height 12
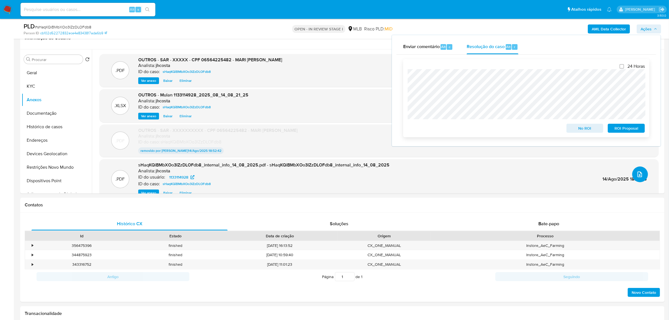
scroll to position [141, 0]
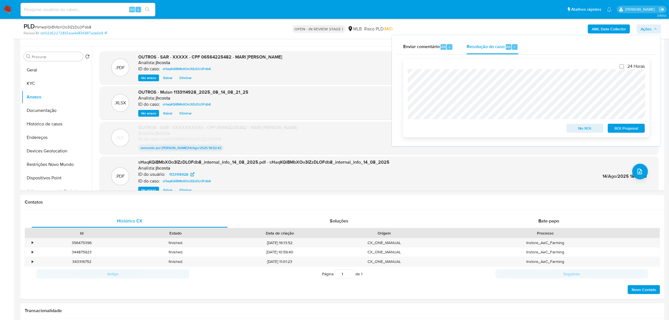
click at [631, 128] on span "ROI Proposal" at bounding box center [626, 128] width 29 height 8
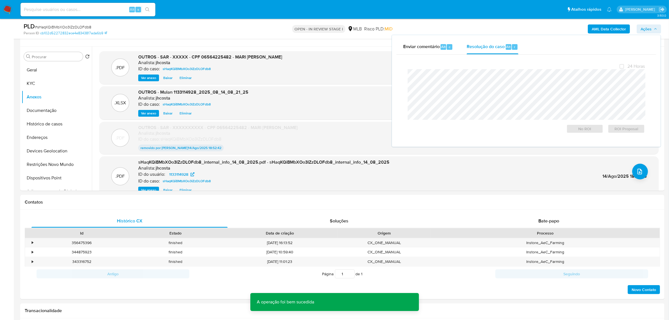
click at [86, 27] on span "# sHaqKQiBMbXOo3IZzDLOFdb8" at bounding box center [63, 27] width 57 height 6
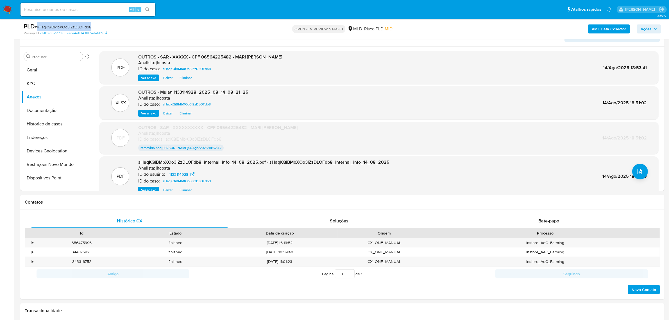
click at [86, 27] on span "# sHaqKQiBMbXOo3IZzDLOFdb8" at bounding box center [63, 27] width 57 height 6
copy span "sHaqKQiBMbXOo3IZzDLOFdb8"
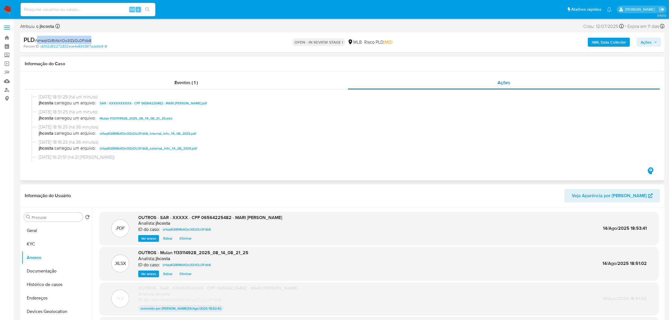
scroll to position [0, 0]
drag, startPoint x: 254, startPoint y: 72, endPoint x: 251, endPoint y: 76, distance: 4.4
click at [252, 72] on div "Eventos ( 1 ) Ações 14/08/2025 18:51:29 (há um minuto) jhcosta carregou um arqu…" at bounding box center [342, 125] width 645 height 109
click at [251, 79] on div "Eventos ( 1 )" at bounding box center [186, 82] width 323 height 13
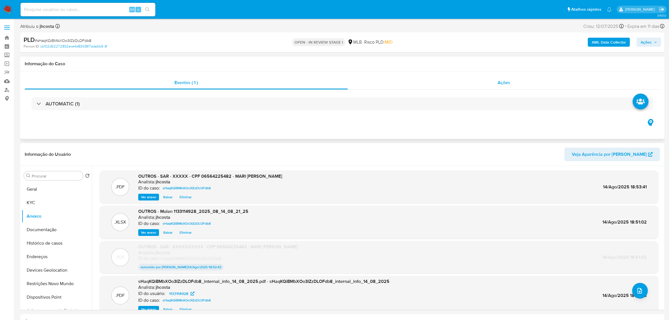
click at [510, 81] on span "Ações" at bounding box center [504, 82] width 13 height 6
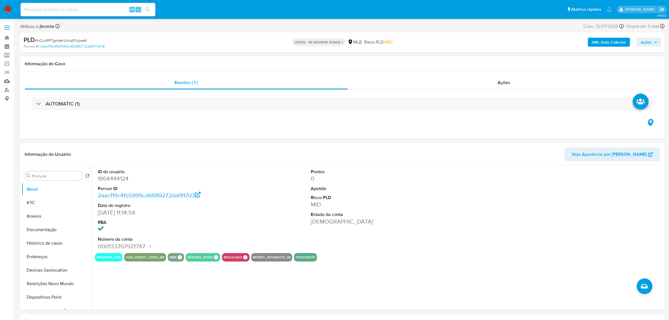
select select "10"
click at [110, 181] on dd "1864444124" at bounding box center [166, 179] width 137 height 8
copy dd "1864444124"
click at [230, 173] on dt "ID do usuário" at bounding box center [166, 172] width 137 height 6
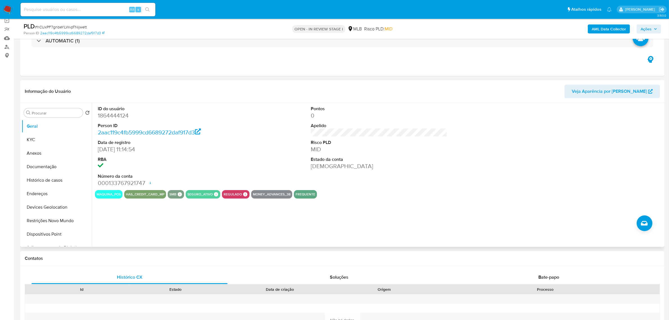
scroll to position [35, 0]
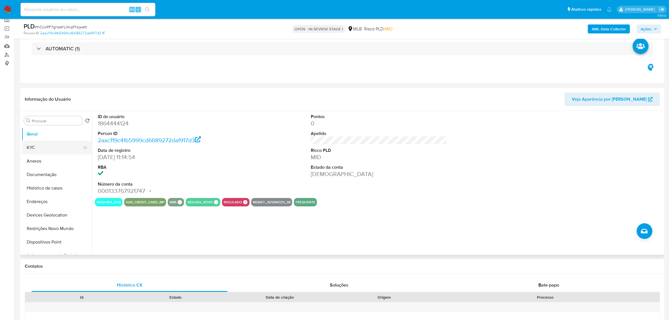
click at [44, 147] on button "KYC" at bounding box center [55, 147] width 66 height 13
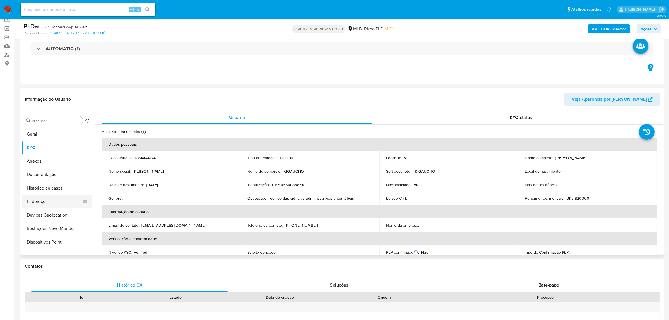
click at [38, 208] on button "Devices Geolocation" at bounding box center [57, 214] width 70 height 13
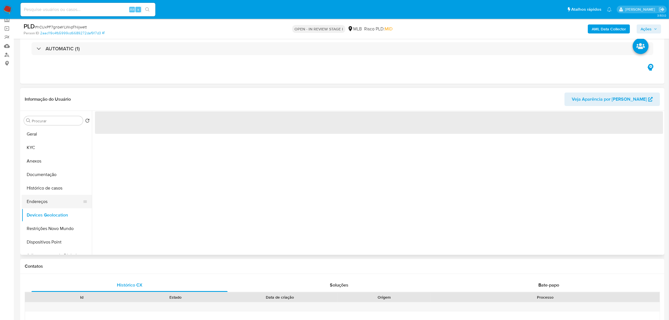
click at [37, 200] on button "Endereços" at bounding box center [55, 201] width 66 height 13
click at [60, 217] on button "Devices Geolocation" at bounding box center [55, 214] width 66 height 13
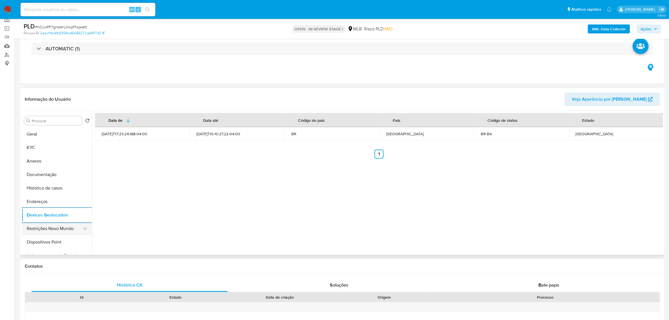
click at [42, 229] on button "Restrições Novo Mundo" at bounding box center [55, 228] width 66 height 13
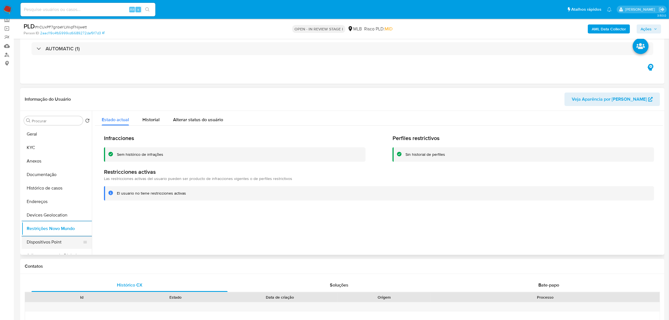
click at [55, 242] on button "Dispositivos Point" at bounding box center [55, 241] width 66 height 13
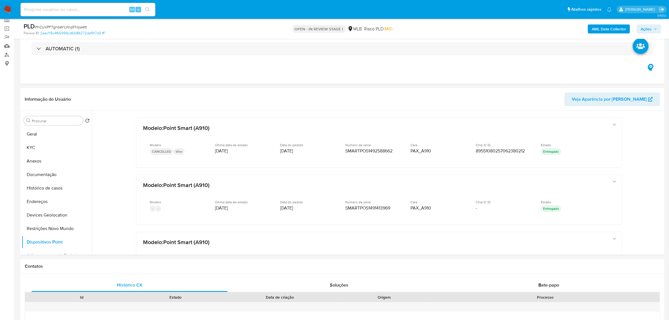
click at [626, 29] on b "AML Data Collector" at bounding box center [609, 28] width 34 height 9
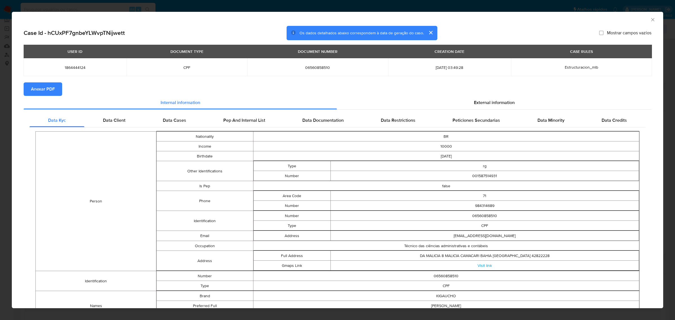
click at [36, 93] on span "Anexar PDF" at bounding box center [43, 89] width 24 height 12
click at [500, 101] on span "External information" at bounding box center [494, 103] width 41 height 6
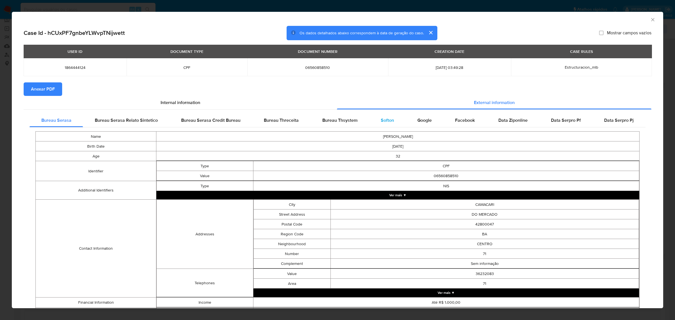
click at [381, 120] on span "Softon" at bounding box center [387, 120] width 13 height 6
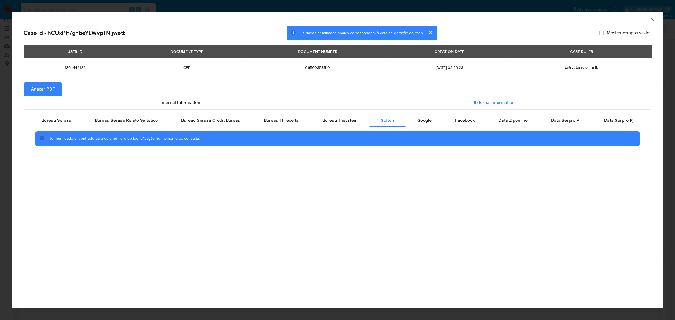
click at [242, 3] on div "AML Data Collector Case Id - hCUxPF7gnbeYLWvpTNijwett Os dados detalhados abaix…" at bounding box center [337, 160] width 675 height 320
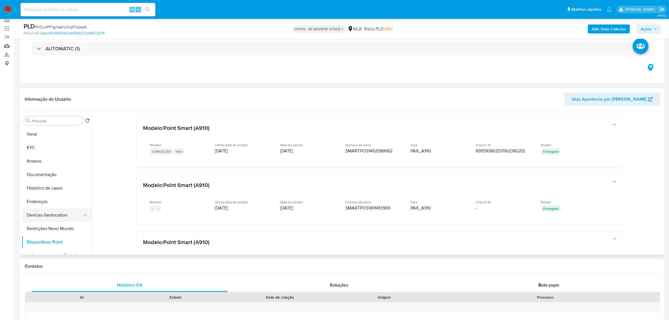
click at [40, 209] on button "Devices Geolocation" at bounding box center [55, 214] width 66 height 13
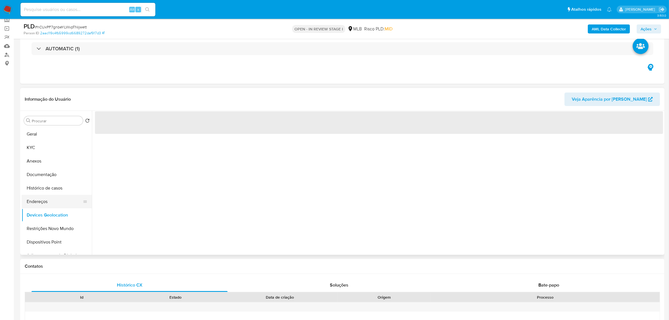
click at [39, 200] on button "Endereços" at bounding box center [55, 201] width 66 height 13
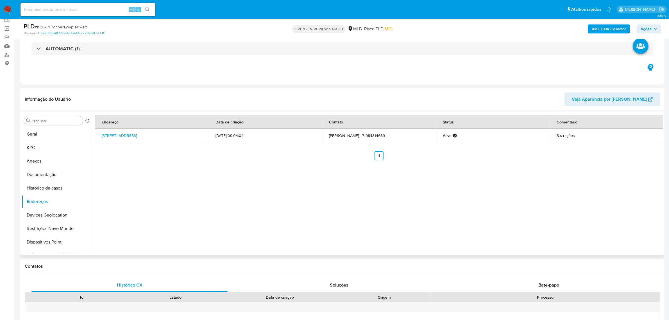
drag, startPoint x: 101, startPoint y: 133, endPoint x: 120, endPoint y: 141, distance: 20.8
click at [120, 141] on td "Rua Do Centro Comercial 358, Camaçari, Bahia, 42800052, Brasil 358" at bounding box center [152, 135] width 114 height 13
copy link "Rua Do Centro Comercial 358, Camaçari, Bahia, 42800052"
click at [115, 136] on link "Rua Do Centro Comercial 358, Camaçari, Bahia, 42800052, Brasil 358" at bounding box center [119, 136] width 35 height 6
click at [44, 154] on button "KYC" at bounding box center [55, 147] width 66 height 13
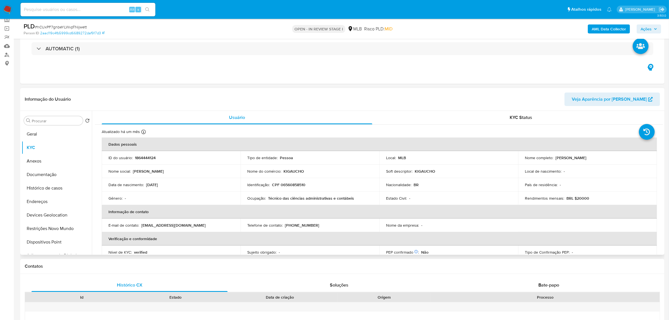
click at [292, 187] on p "CPF 06560858510" at bounding box center [288, 184] width 33 height 5
copy p "06560858510"
click at [291, 187] on p "CPF 06560858510" at bounding box center [288, 184] width 33 height 5
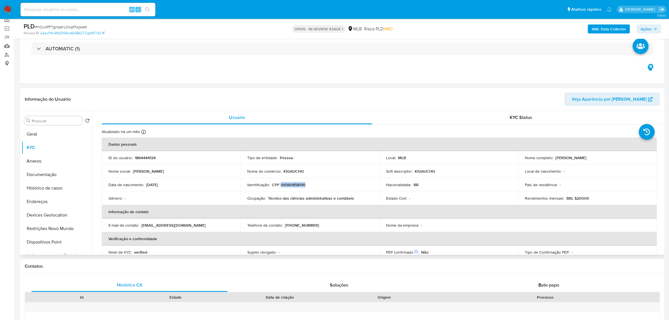
click at [301, 184] on p "CPF 06560858510" at bounding box center [288, 184] width 33 height 5
click at [61, 174] on button "Documentação" at bounding box center [55, 174] width 66 height 13
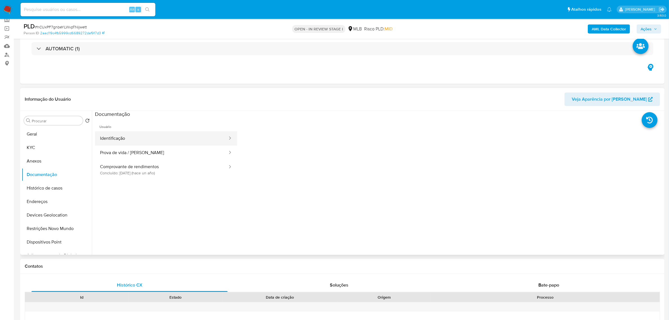
click at [141, 143] on button "Identificação" at bounding box center [161, 138] width 133 height 14
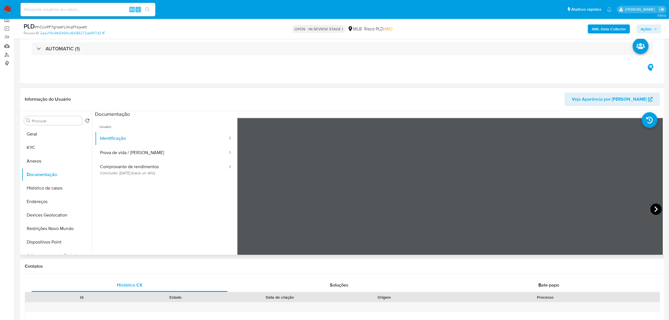
click at [654, 207] on icon at bounding box center [656, 209] width 11 height 11
click at [49, 148] on button "KYC" at bounding box center [55, 147] width 66 height 13
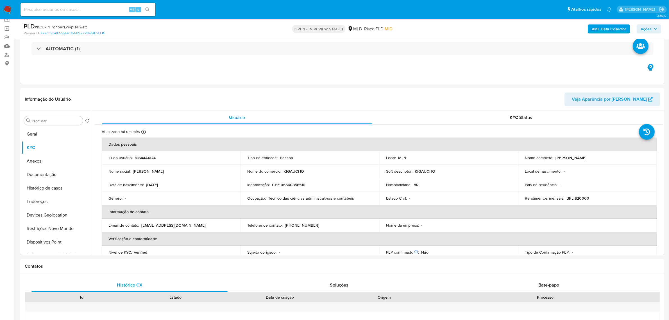
click at [288, 184] on p "CPF 06560858510" at bounding box center [288, 184] width 33 height 5
copy p "06560858510"
drag, startPoint x: 328, startPoint y: 67, endPoint x: 428, endPoint y: 127, distance: 116.4
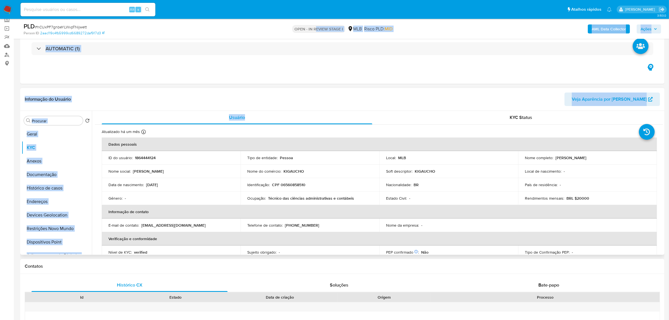
drag, startPoint x: 554, startPoint y: 157, endPoint x: 595, endPoint y: 159, distance: 41.1
click at [595, 159] on div "Nome completo : Libion Santos da Silva" at bounding box center [587, 157] width 125 height 5
copy p "Libion Santos da Silva"
click at [64, 176] on button "Documentação" at bounding box center [55, 174] width 66 height 13
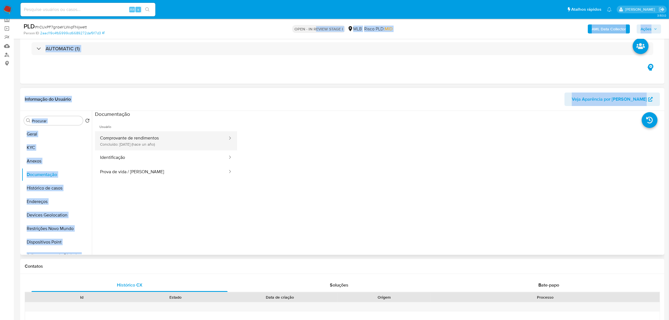
click at [158, 141] on button "Comprovante de rendimentos Concluído: 03/08/2024 (hace un año)" at bounding box center [161, 140] width 133 height 19
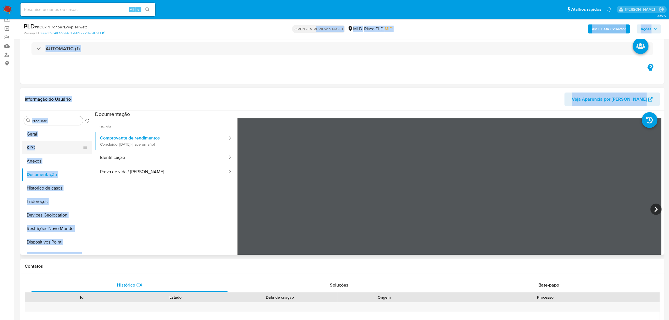
click at [49, 143] on button "KYC" at bounding box center [55, 147] width 66 height 13
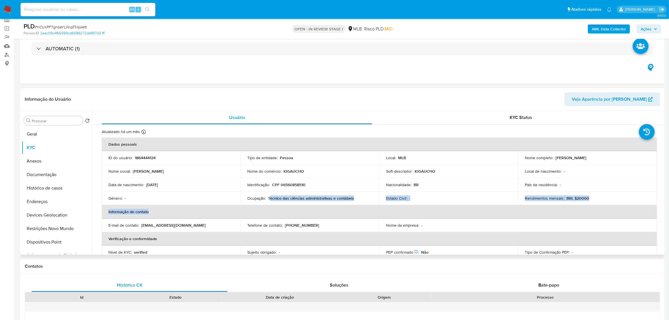
drag, startPoint x: 269, startPoint y: 199, endPoint x: 325, endPoint y: 207, distance: 56.2
click at [325, 207] on table "Dados pessoais ID do usuário : 1864444124 Tipo de entidade : Pessoa Local : MLB…" at bounding box center [380, 218] width 556 height 162
click at [506, 117] on div "KYC Status" at bounding box center [521, 117] width 271 height 13
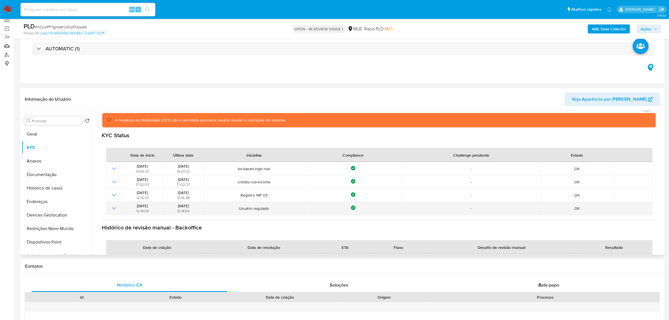
scroll to position [51, 0]
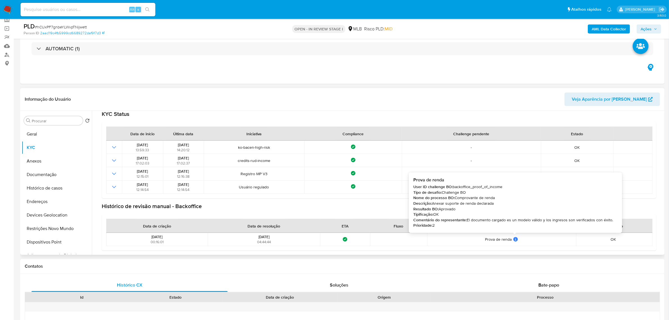
click at [515, 239] on icon at bounding box center [516, 239] width 4 height 4
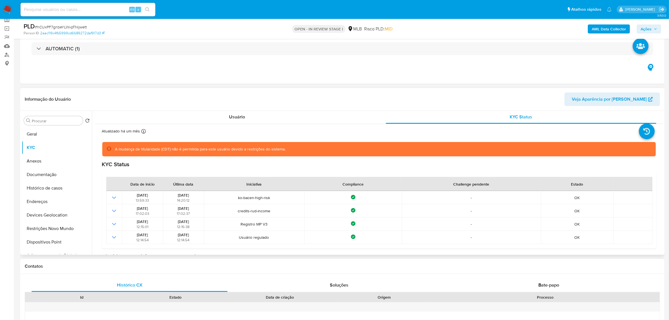
scroll to position [0, 0]
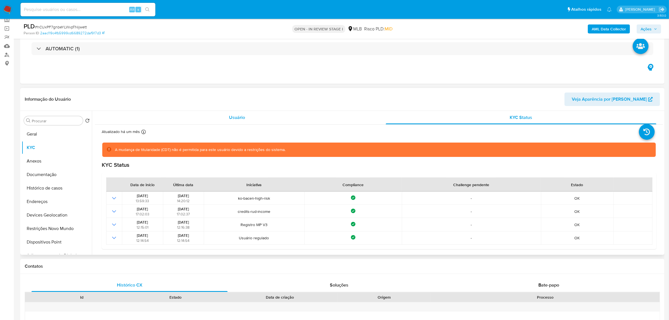
click at [237, 119] on span "Usuário" at bounding box center [237, 117] width 16 height 6
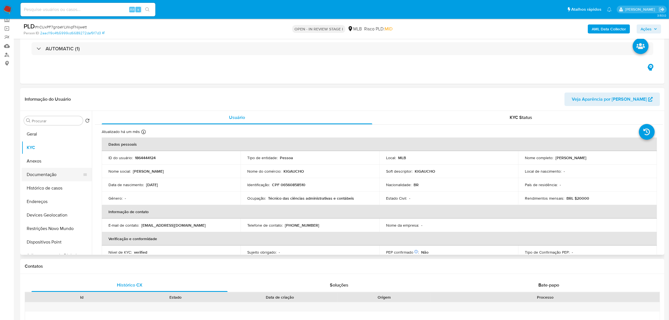
click at [50, 175] on button "Documentação" at bounding box center [55, 174] width 66 height 13
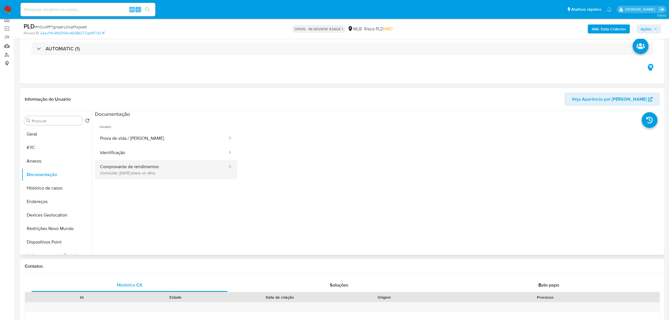
click at [143, 168] on button "Comprovante de rendimentos Concluído: 03/08/2024 (hace un año)" at bounding box center [161, 169] width 133 height 19
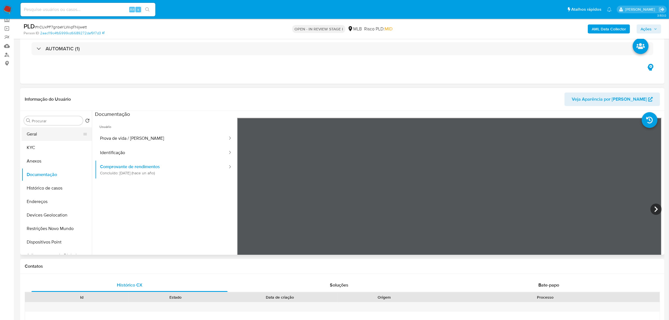
click at [54, 134] on button "Geral" at bounding box center [55, 133] width 66 height 13
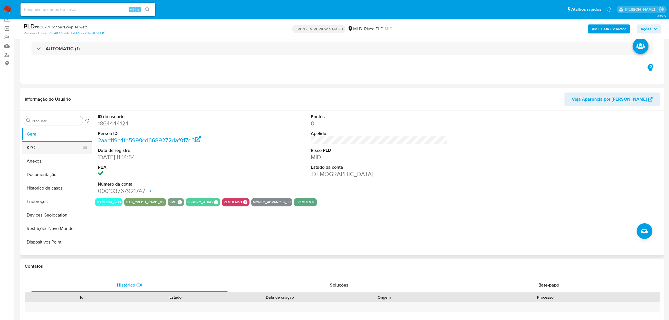
click at [66, 147] on button "KYC" at bounding box center [55, 147] width 66 height 13
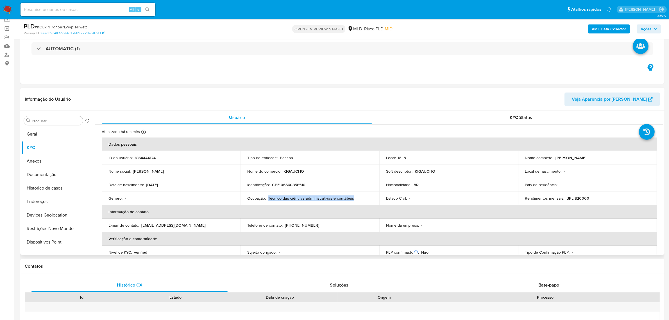
drag, startPoint x: 268, startPoint y: 199, endPoint x: 353, endPoint y: 200, distance: 85.5
click at [353, 200] on div "Ocupação : Técnico das ciências administrativas e contábeis" at bounding box center [309, 198] width 125 height 5
copy p "Técnico das ciências administrativas e contábeis"
click at [657, 29] on icon "button" at bounding box center [655, 28] width 3 height 3
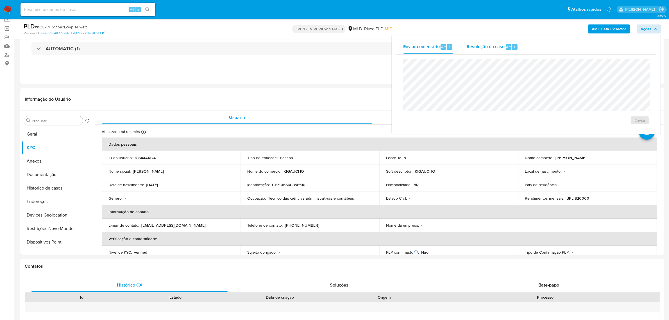
click at [483, 47] on span "Resolução do caso" at bounding box center [486, 46] width 38 height 6
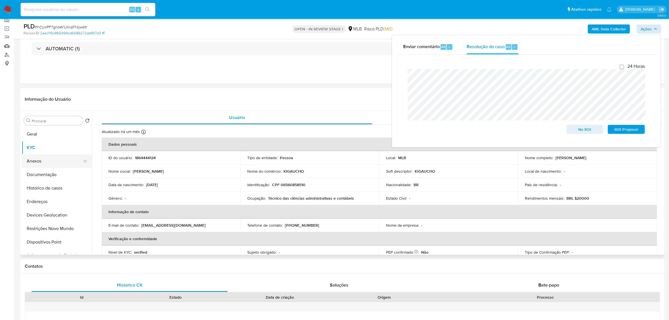
click at [41, 161] on button "Anexos" at bounding box center [55, 160] width 66 height 13
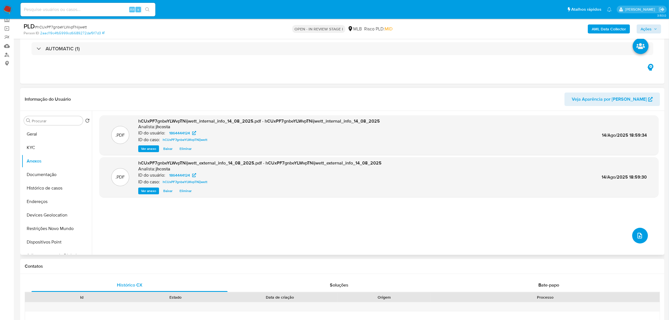
click at [637, 239] on icon "upload-file" at bounding box center [640, 235] width 7 height 7
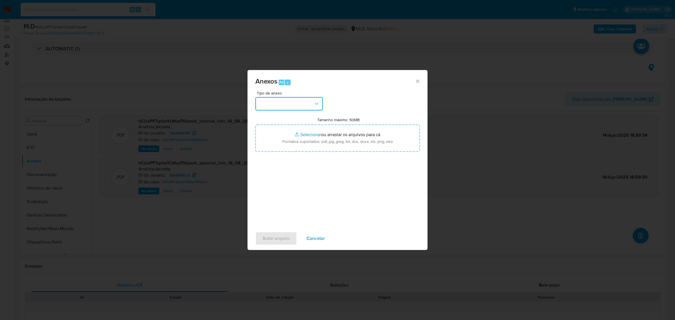
click at [308, 104] on button "button" at bounding box center [288, 103] width 67 height 13
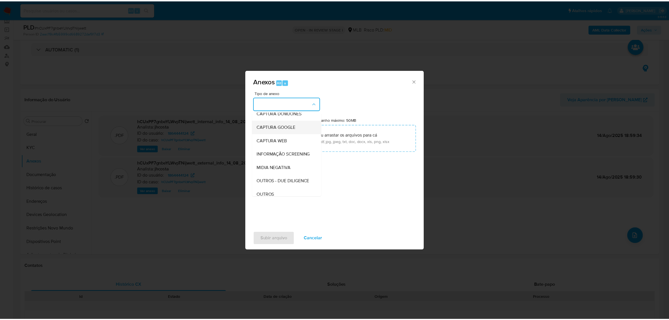
scroll to position [35, 0]
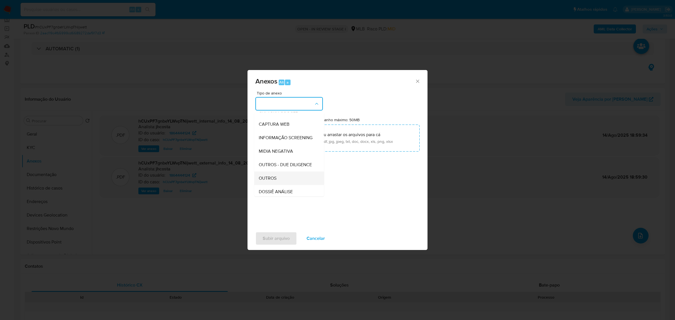
click at [279, 185] on div "OUTROS" at bounding box center [287, 177] width 57 height 13
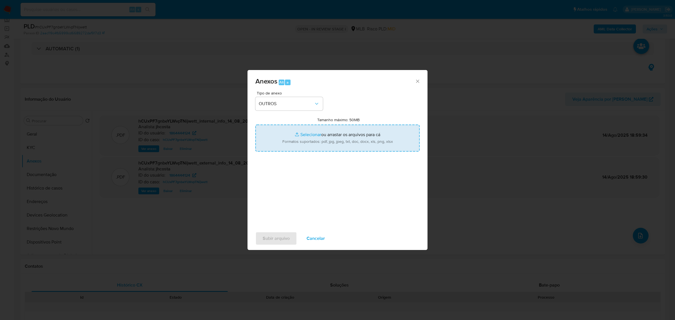
click at [328, 140] on input "Tamanho máximo: 50MB Selecionar arquivos" at bounding box center [337, 138] width 164 height 27
click at [313, 142] on input "Tamanho máximo: 50MB Selecionar arquivos" at bounding box center [337, 138] width 164 height 27
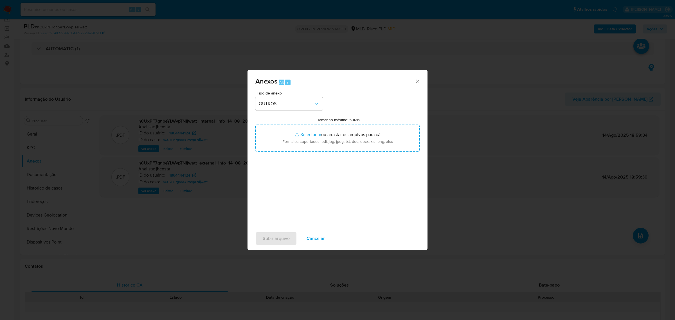
type input "C:\fakepath\Mulan 1864444124_2025_08_14_08_23_28.xlsx"
click at [279, 239] on span "Subir arquivo" at bounding box center [276, 238] width 27 height 12
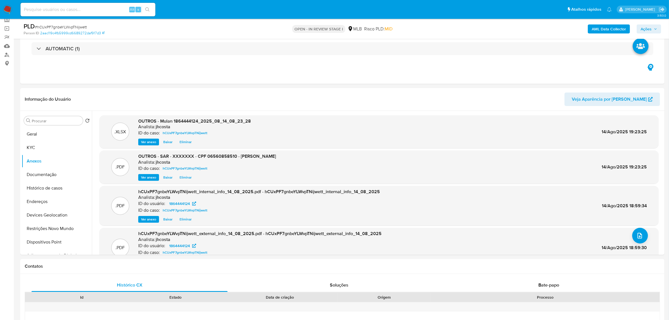
click at [647, 26] on span "Ações" at bounding box center [646, 28] width 11 height 9
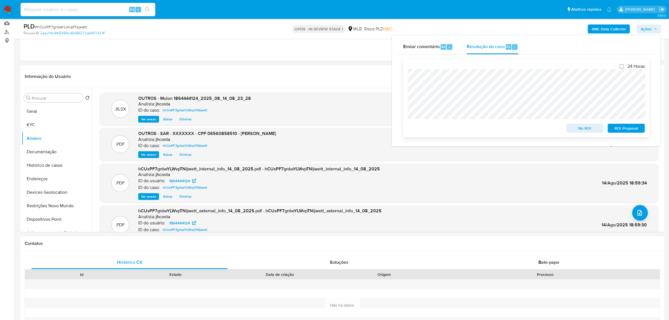
scroll to position [70, 0]
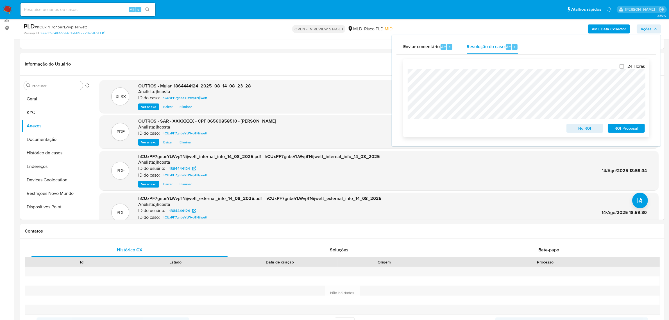
click at [624, 129] on span "ROI Proposal" at bounding box center [626, 128] width 29 height 8
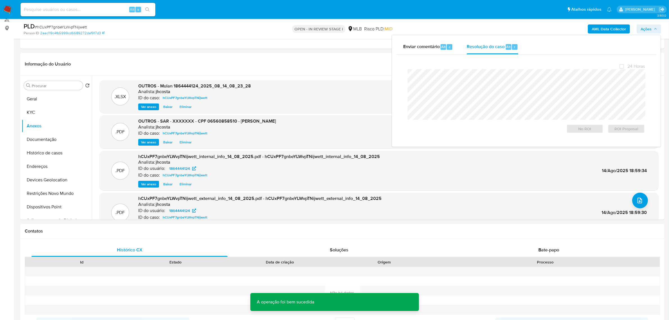
click at [69, 27] on span "# hCUxPF7gnbeYLWvpTNijwett" at bounding box center [61, 27] width 52 height 6
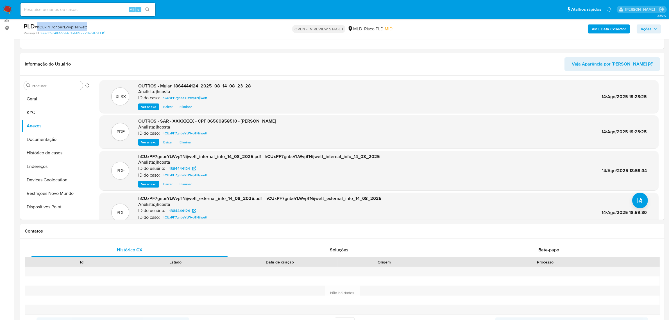
click at [69, 27] on span "# hCUxPF7gnbeYLWvpTNijwett" at bounding box center [61, 27] width 52 height 6
copy span "hCUxPF7gnbeYLWvpTNijwett"
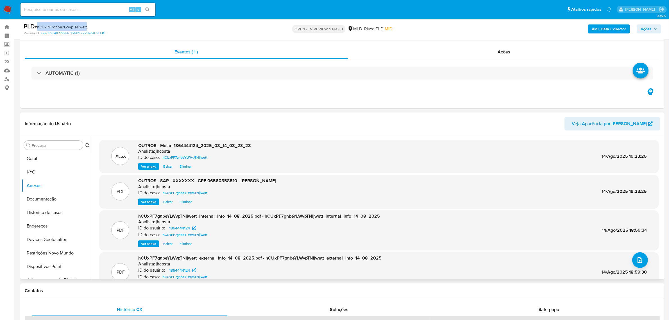
scroll to position [0, 0]
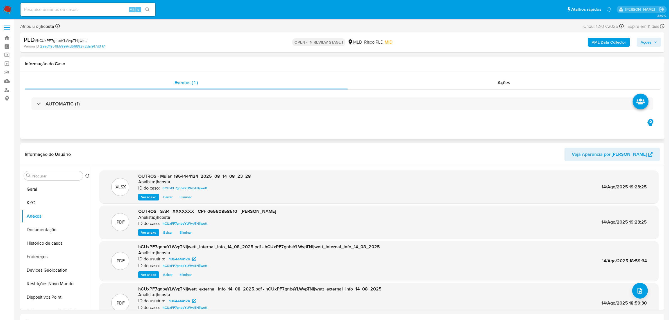
click at [515, 91] on div "AUTOMATIC (1)" at bounding box center [343, 104] width 636 height 28
click at [509, 84] on span "Ações" at bounding box center [504, 82] width 13 height 6
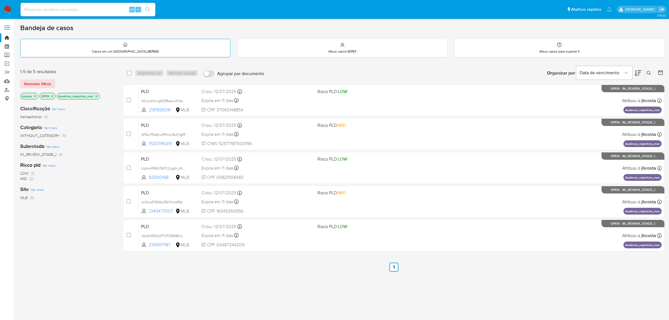
click at [174, 48] on div "Casos em um prato : 287920" at bounding box center [126, 48] width 210 height 18
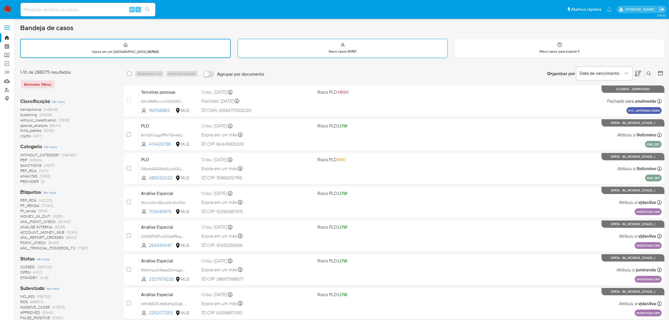
click at [322, 53] on div "Meus casos : 10757" at bounding box center [342, 48] width 209 height 18
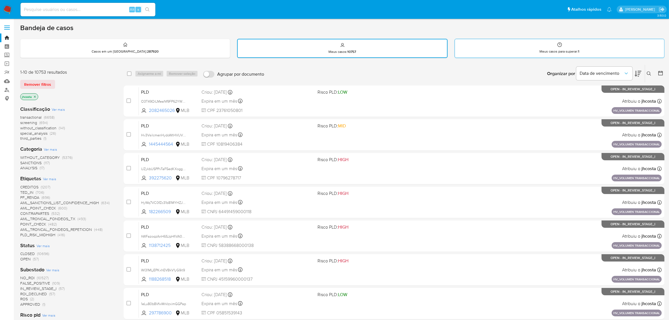
click at [524, 55] on div "Meus casos para superar : 1" at bounding box center [559, 48] width 209 height 18
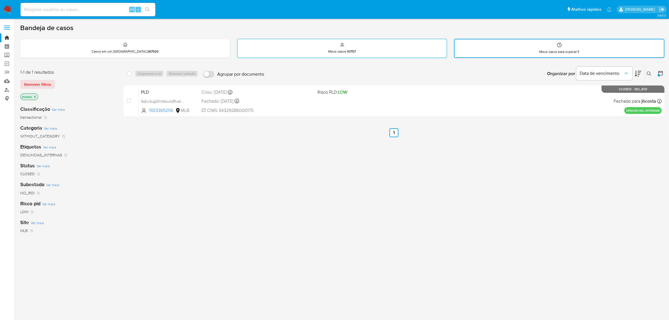
click at [373, 51] on div "Meus casos : 10757" at bounding box center [342, 48] width 209 height 18
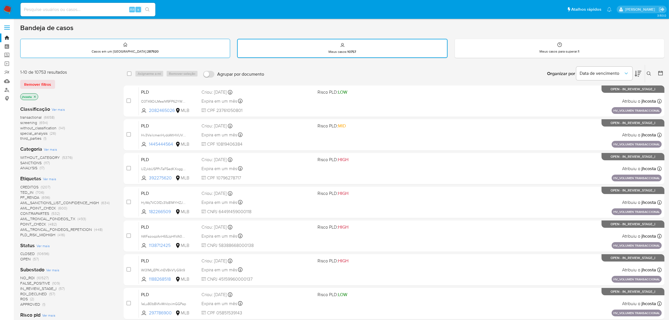
click at [127, 57] on div "Casos em um prato : 287920" at bounding box center [125, 48] width 209 height 18
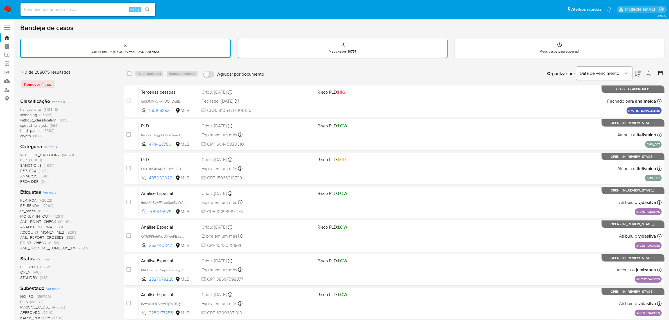
click at [318, 52] on div "Meus casos : 10757" at bounding box center [342, 48] width 209 height 18
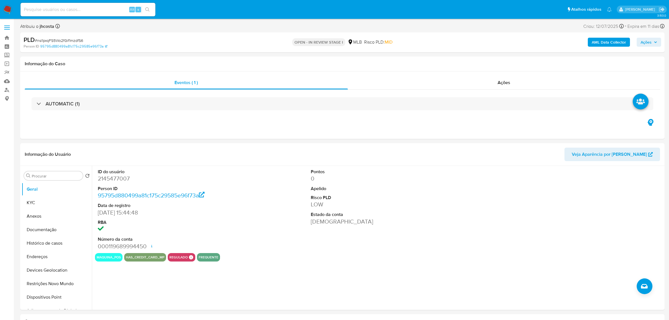
select select "10"
click at [107, 175] on dd "2145477007" at bounding box center [166, 179] width 137 height 8
click at [107, 174] on dl "ID do usuário 2145477007 Person ID 95795d880499a81c175c29585e96f73a Data de reg…" at bounding box center [166, 210] width 137 height 82
copy dl "do usuário 2145477007"
click at [107, 182] on dd "2145477007" at bounding box center [166, 179] width 137 height 8
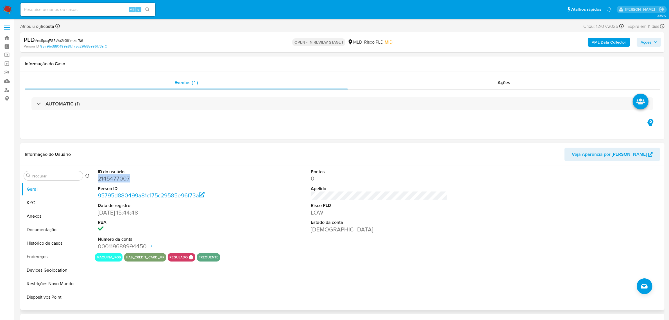
click at [107, 182] on dd "2145477007" at bounding box center [166, 179] width 137 height 8
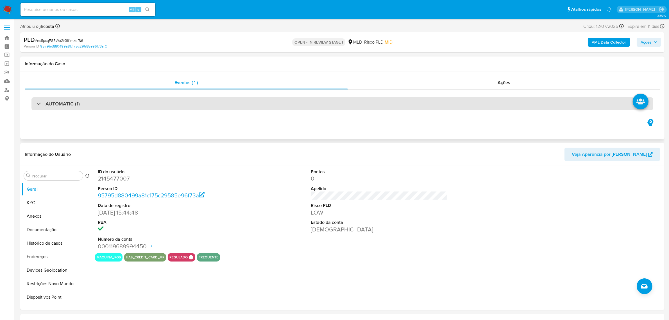
click at [186, 103] on div "AUTOMATIC (1)" at bounding box center [342, 103] width 622 height 13
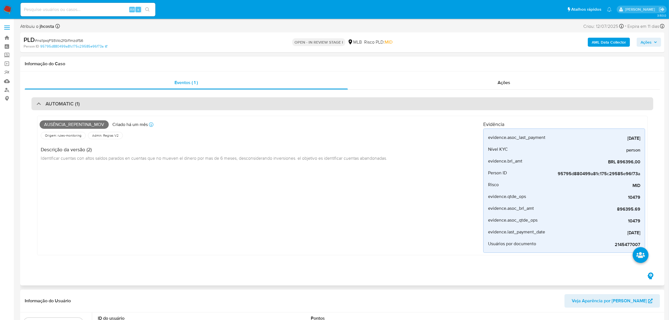
click at [186, 103] on div "AUTOMATIC (1)" at bounding box center [342, 103] width 622 height 13
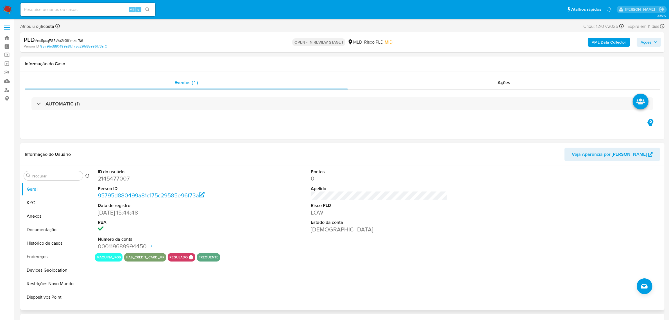
click at [278, 152] on header "Informação do Usuário Veja Aparência por Pessoa" at bounding box center [343, 154] width 636 height 13
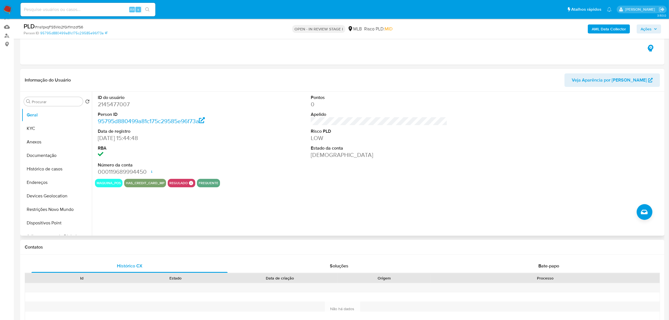
scroll to position [70, 0]
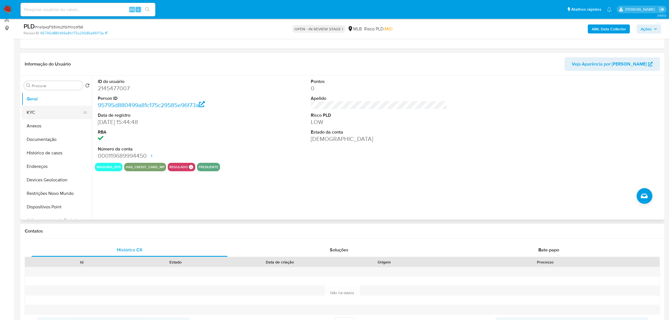
click at [52, 113] on button "KYC" at bounding box center [55, 112] width 66 height 13
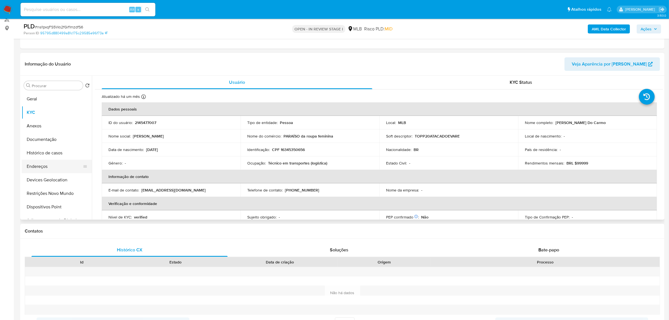
click at [30, 171] on button "Endereços" at bounding box center [55, 166] width 66 height 13
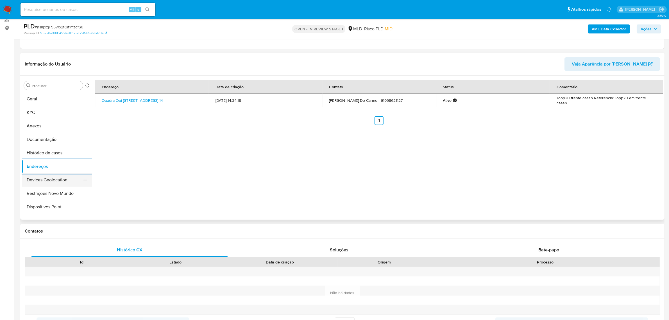
click at [54, 179] on button "Devices Geolocation" at bounding box center [55, 179] width 66 height 13
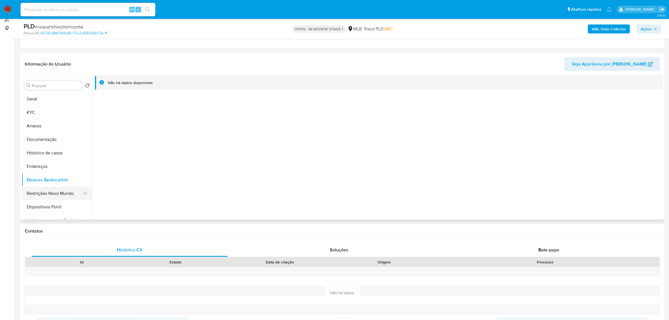
click at [61, 196] on button "Restrições Novo Mundo" at bounding box center [55, 193] width 66 height 13
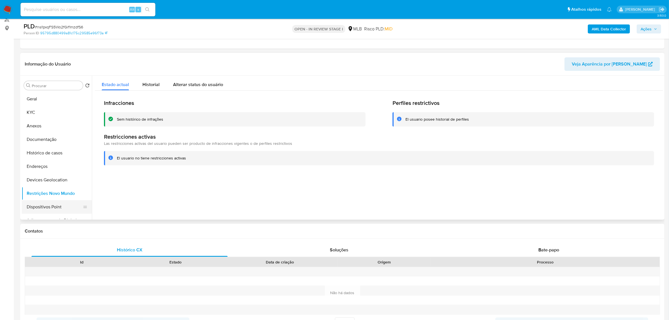
click at [30, 209] on button "Dispositivos Point" at bounding box center [55, 206] width 66 height 13
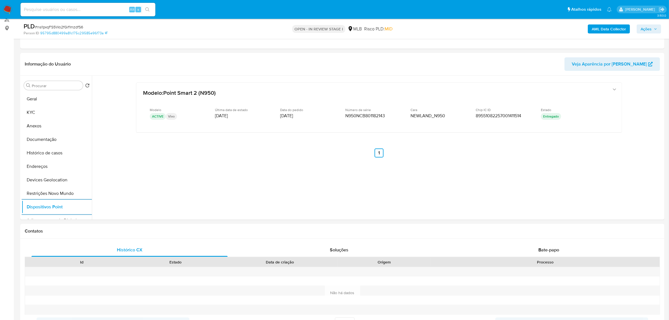
click at [608, 31] on b "AML Data Collector" at bounding box center [609, 28] width 34 height 9
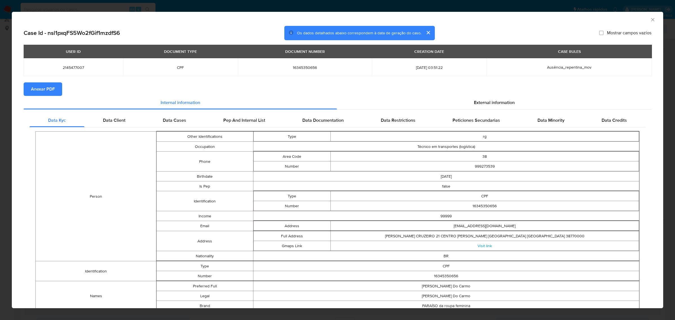
click at [47, 94] on span "Anexar PDF" at bounding box center [43, 89] width 24 height 12
click at [500, 105] on span "External information" at bounding box center [494, 103] width 41 height 6
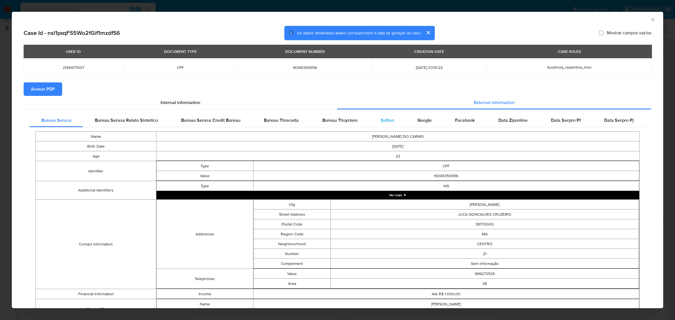
click at [387, 124] on div "Softon" at bounding box center [387, 120] width 37 height 13
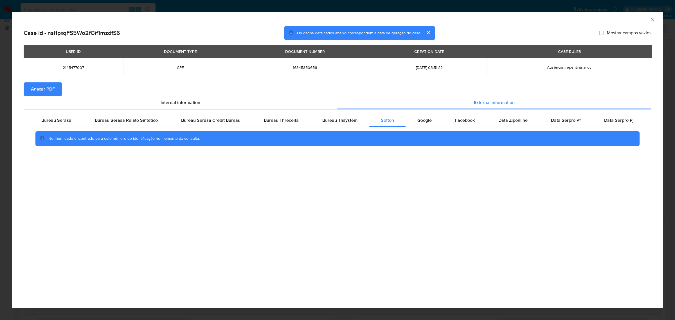
click at [478, 8] on div "AML Data Collector Case Id - nsl1pxqFS5Wo2fGif1mzdfS6 Os dados detalhados abaix…" at bounding box center [337, 160] width 675 height 320
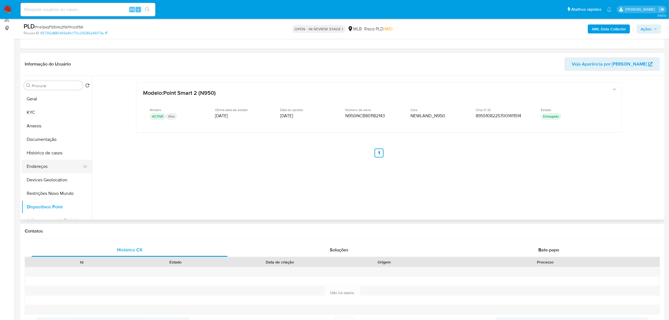
click at [49, 166] on button "Endereços" at bounding box center [55, 166] width 66 height 13
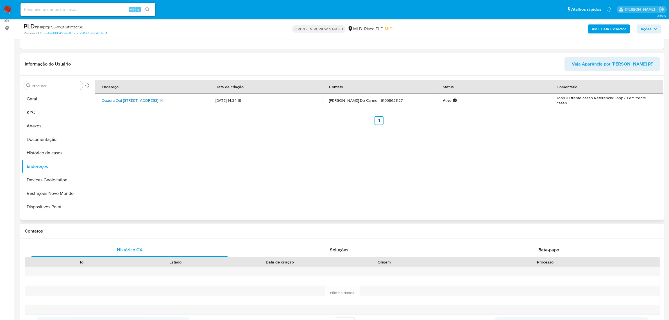
drag, startPoint x: 98, startPoint y: 98, endPoint x: 190, endPoint y: 102, distance: 92.0
click at [190, 102] on td "Quadra Qui 13 Galpão Patio Da Moda Loja Top20 Em Frente Caesb 14, Brasília, Dis…" at bounding box center [152, 100] width 114 height 13
copy link "Quadra Qui 13 Galpão Patio Da Moda Loja Top20 Em Frente Caesb 14, Brasília, Dis…"
click at [163, 99] on link "Quadra Qui 13 Galpão Patio Da Moda Loja Top20 Em Frente Caesb 14, Brasília, Dis…" at bounding box center [132, 101] width 61 height 6
click at [60, 117] on button "KYC" at bounding box center [55, 112] width 66 height 13
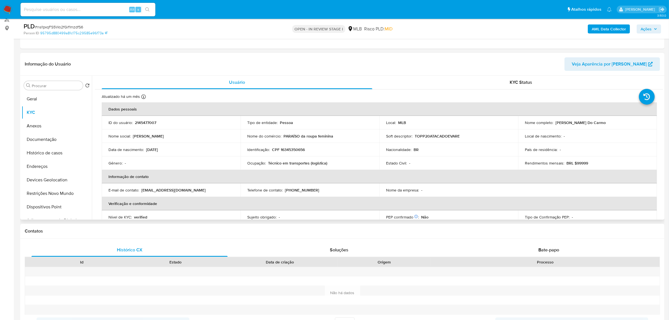
click at [292, 154] on td "Identificação : CPF 16345350656" at bounding box center [310, 149] width 139 height 13
click at [291, 151] on p "CPF 16345350656" at bounding box center [288, 149] width 33 height 5
copy p "16345350656"
click at [56, 138] on button "Documentação" at bounding box center [55, 139] width 66 height 13
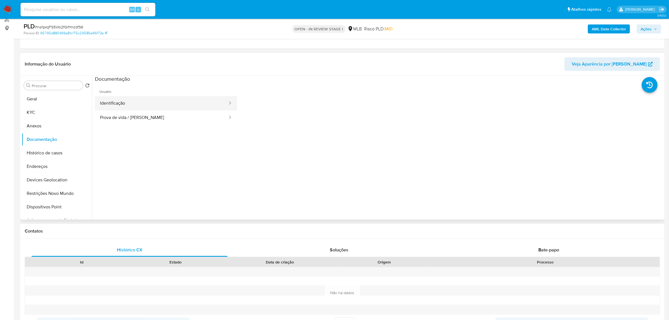
click at [143, 104] on button "Identificação" at bounding box center [161, 103] width 133 height 14
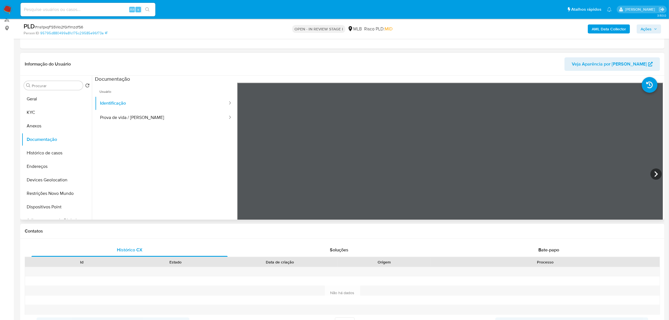
click at [657, 174] on icon at bounding box center [656, 173] width 11 height 11
click at [35, 107] on button "KYC" at bounding box center [55, 112] width 66 height 13
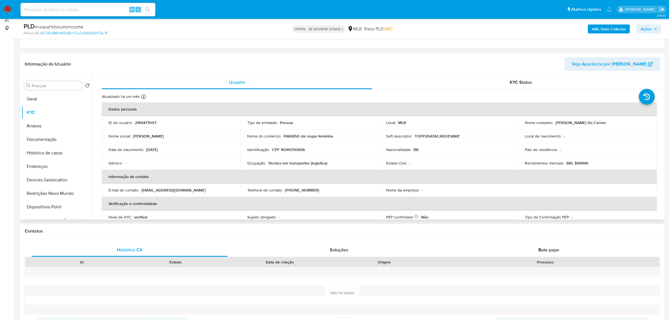
click at [286, 151] on p "CPF 16345350656" at bounding box center [288, 149] width 33 height 5
copy p "16345350656"
drag, startPoint x: 554, startPoint y: 122, endPoint x: 612, endPoint y: 126, distance: 58.0
click at [612, 126] on td "Nome completo : Greiciane Sousa Do Carmo" at bounding box center [587, 122] width 139 height 13
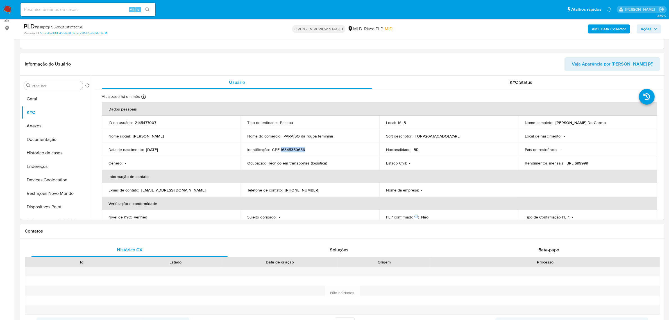
copy p "Greiciane Sousa Do Carmo"
click at [53, 138] on button "Documentação" at bounding box center [55, 139] width 66 height 13
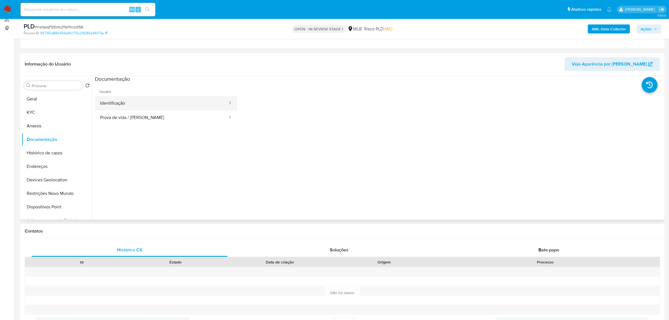
click at [210, 102] on button "Identificação" at bounding box center [161, 103] width 133 height 14
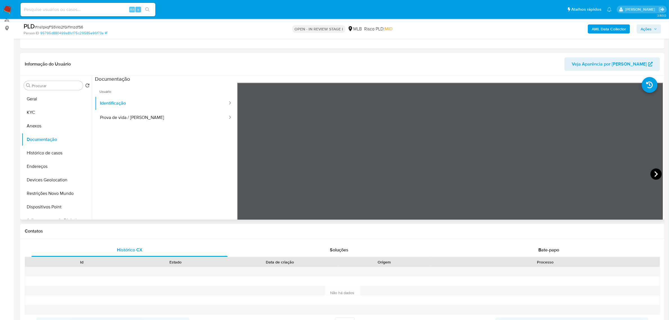
click at [653, 174] on icon at bounding box center [656, 173] width 11 height 11
click at [146, 119] on button "Prova de vida / Selfie" at bounding box center [161, 117] width 133 height 14
click at [36, 101] on button "Geral" at bounding box center [55, 98] width 66 height 13
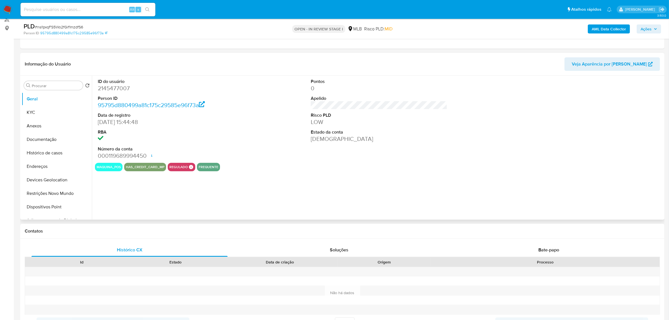
click at [138, 193] on div "ID do usuário 2145477007 Person ID 95795d880499a81c175c29585e96f73a Data de reg…" at bounding box center [378, 148] width 572 height 144
click at [38, 114] on button "KYC" at bounding box center [55, 112] width 66 height 13
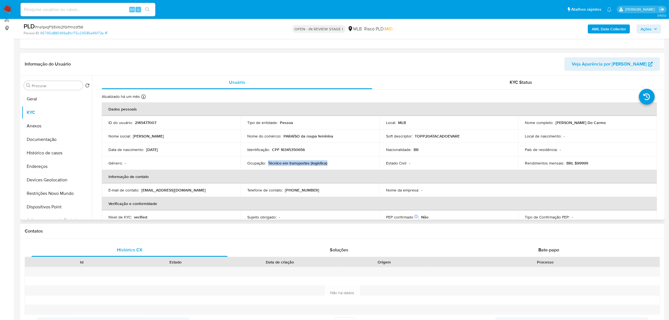
copy p "Técnico em transportes (logística)"
drag, startPoint x: 267, startPoint y: 164, endPoint x: 329, endPoint y: 165, distance: 61.9
click at [329, 165] on div "Ocupação : Técnico em transportes (logística)" at bounding box center [309, 163] width 125 height 5
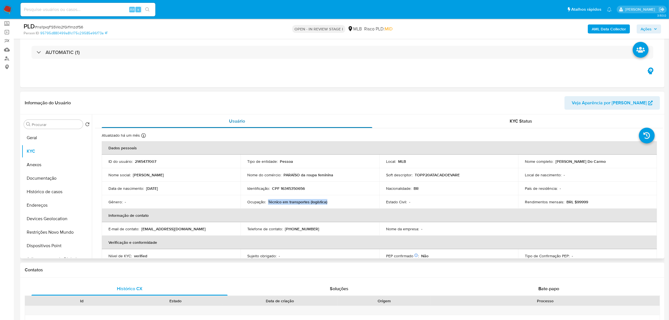
scroll to position [0, 0]
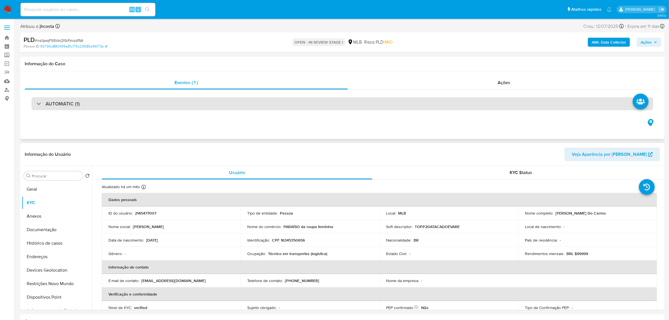
click at [125, 104] on div "AUTOMATIC (1)" at bounding box center [342, 103] width 622 height 13
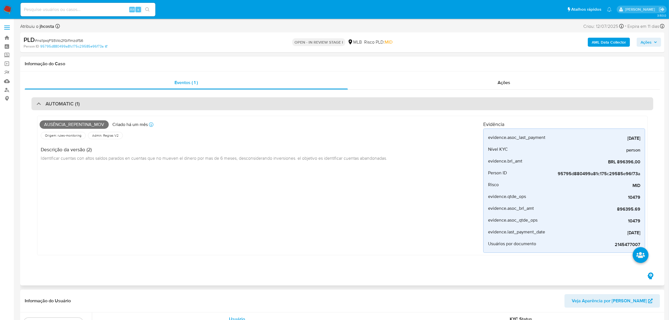
click at [125, 104] on div "AUTOMATIC (1)" at bounding box center [342, 103] width 622 height 13
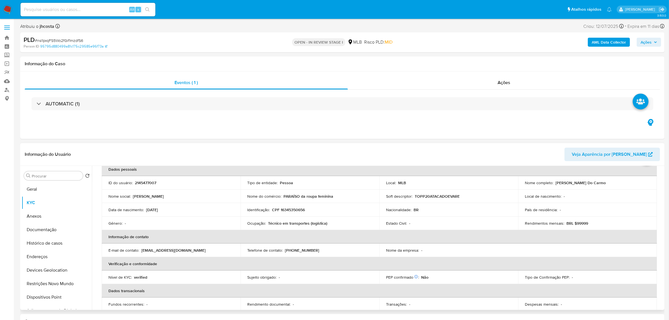
scroll to position [70, 0]
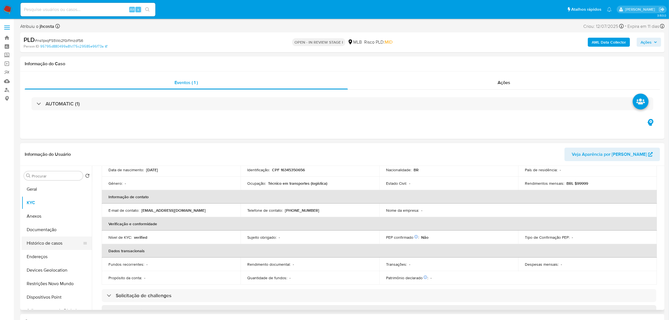
click at [58, 246] on button "Histórico de casos" at bounding box center [55, 242] width 66 height 13
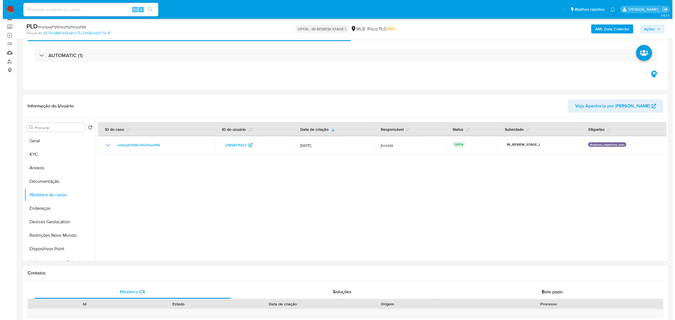
scroll to position [26, 0]
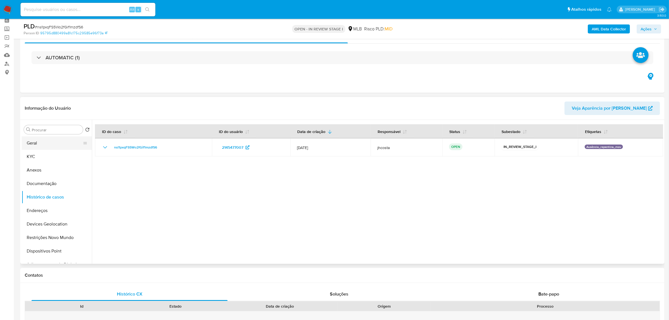
click at [52, 143] on button "Geral" at bounding box center [55, 142] width 66 height 13
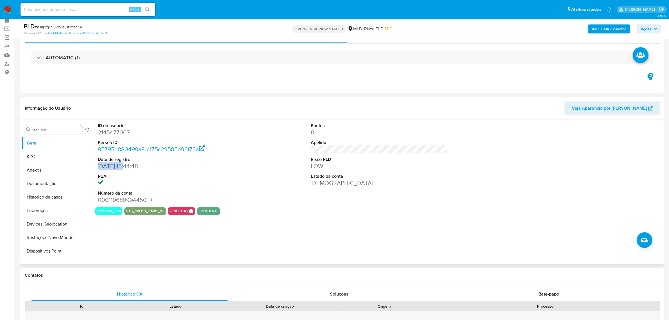
drag, startPoint x: 98, startPoint y: 166, endPoint x: 127, endPoint y: 165, distance: 28.1
click at [127, 165] on dd "09/12/2024 15:44:48" at bounding box center [166, 166] width 137 height 8
click at [34, 168] on button "Anexos" at bounding box center [55, 169] width 66 height 13
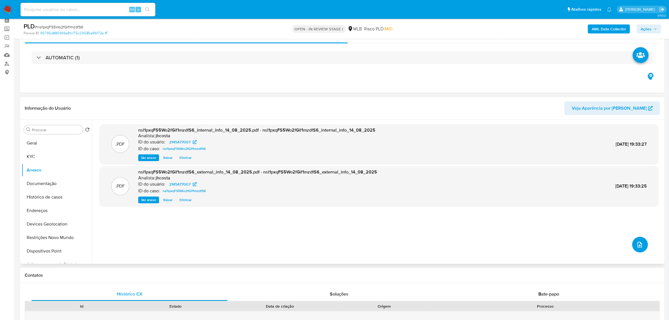
click at [640, 245] on icon "upload-file" at bounding box center [640, 244] width 7 height 7
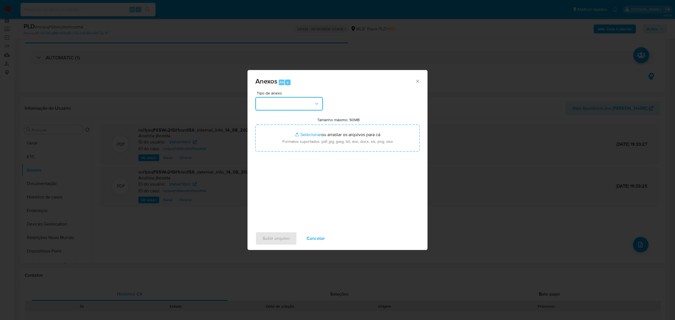
click at [308, 105] on button "button" at bounding box center [288, 103] width 67 height 13
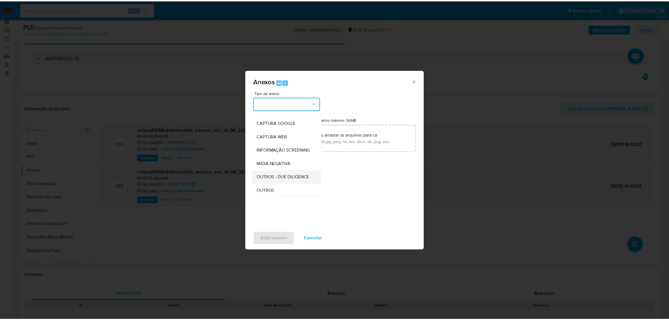
scroll to position [35, 0]
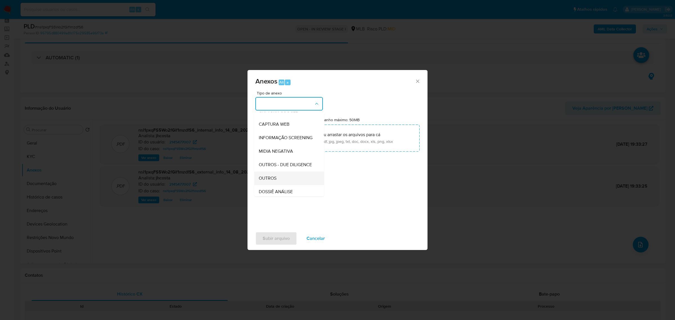
click at [276, 181] on span "OUTROS" at bounding box center [268, 178] width 18 height 6
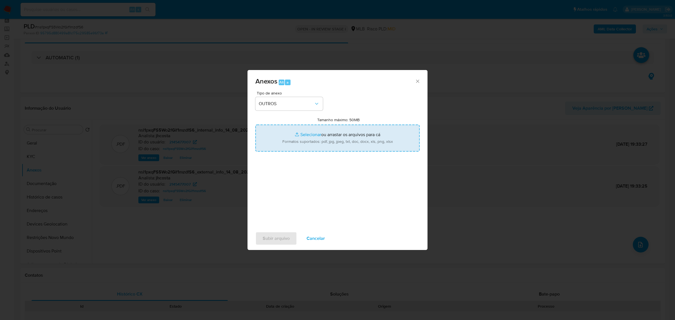
click at [323, 141] on input "Tamanho máximo: 50MB Selecionar arquivos" at bounding box center [337, 138] width 164 height 27
type input "C:\fakepath\Mulan 2145477007_2025_08_14_08_30_05.xlsx"
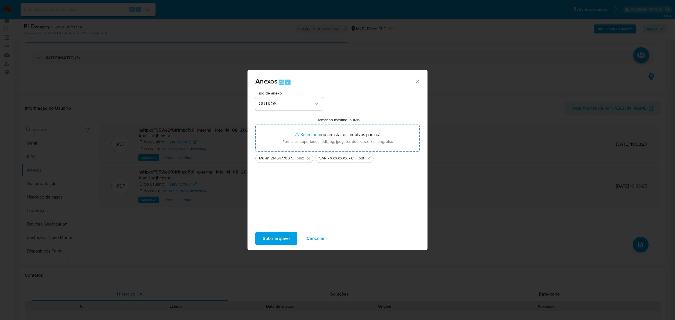
click at [276, 240] on span "Subir arquivo" at bounding box center [276, 238] width 27 height 12
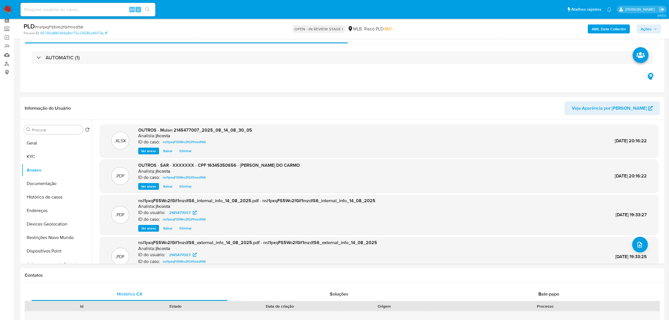
click at [653, 32] on span "Ações" at bounding box center [649, 29] width 17 height 8
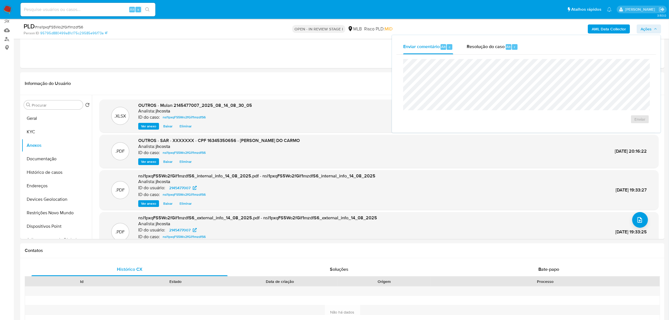
scroll to position [61, 0]
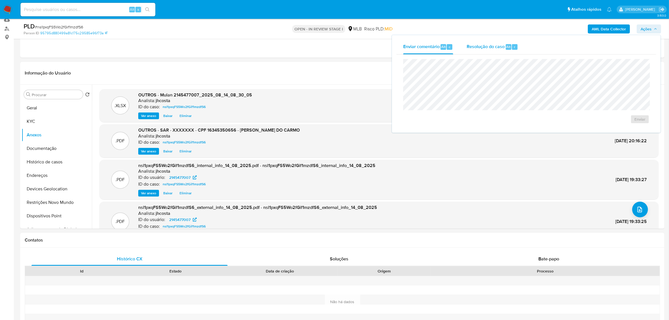
click at [491, 49] on span "Resolução do caso" at bounding box center [486, 46] width 38 height 6
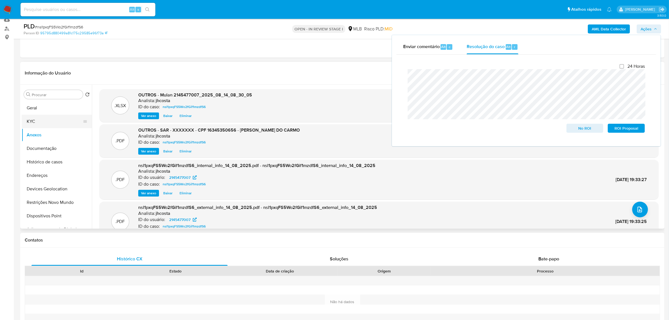
click at [50, 117] on button "KYC" at bounding box center [55, 121] width 66 height 13
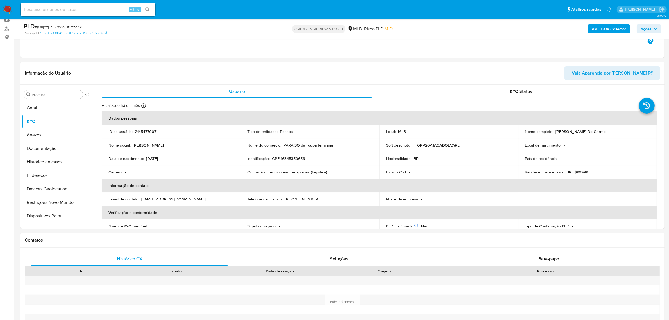
drag, startPoint x: 644, startPoint y: 29, endPoint x: 641, endPoint y: 33, distance: 5.1
click at [645, 29] on span "Ações" at bounding box center [646, 28] width 11 height 9
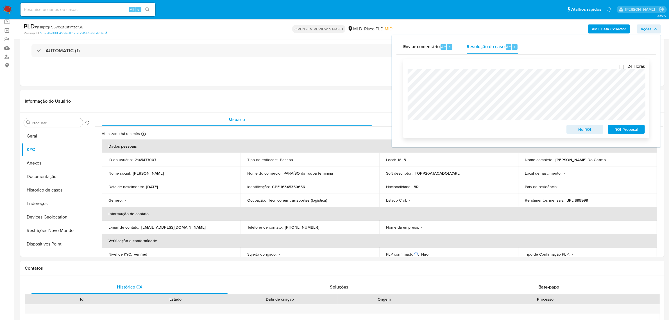
scroll to position [0, 0]
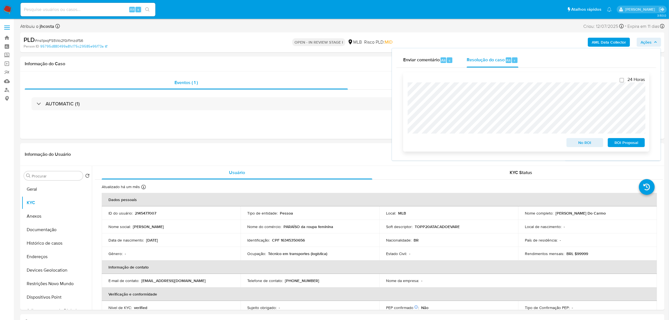
click at [635, 141] on span "ROI Proposal" at bounding box center [626, 143] width 29 height 8
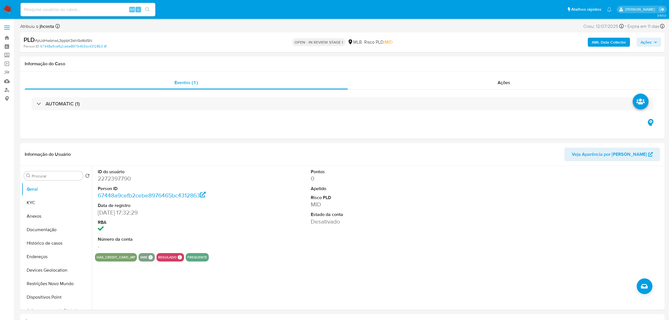
select select "10"
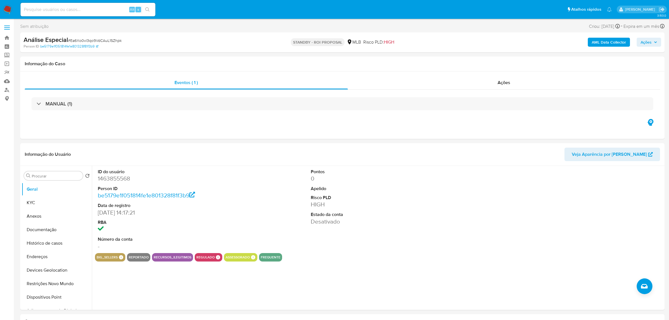
select select "10"
click at [6, 8] on img at bounding box center [8, 10] width 10 height 10
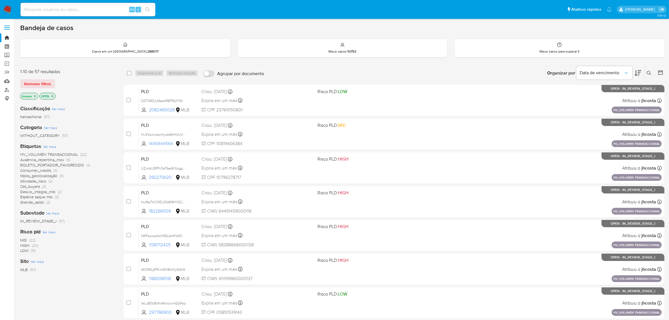
click at [53, 96] on icon "close-filter" at bounding box center [52, 95] width 3 height 3
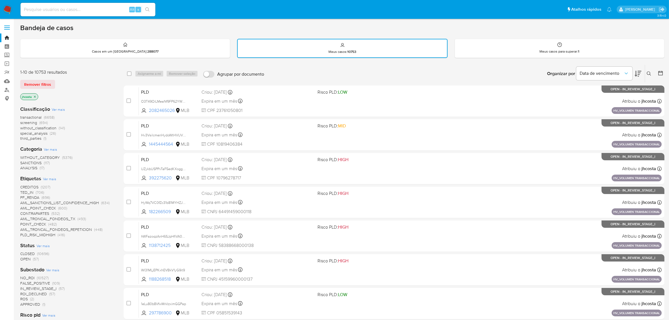
click at [32, 252] on span "CLOSED" at bounding box center [27, 254] width 15 height 6
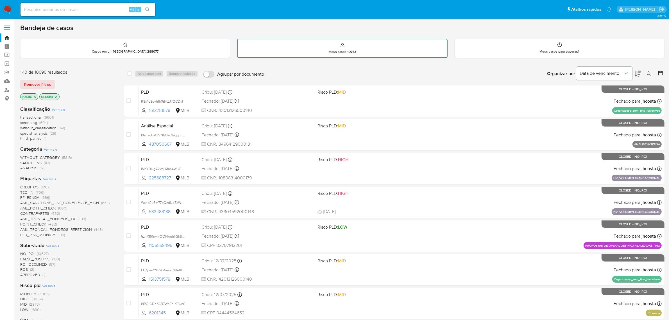
click at [49, 177] on span "Ver mais" at bounding box center [49, 178] width 13 height 5
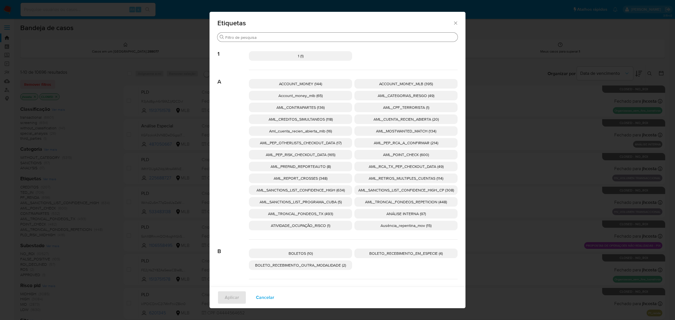
click at [340, 34] on div "Procurar" at bounding box center [337, 37] width 240 height 9
click at [341, 37] on input "Procurar" at bounding box center [340, 37] width 230 height 5
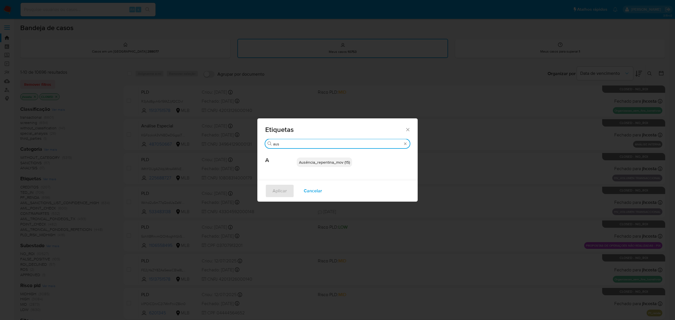
type input "aus"
click at [318, 165] on p "Ausência_repentina_mov (15)" at bounding box center [324, 162] width 55 height 10
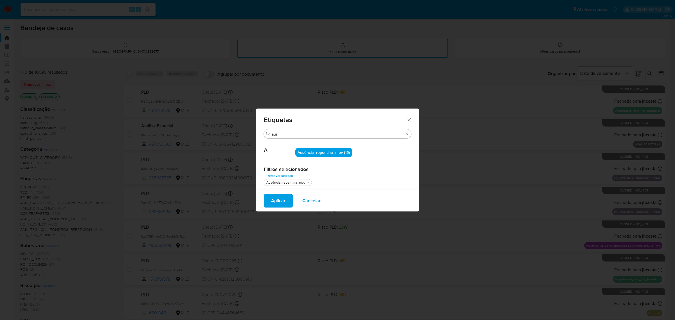
click at [278, 197] on span "Aplicar" at bounding box center [278, 201] width 14 height 12
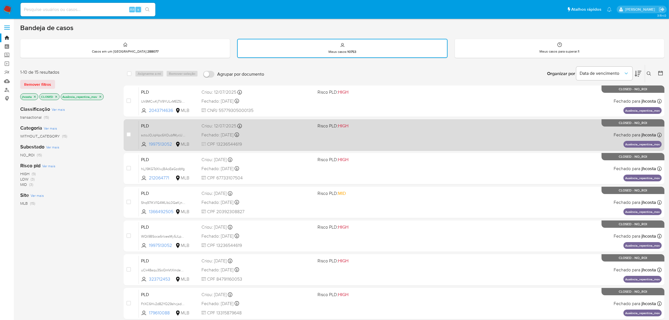
click at [269, 132] on div "Fechado: [DATE] Fechado: [DATE] 11:54:26" at bounding box center [258, 135] width 112 height 6
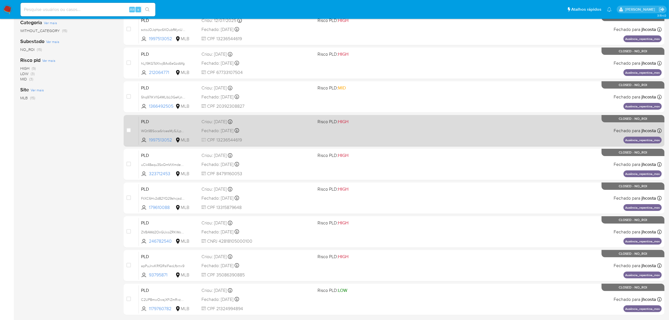
scroll to position [123, 0]
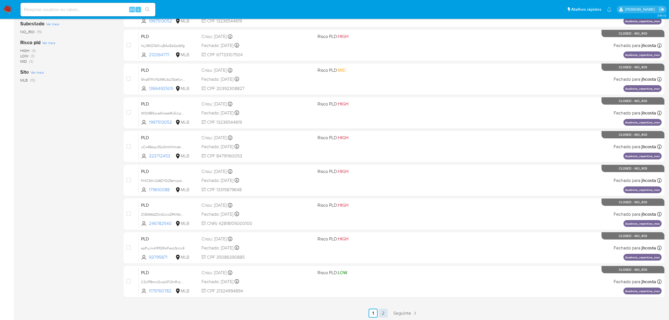
click at [387, 311] on link "2" at bounding box center [383, 313] width 9 height 9
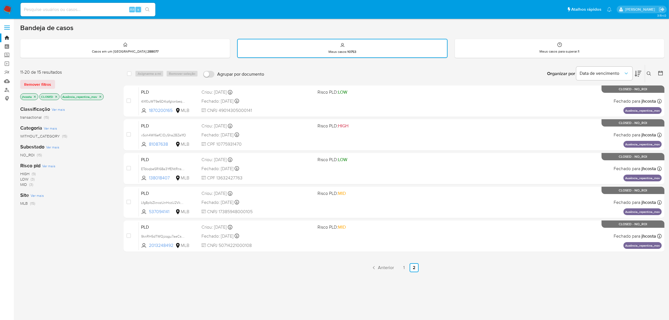
click at [56, 96] on icon "close-filter" at bounding box center [56, 97] width 2 height 2
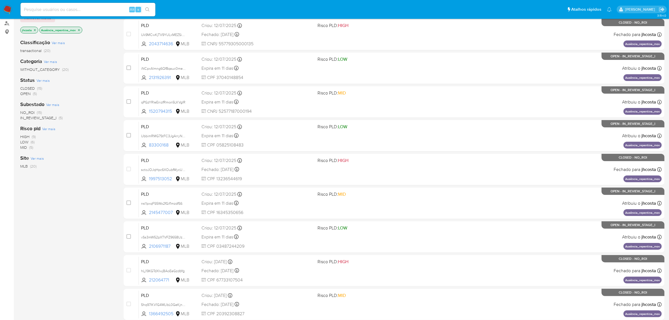
scroll to position [123, 0]
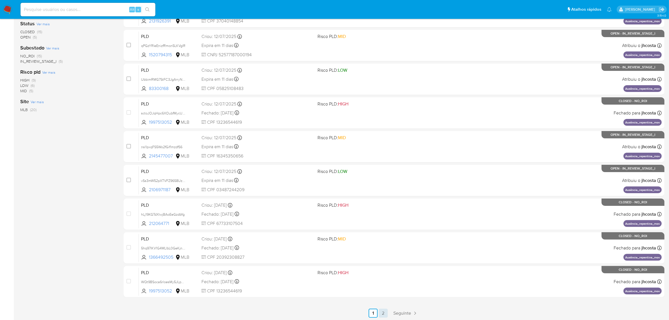
click at [385, 313] on link "2" at bounding box center [383, 313] width 9 height 9
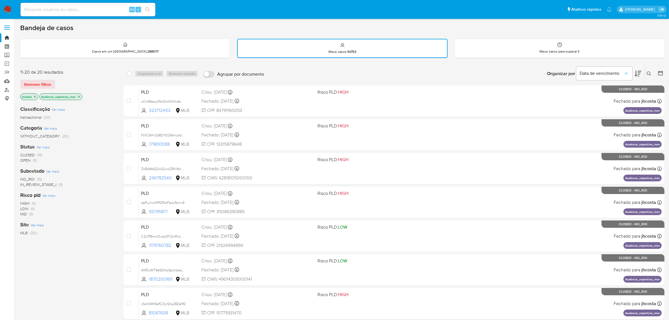
click at [35, 96] on icon "close-filter" at bounding box center [35, 97] width 2 height 2
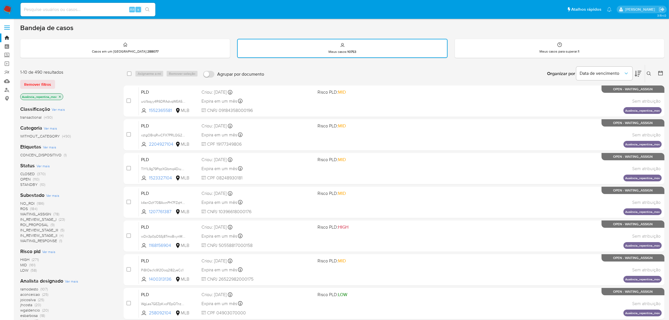
click at [24, 206] on span "ROS" at bounding box center [24, 209] width 8 height 6
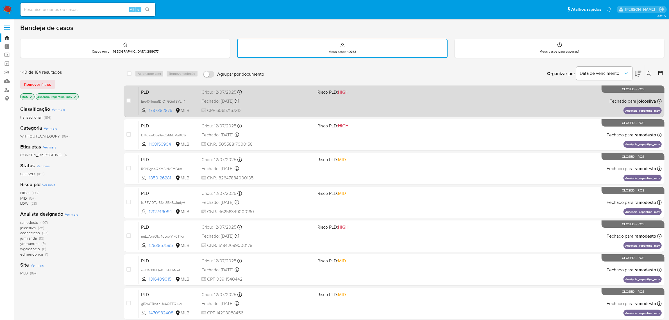
click at [439, 106] on div "PLD Erg4XIfqau1DIOT6QgT8YLh4 1737382875 MLB Risco PLD: HIGH Criou: [DATE] Criou…" at bounding box center [400, 101] width 523 height 28
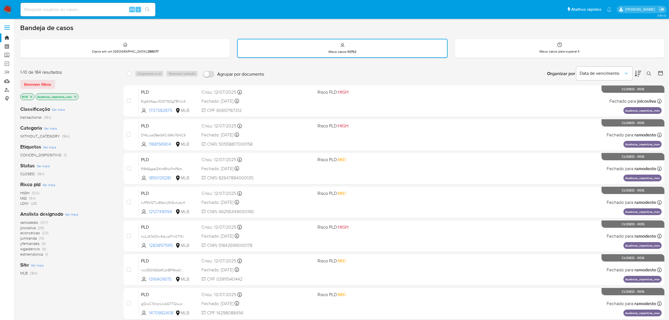
click at [8, 6] on img at bounding box center [8, 10] width 10 height 10
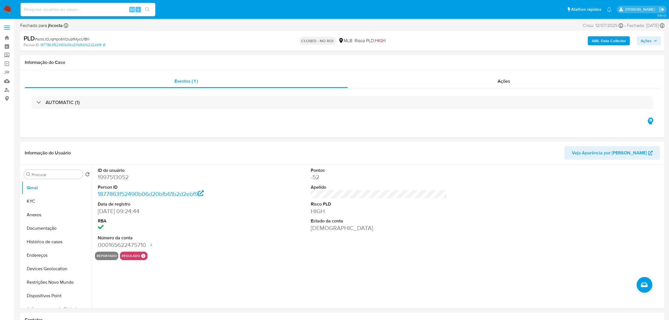
select select "10"
click at [37, 215] on button "Anexos" at bounding box center [55, 214] width 66 height 13
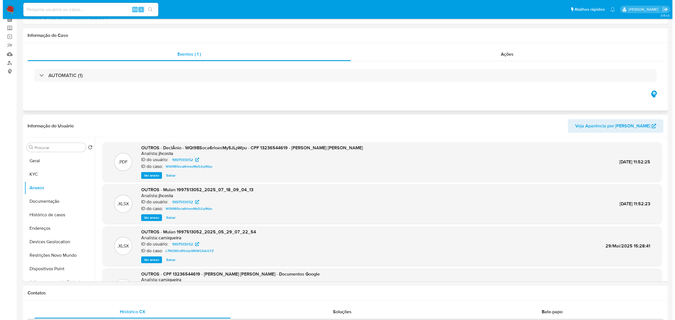
scroll to position [35, 0]
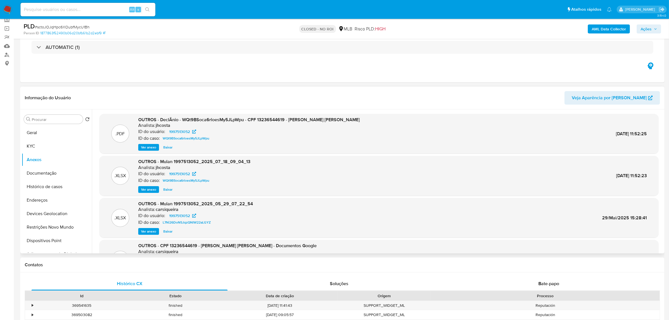
click at [150, 146] on span "Ver anexo" at bounding box center [148, 148] width 15 height 6
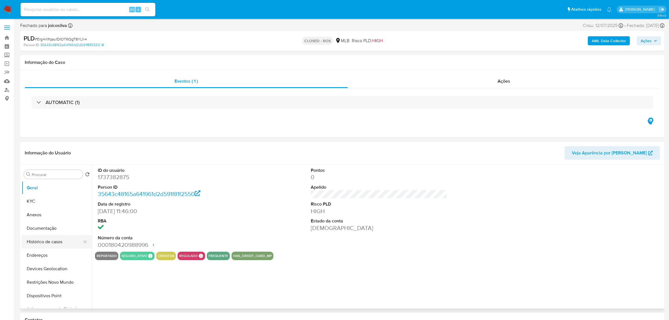
click at [54, 243] on button "Histórico de casos" at bounding box center [55, 241] width 66 height 13
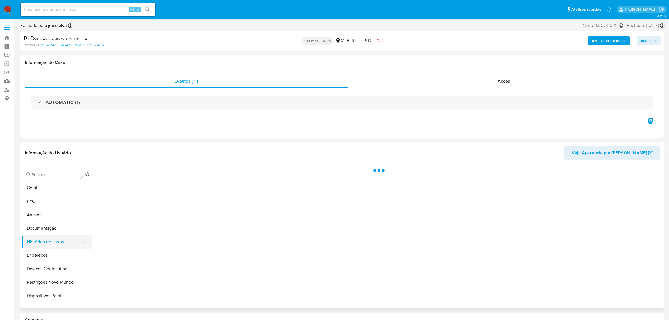
select select "10"
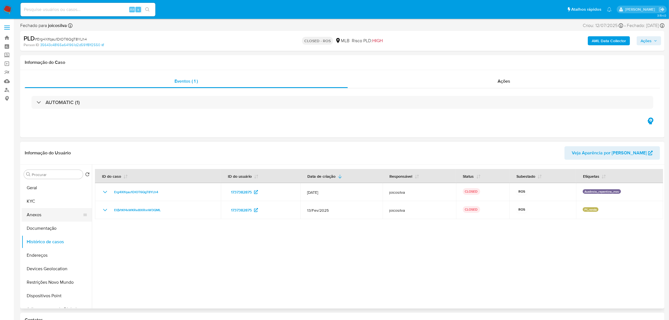
click at [48, 217] on button "Anexos" at bounding box center [55, 214] width 66 height 13
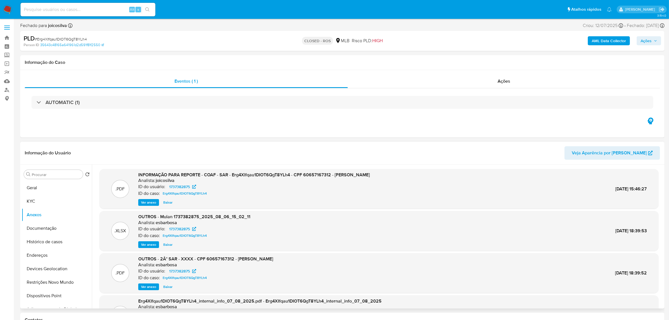
click at [145, 202] on span "Ver anexo" at bounding box center [148, 203] width 15 height 6
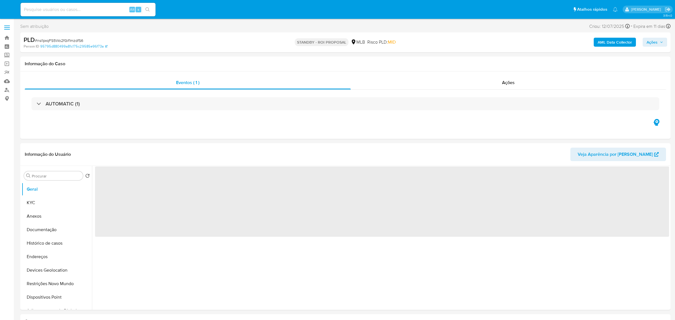
select select "10"
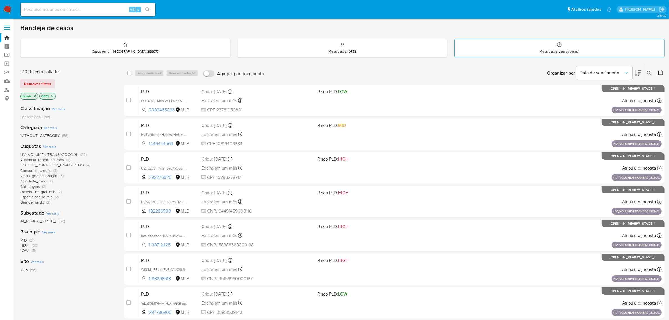
click at [567, 48] on div "Meus casos para superar : 1" at bounding box center [560, 48] width 210 height 18
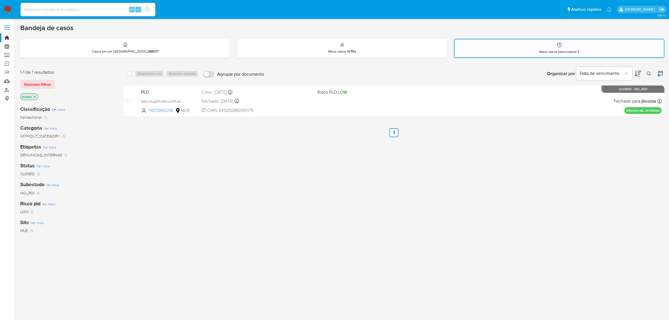
click at [37, 84] on span "Remover filtros" at bounding box center [37, 84] width 27 height 8
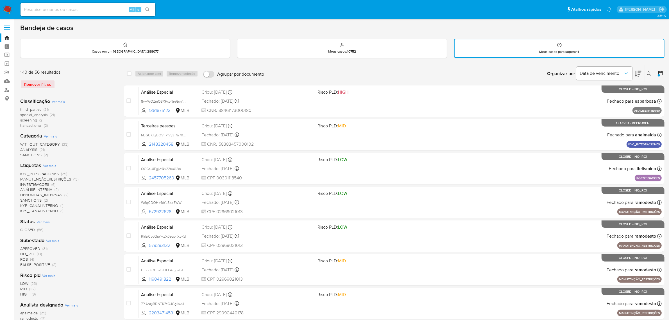
click at [8, 6] on img at bounding box center [8, 10] width 10 height 10
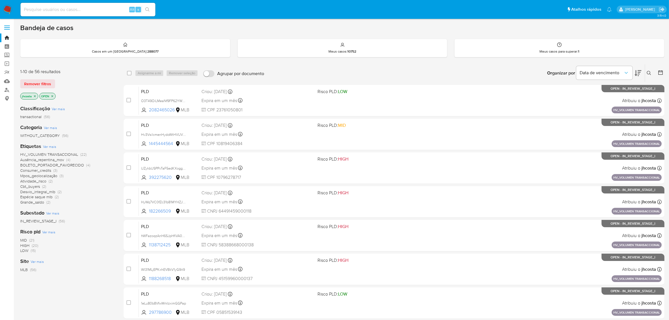
click at [57, 214] on span "Ver mais" at bounding box center [52, 213] width 13 height 5
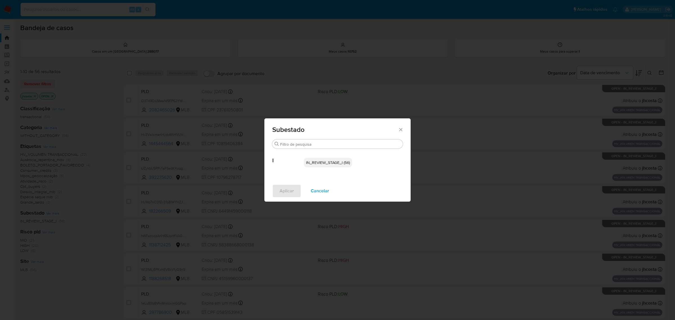
click at [56, 228] on div "Subestado Procurar I IN_REVIEW_STAGE_I (56) Aplicar Cancelar" at bounding box center [337, 160] width 675 height 320
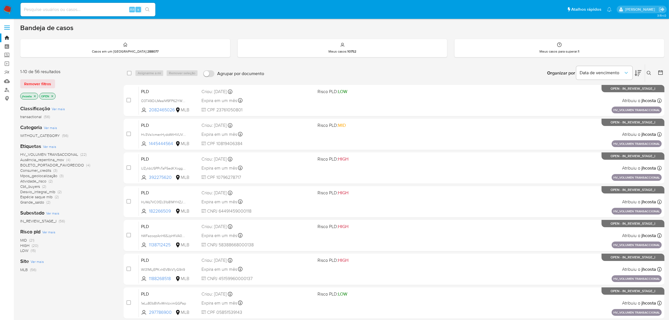
click at [659, 72] on icon at bounding box center [661, 72] width 4 height 4
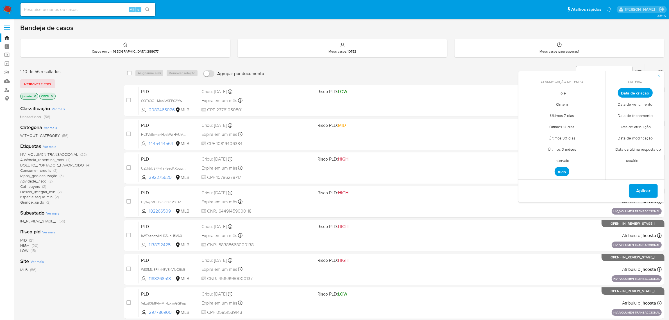
click at [561, 162] on span "Intervalo" at bounding box center [562, 161] width 26 height 12
click at [529, 103] on icon "Mes anterior" at bounding box center [527, 103] width 7 height 7
click at [540, 124] on button "1" at bounding box center [539, 123] width 9 height 9
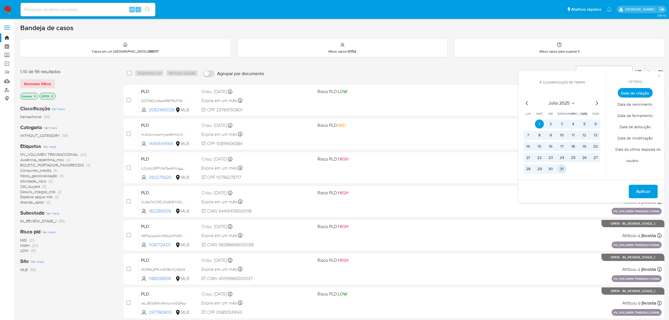
click at [562, 169] on button "31" at bounding box center [562, 168] width 9 height 9
click at [643, 191] on span "Aplicar" at bounding box center [644, 191] width 14 height 12
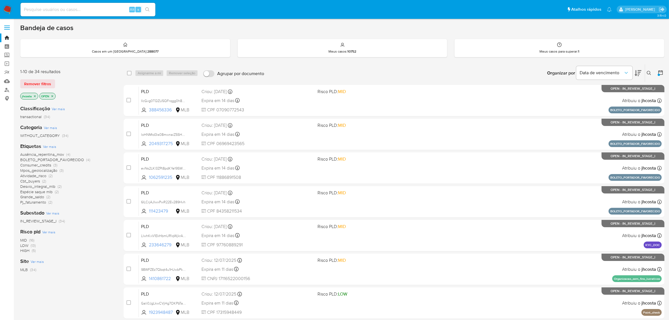
click at [37, 95] on icon "close-filter" at bounding box center [34, 95] width 3 height 3
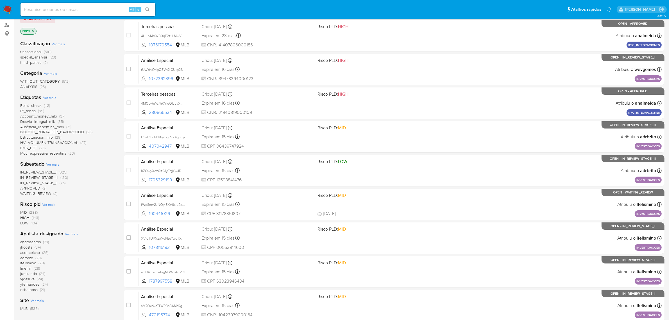
scroll to position [105, 0]
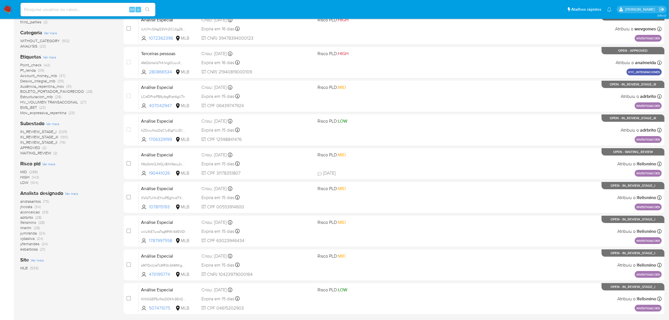
click at [25, 207] on span "jhcosta" at bounding box center [26, 207] width 12 height 6
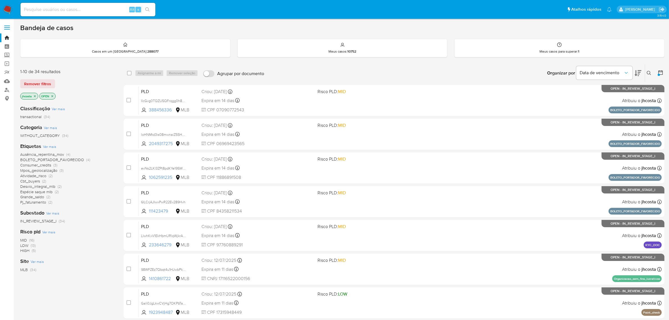
drag, startPoint x: 74, startPoint y: 154, endPoint x: 2, endPoint y: 154, distance: 71.4
click at [2, 154] on section "Bandeja Painel Screening Pesquisa em Listas Watchlist Ferramentas Operações em …" at bounding box center [334, 222] width 669 height 444
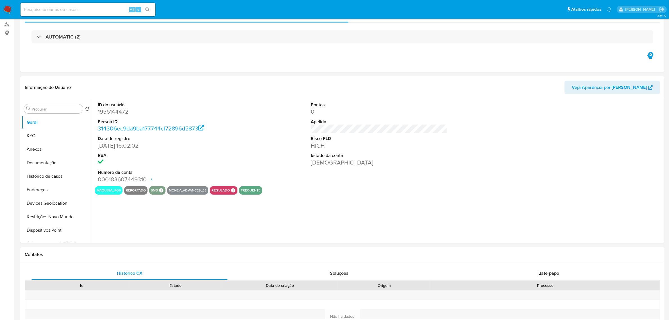
select select "10"
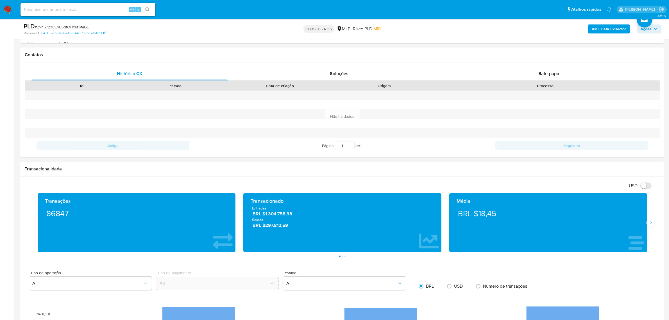
scroll to position [246, 0]
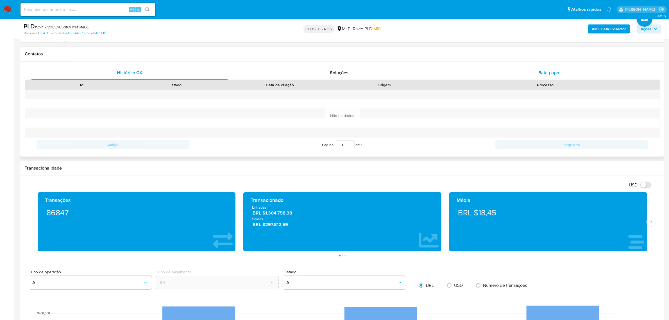
click at [556, 67] on div "Bate-papo" at bounding box center [549, 72] width 196 height 13
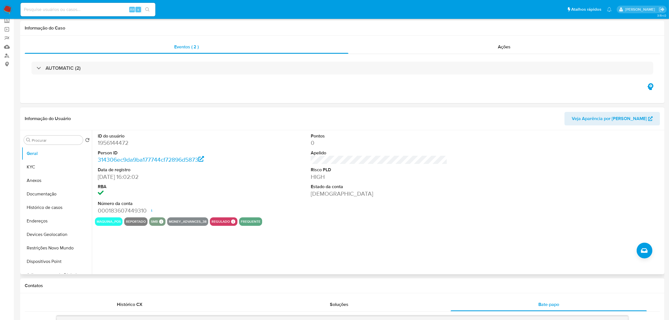
scroll to position [0, 0]
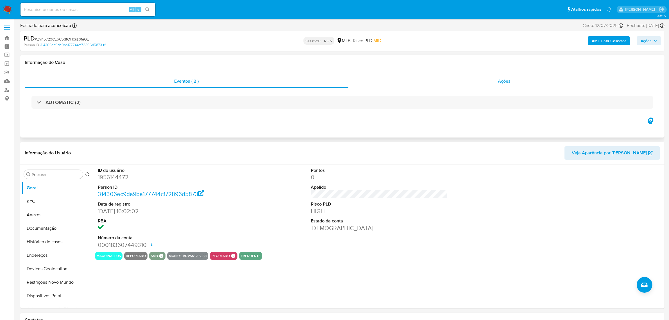
click at [499, 81] on span "Ações" at bounding box center [504, 81] width 13 height 6
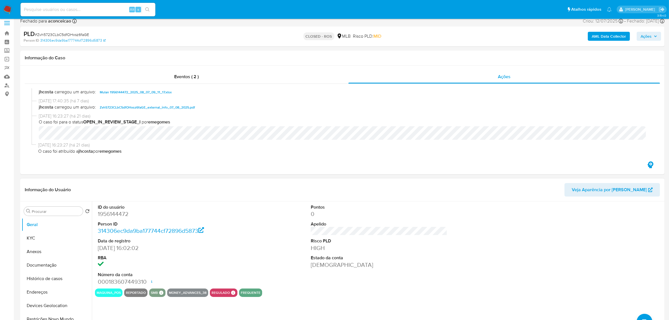
scroll to position [70, 0]
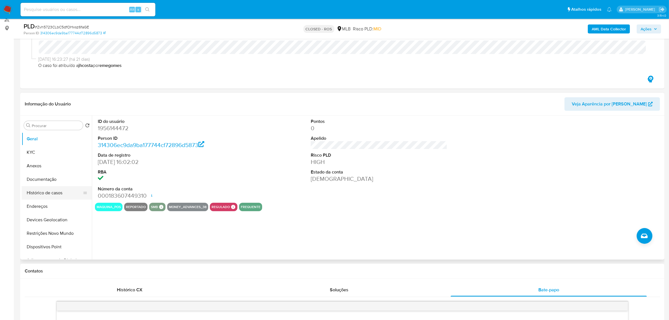
click at [49, 189] on button "Histórico de casos" at bounding box center [55, 192] width 66 height 13
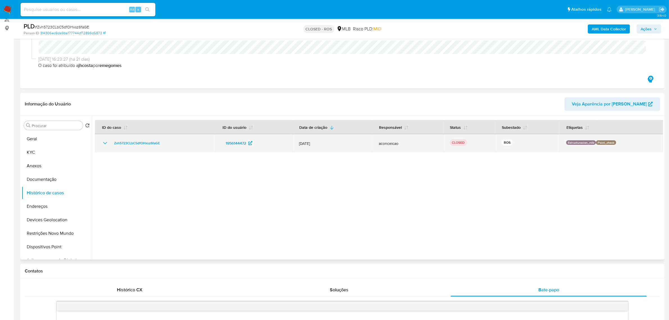
click at [105, 144] on icon "Mostrar/Ocultar" at bounding box center [105, 143] width 4 height 2
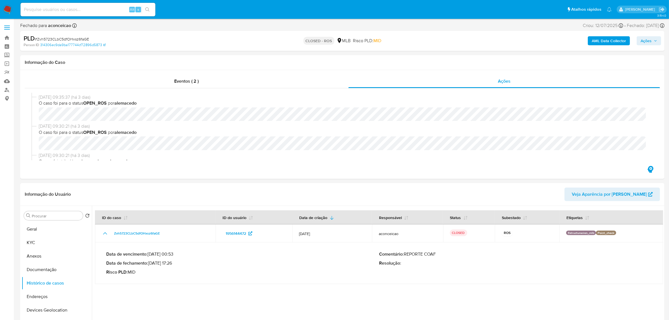
scroll to position [196, 0]
